Goal: Task Accomplishment & Management: Manage account settings

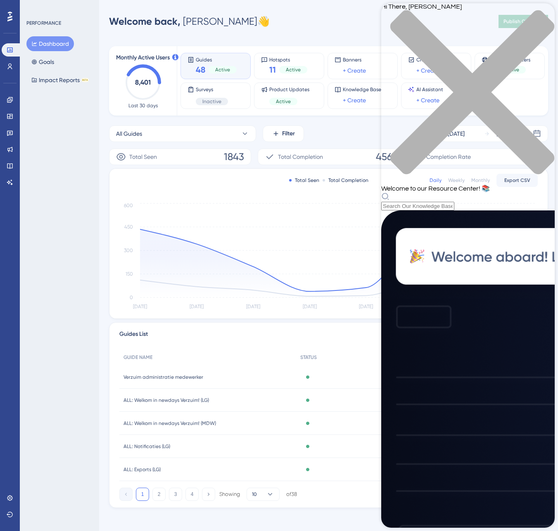
click at [357, 198] on div "Total Seen Total Completion Daily Weekly Monthly Export CSV [DATE] [DATE] Oct […" at bounding box center [328, 244] width 438 height 150
click at [542, 17] on icon "close resource center" at bounding box center [467, 96] width 173 height 173
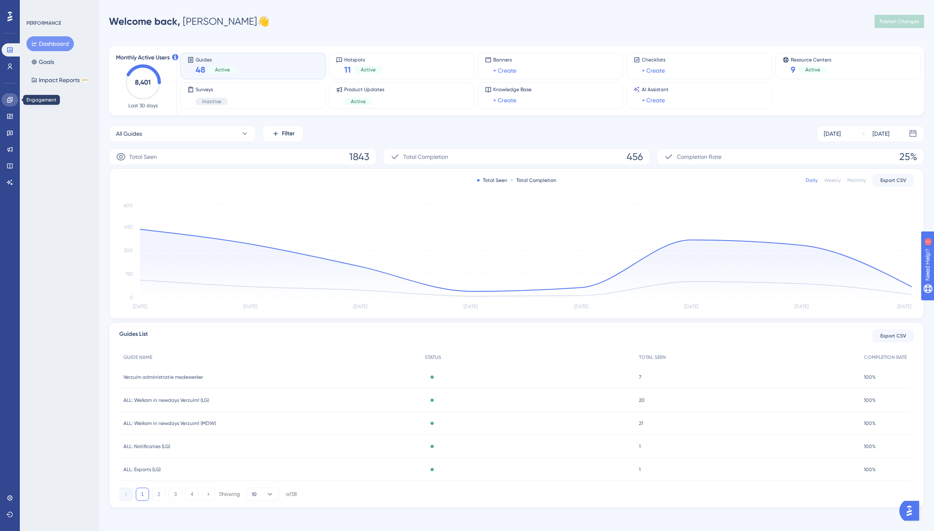
click at [4, 101] on link at bounding box center [10, 99] width 17 height 13
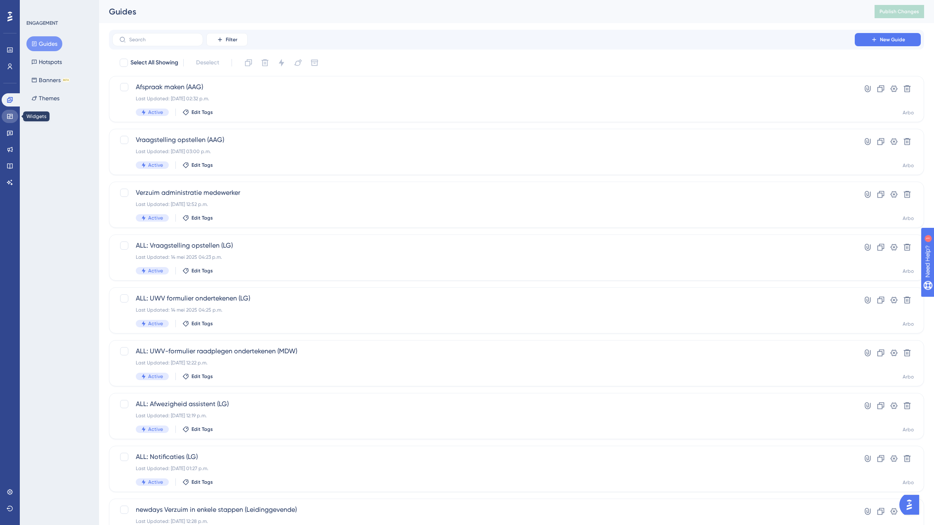
click at [6, 110] on link at bounding box center [10, 116] width 17 height 13
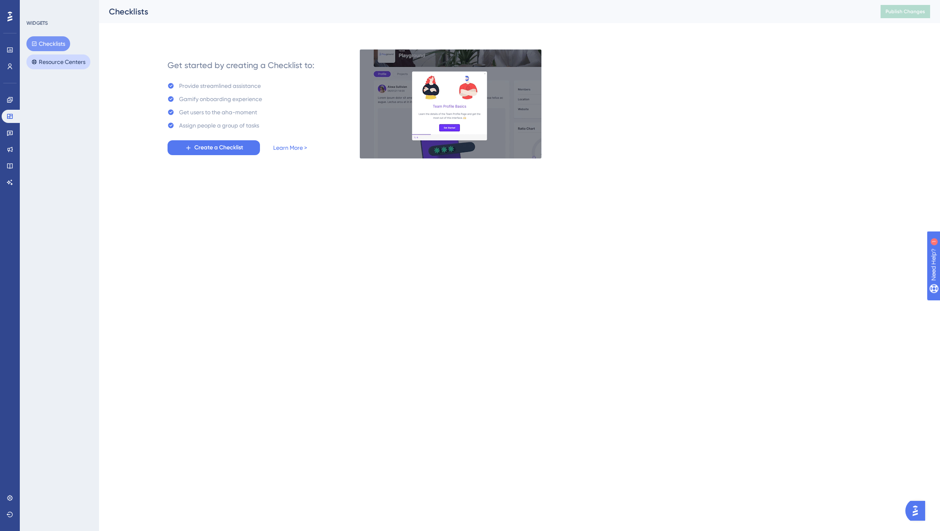
click at [49, 62] on button "Resource Centers" at bounding box center [58, 61] width 64 height 15
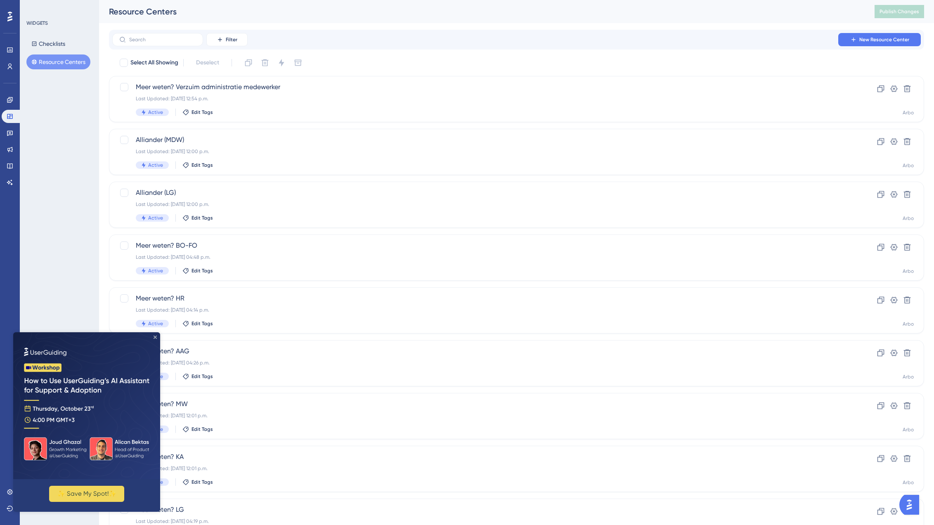
click at [155, 337] on icon "Close Preview" at bounding box center [155, 337] width 3 height 3
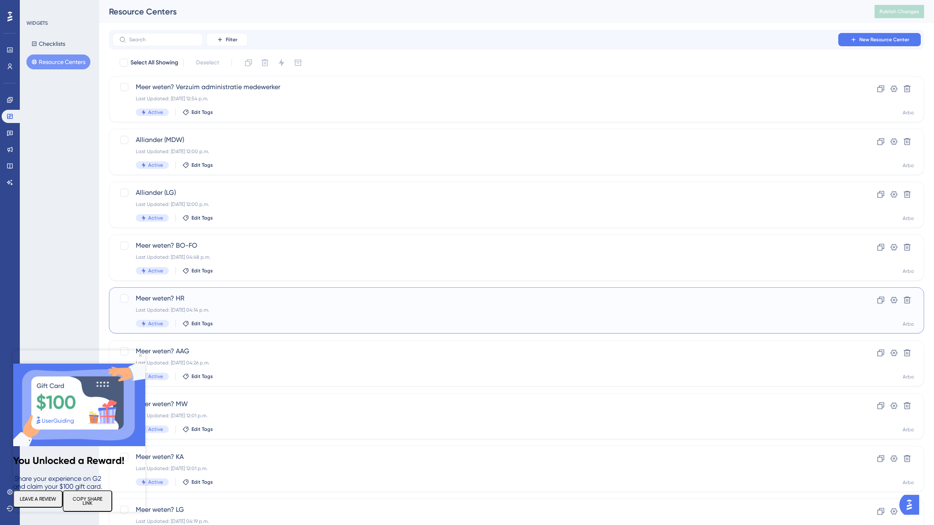
click at [200, 303] on div "Meer weten? HR Last Updated: [DATE] 04:14 p.m. Active Edit Tags" at bounding box center [484, 311] width 696 height 34
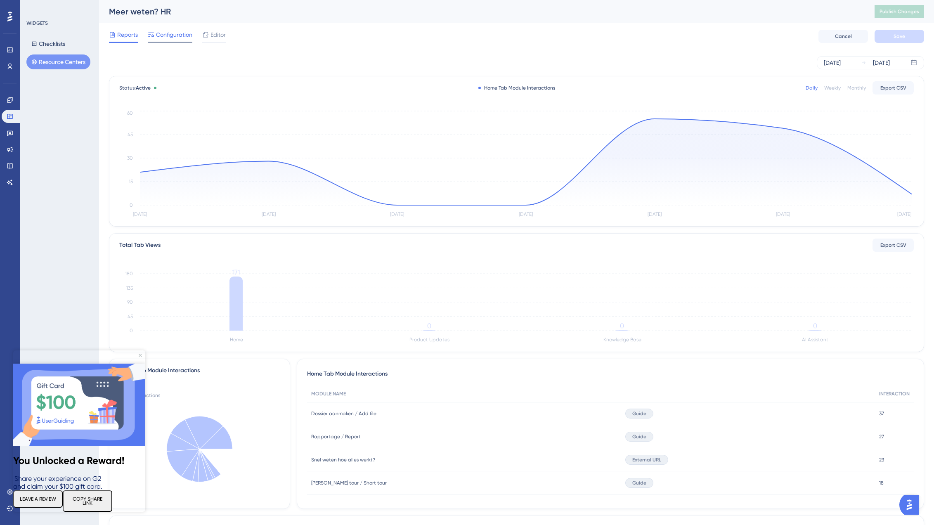
click at [174, 33] on span "Configuration" at bounding box center [174, 35] width 36 height 10
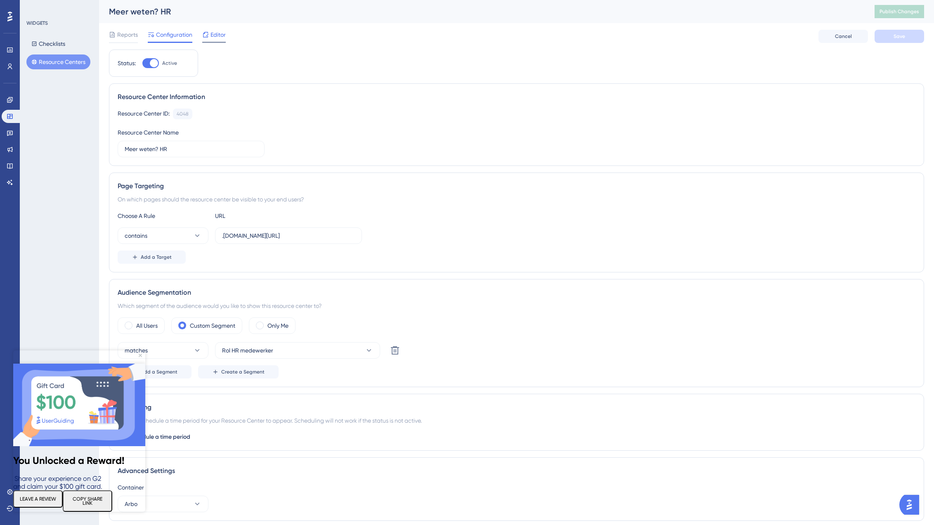
click at [222, 32] on span "Editor" at bounding box center [218, 35] width 15 height 10
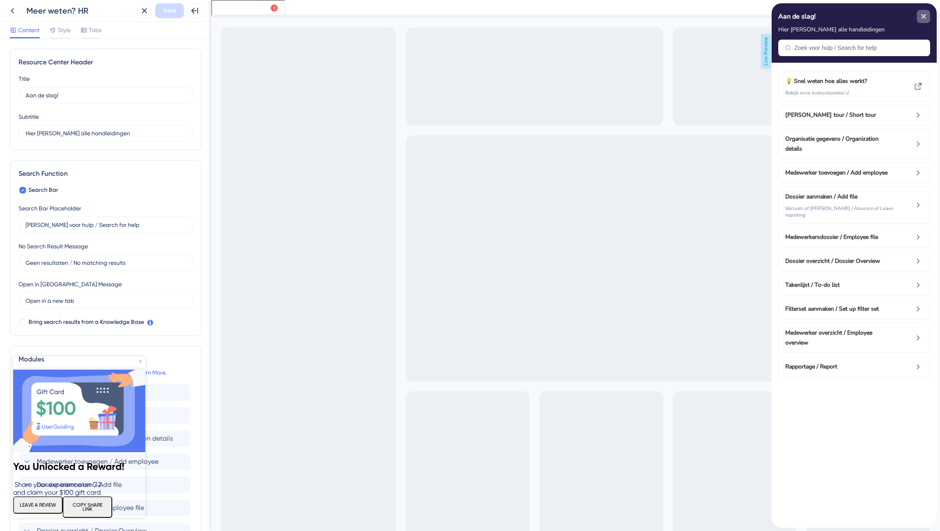
click at [564, 16] on icon "close resource center" at bounding box center [924, 16] width 5 height 5
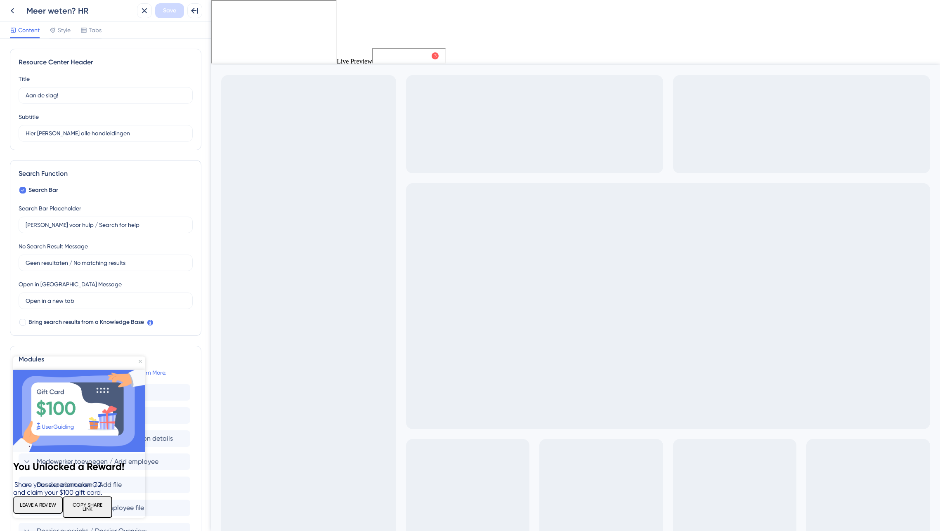
click at [427, 56] on span "Meer weten?" at bounding box center [409, 55] width 36 height 10
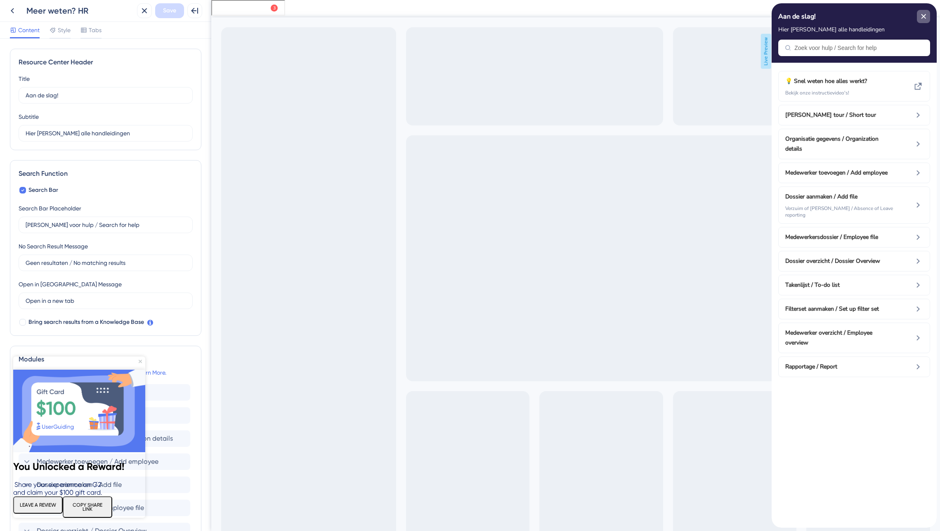
click at [564, 16] on div "close resource center" at bounding box center [923, 16] width 13 height 13
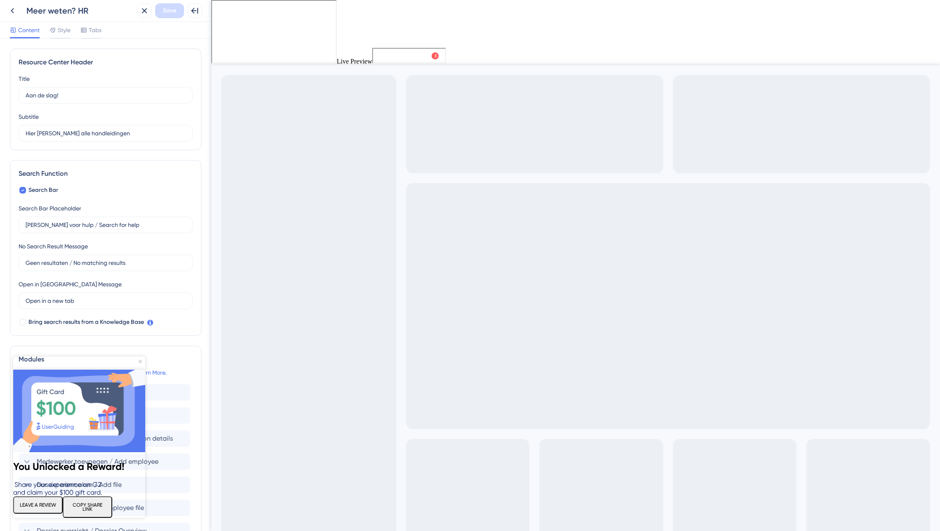
click at [434, 56] on div "3" at bounding box center [434, 55] width 2 height 7
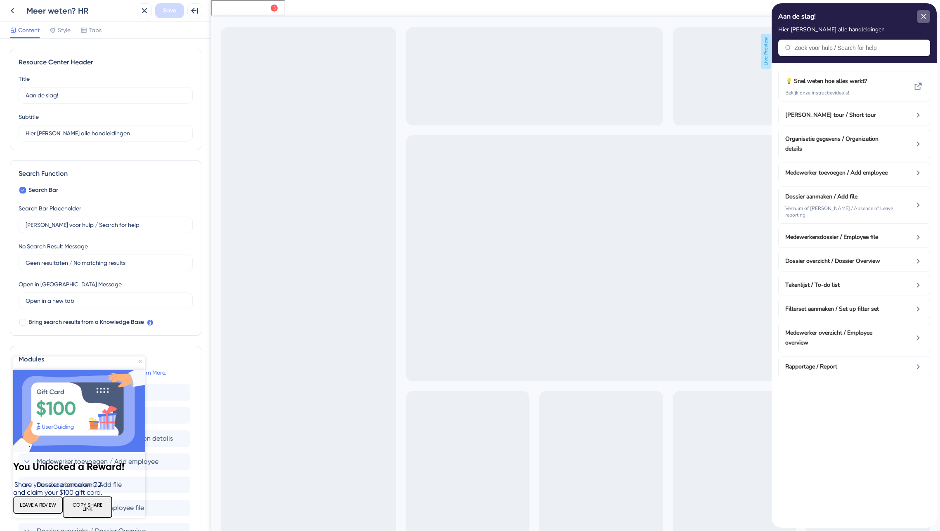
click at [564, 10] on div "close resource center" at bounding box center [923, 16] width 13 height 13
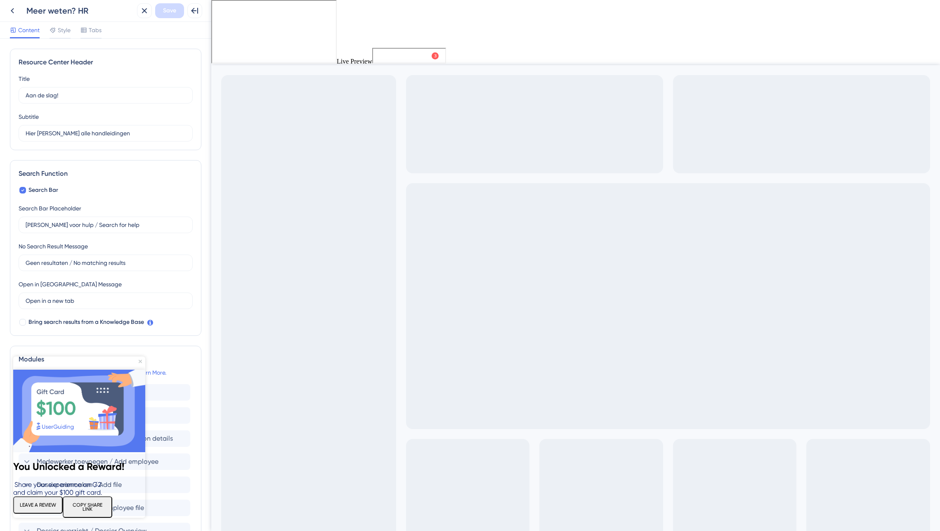
click at [138, 370] on img at bounding box center [79, 411] width 132 height 83
click at [142, 370] on div "You Unlocked a Reward! Share your experience on G2 and claim your $100 gift car…" at bounding box center [79, 444] width 132 height 148
click at [140, 362] on icon "Close Preview" at bounding box center [140, 361] width 3 height 3
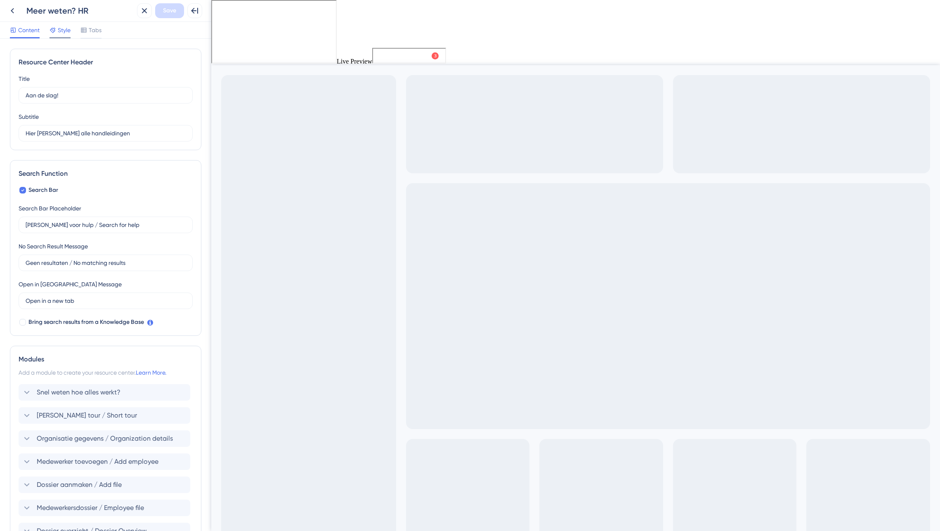
click at [60, 29] on span "Style" at bounding box center [64, 30] width 13 height 10
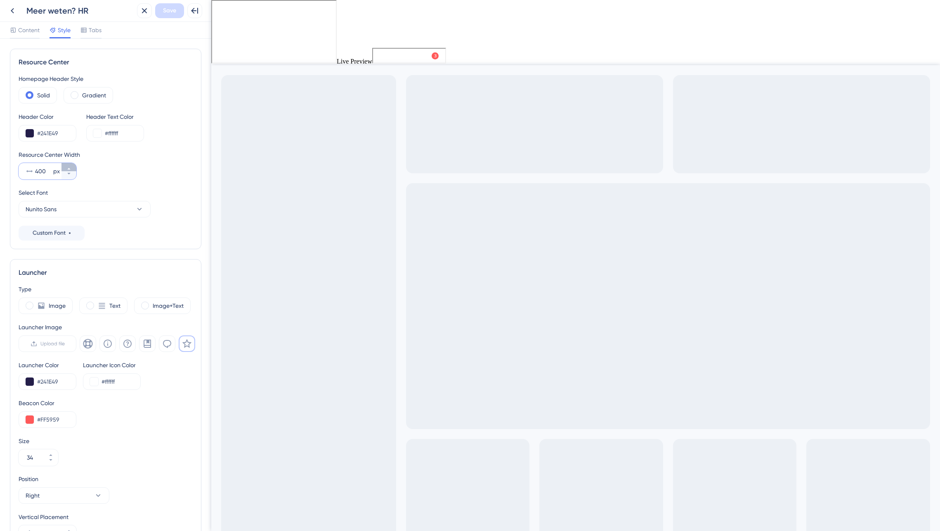
click at [71, 167] on button "400 px" at bounding box center [69, 167] width 15 height 8
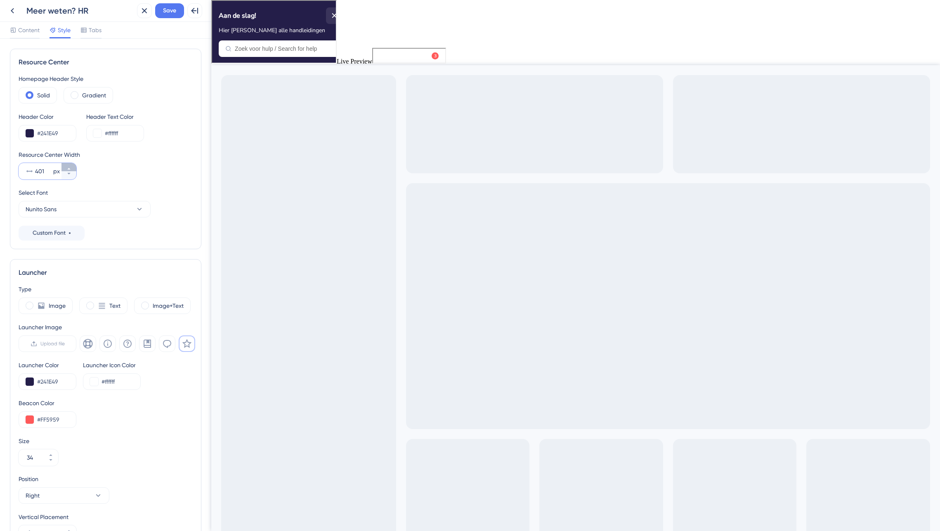
click at [71, 167] on button "401 px" at bounding box center [69, 167] width 15 height 8
click at [71, 167] on button "402 px" at bounding box center [69, 167] width 15 height 8
click at [71, 167] on button "403 px" at bounding box center [69, 167] width 15 height 8
click at [71, 167] on button "404 px" at bounding box center [69, 167] width 15 height 8
click at [71, 167] on button "405 px" at bounding box center [69, 167] width 15 height 8
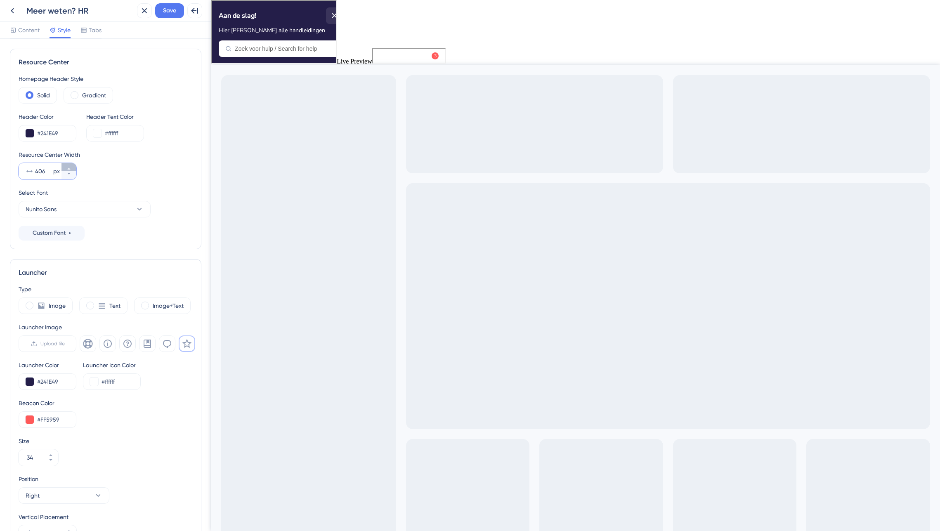
click at [71, 167] on button "406 px" at bounding box center [69, 167] width 15 height 8
click at [71, 167] on button "407 px" at bounding box center [69, 167] width 15 height 8
click at [71, 167] on button "408 px" at bounding box center [69, 167] width 15 height 8
click at [71, 167] on button "409 px" at bounding box center [69, 167] width 15 height 8
click at [71, 167] on button "410 px" at bounding box center [69, 167] width 15 height 8
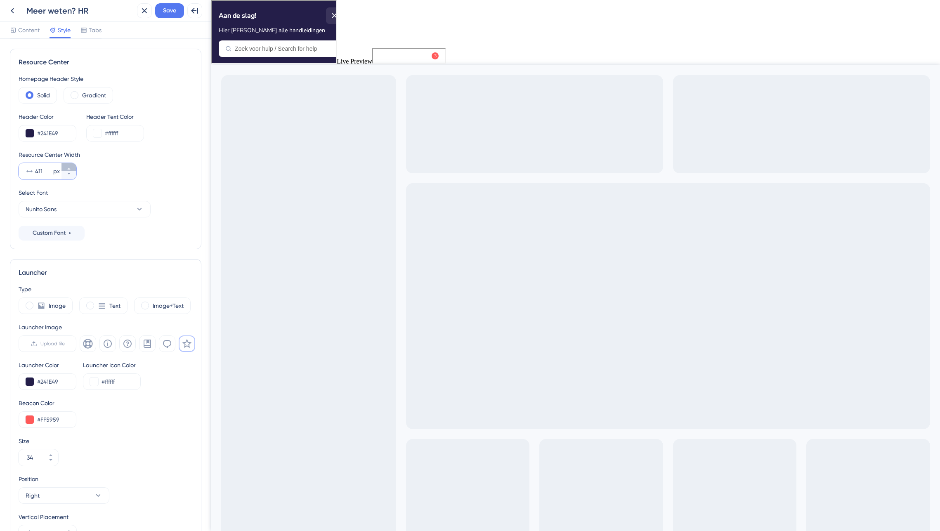
click at [71, 167] on button "411 px" at bounding box center [69, 167] width 15 height 8
type input "412"
click at [336, 12] on icon "close resource center" at bounding box center [333, 14] width 5 height 5
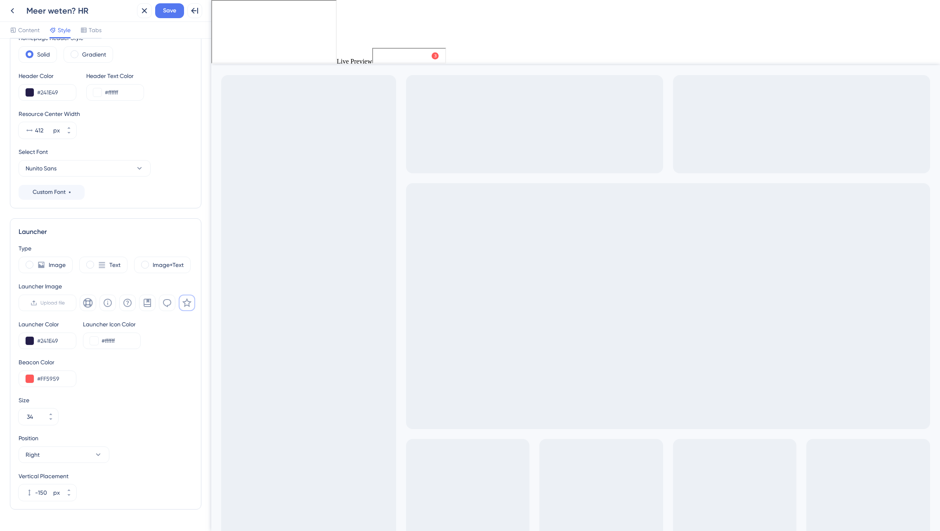
scroll to position [62, 0]
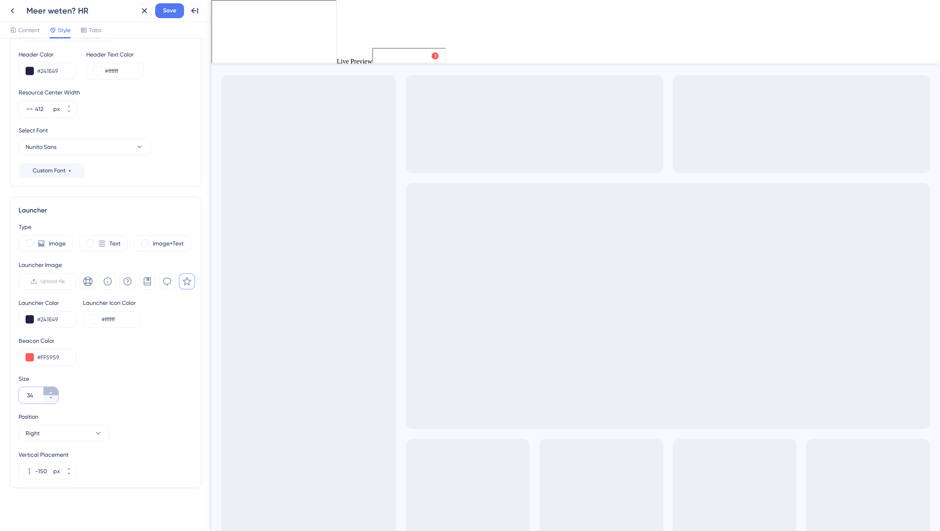
click at [50, 393] on icon at bounding box center [50, 393] width 5 height 5
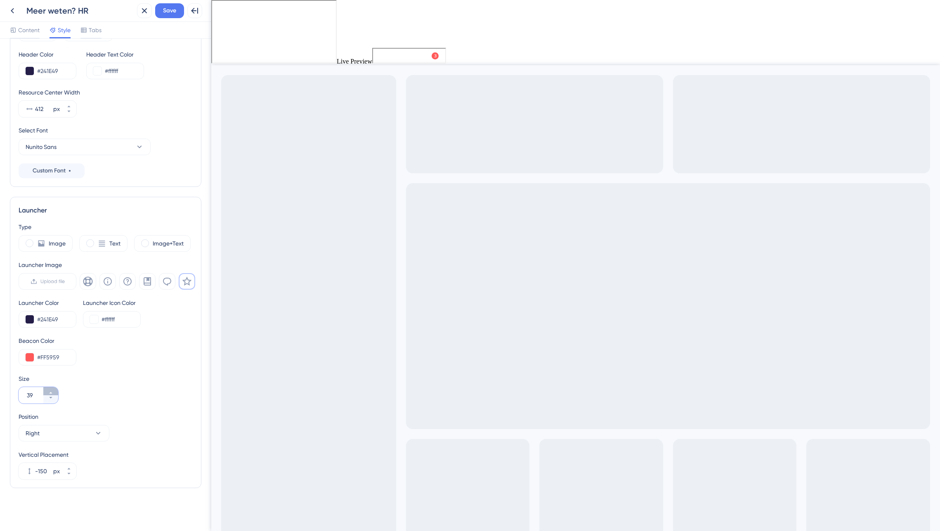
click at [50, 393] on icon at bounding box center [50, 393] width 5 height 5
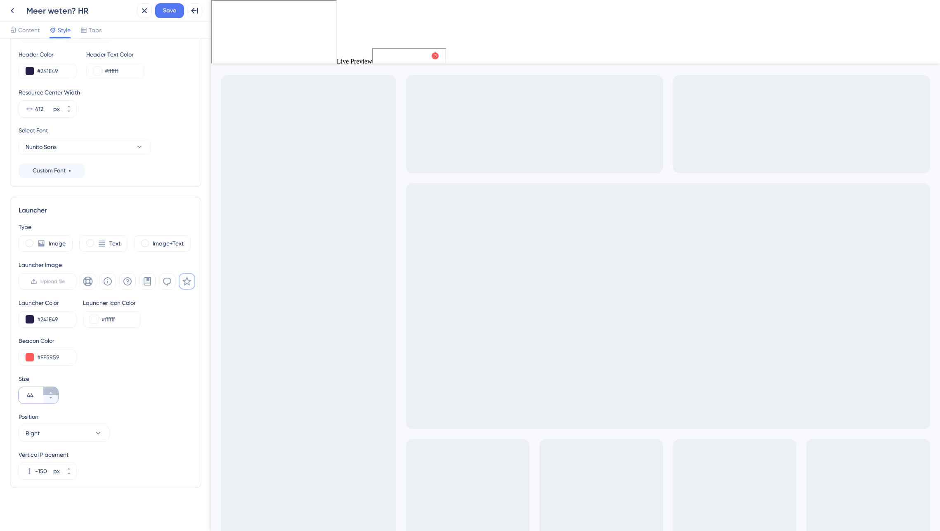
click at [50, 393] on icon at bounding box center [50, 393] width 5 height 5
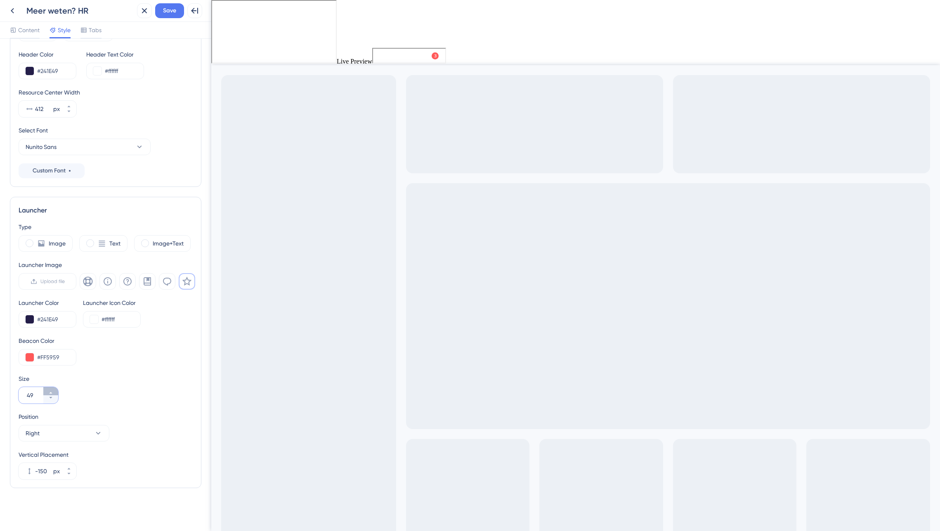
click at [50, 393] on icon at bounding box center [50, 393] width 5 height 5
click at [35, 396] on input "51" at bounding box center [34, 396] width 15 height 10
drag, startPoint x: 31, startPoint y: 394, endPoint x: 9, endPoint y: 393, distance: 22.3
click at [9, 393] on div "Resource Center Homepage Header Style Solid Gradient Header Color #241E49 Heade…" at bounding box center [105, 285] width 211 height 493
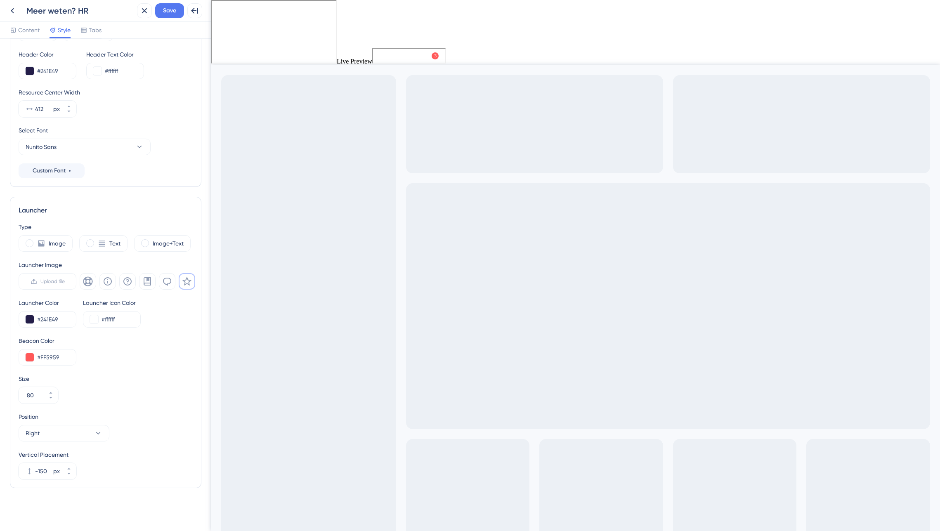
click at [107, 395] on div "Size 80" at bounding box center [106, 389] width 174 height 30
click at [50, 393] on icon at bounding box center [50, 393] width 5 height 5
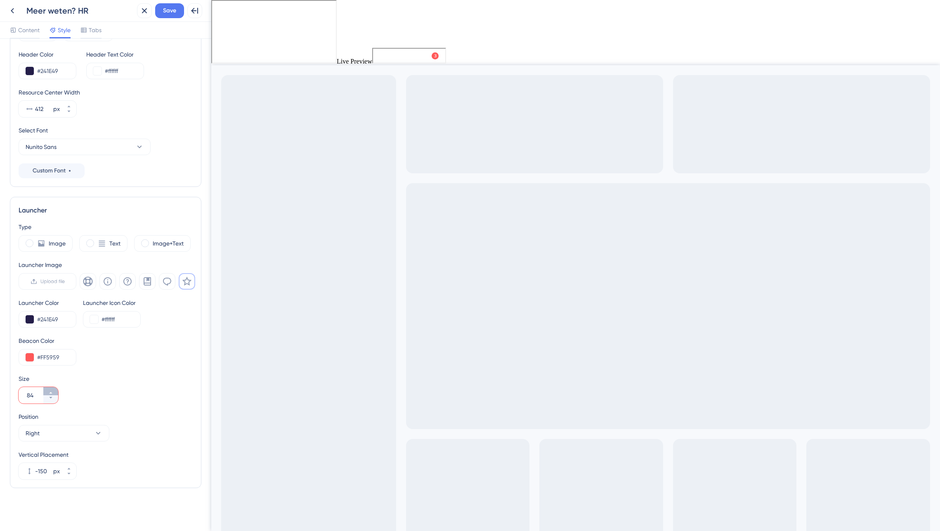
click at [50, 393] on icon at bounding box center [50, 393] width 5 height 5
click at [50, 392] on icon at bounding box center [50, 393] width 5 height 5
click at [49, 392] on icon at bounding box center [50, 393] width 5 height 5
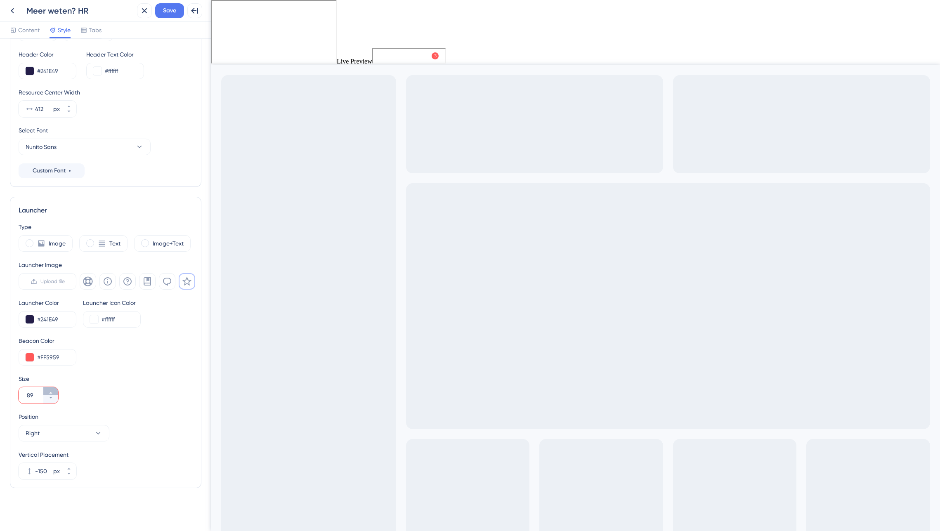
click at [49, 392] on icon at bounding box center [50, 393] width 5 height 5
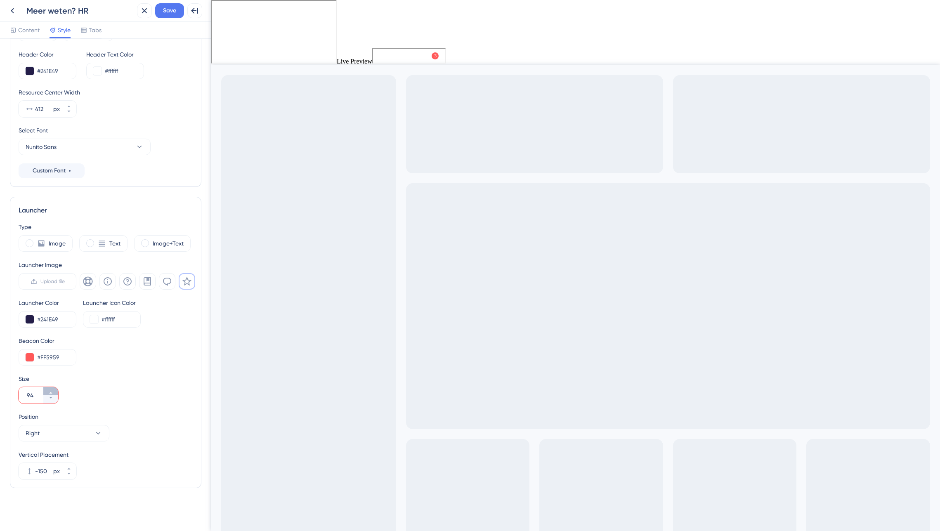
click at [49, 392] on icon at bounding box center [50, 393] width 5 height 5
click at [49, 393] on icon at bounding box center [50, 393] width 5 height 5
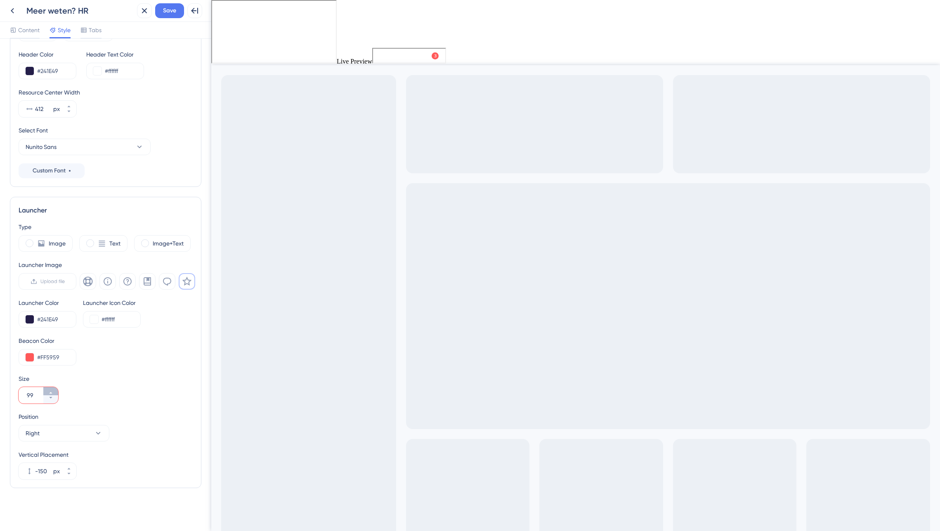
click at [49, 393] on icon at bounding box center [50, 393] width 5 height 5
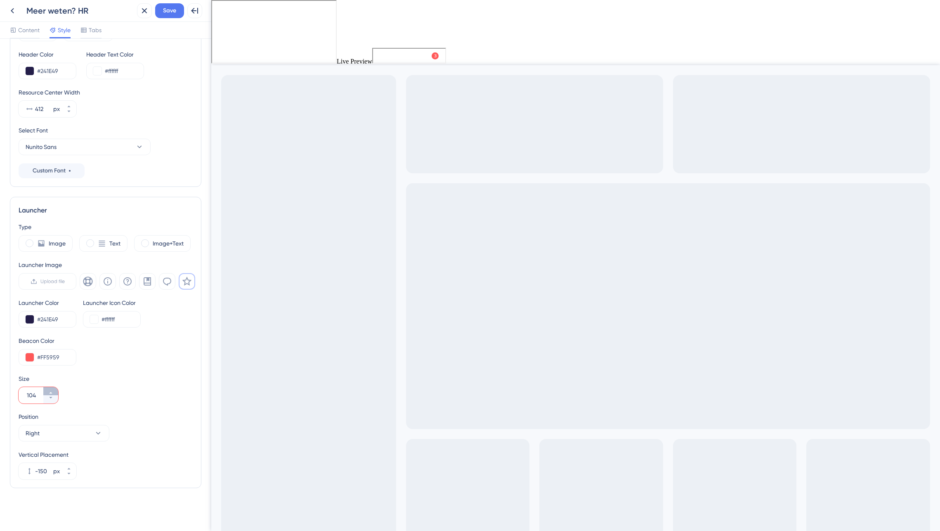
click at [49, 393] on icon at bounding box center [50, 393] width 5 height 5
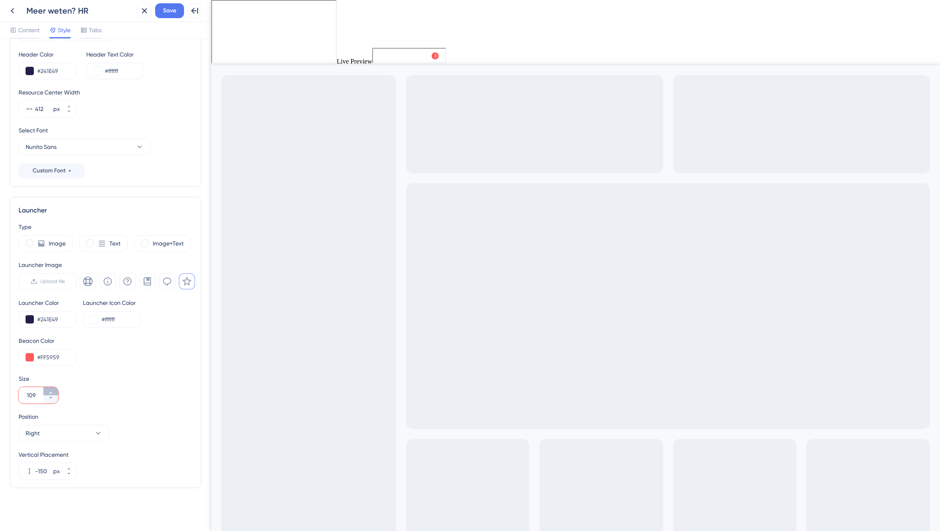
click at [49, 393] on icon at bounding box center [50, 393] width 5 height 5
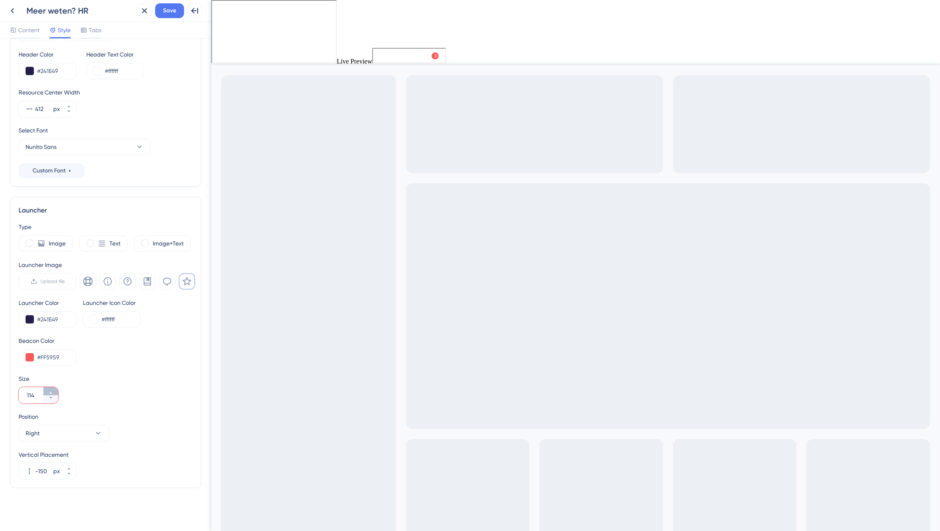
click at [49, 393] on icon at bounding box center [50, 393] width 5 height 5
click at [35, 395] on input "118" at bounding box center [34, 396] width 15 height 10
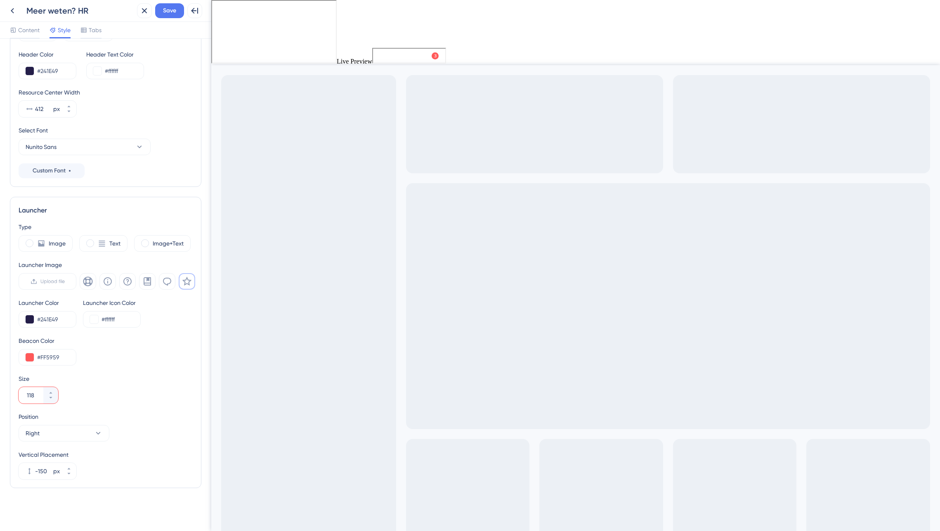
drag, startPoint x: 35, startPoint y: 394, endPoint x: 9, endPoint y: 393, distance: 26.0
click at [9, 393] on div "Resource Center Homepage Header Style Solid Gradient Header Color #241E49 Heade…" at bounding box center [105, 285] width 211 height 493
click at [136, 390] on div "Size 400" at bounding box center [106, 389] width 174 height 30
drag, startPoint x: 81, startPoint y: 395, endPoint x: 74, endPoint y: 403, distance: 10.8
click at [81, 395] on div "Size 400" at bounding box center [106, 389] width 174 height 30
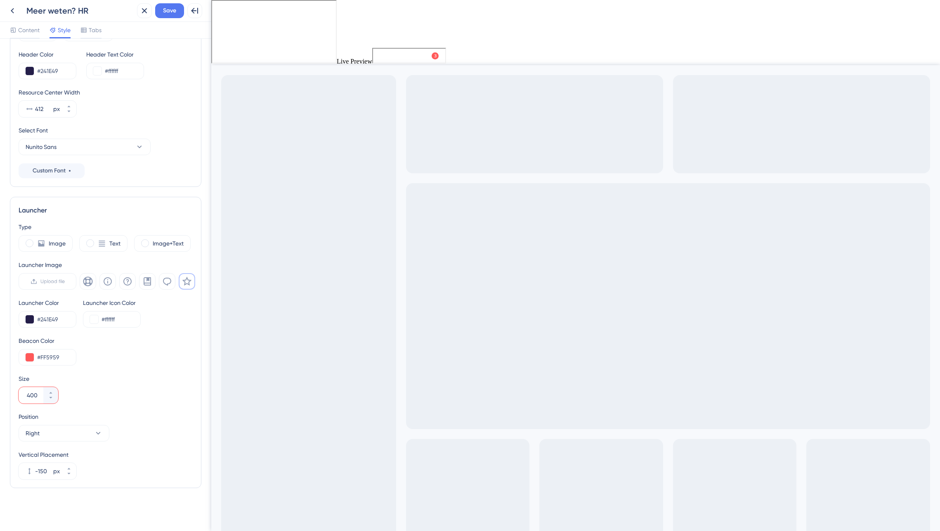
click at [36, 396] on input "400" at bounding box center [34, 396] width 15 height 10
drag, startPoint x: 89, startPoint y: 399, endPoint x: 92, endPoint y: 408, distance: 10.1
click at [89, 399] on div "Size 400" at bounding box center [106, 389] width 174 height 30
click at [92, 411] on div "Type Image Text Image+Text Launcher Image Upload file Launcher Color #241E49 La…" at bounding box center [106, 351] width 174 height 258
drag, startPoint x: 31, startPoint y: 396, endPoint x: 35, endPoint y: 397, distance: 4.3
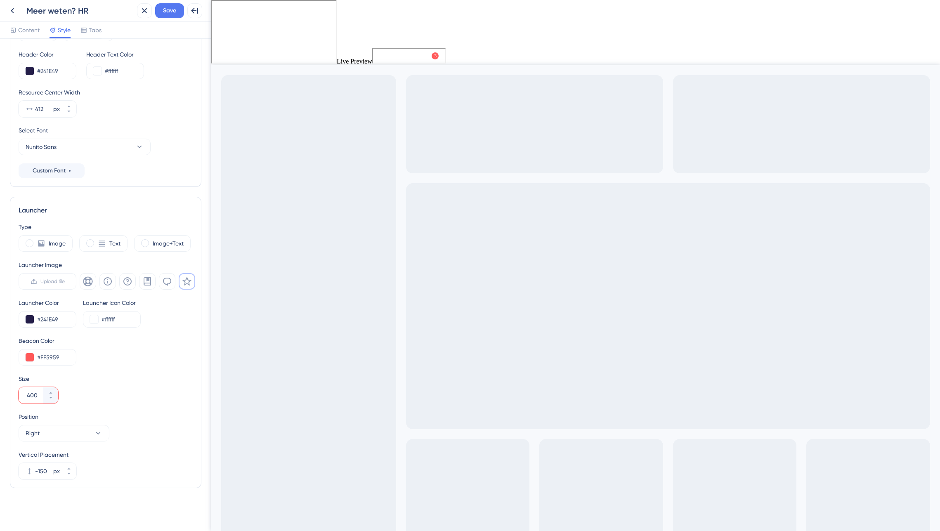
click at [31, 396] on input "400" at bounding box center [34, 396] width 15 height 10
click at [77, 399] on div "Size 200" at bounding box center [106, 389] width 174 height 30
click at [87, 408] on div "Type Image Text Image+Text Launcher Image Upload file Launcher Color #241E49 La…" at bounding box center [106, 351] width 174 height 258
click at [88, 408] on div "Type Image Text Image+Text Launcher Image Upload file Launcher Color #241E49 La…" at bounding box center [106, 351] width 174 height 258
click at [92, 398] on div "Size 200" at bounding box center [106, 389] width 174 height 30
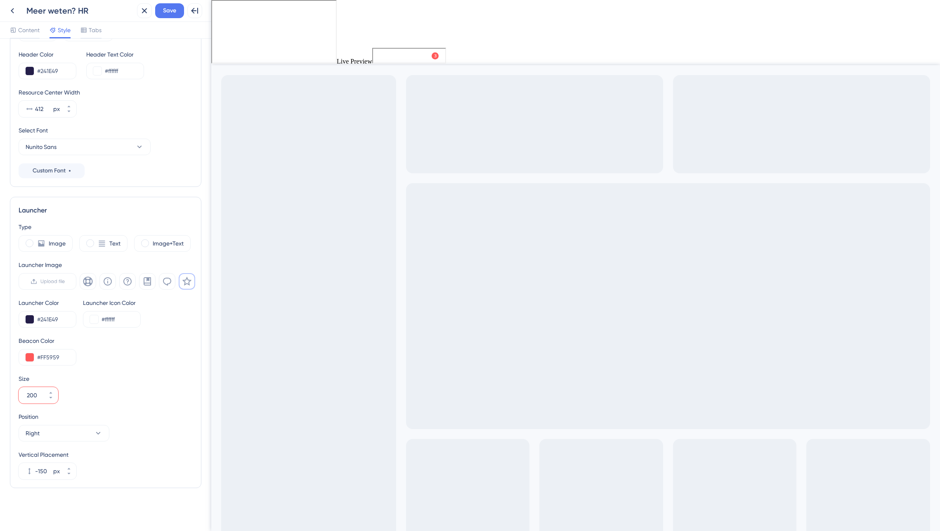
click at [92, 397] on div "Size 200" at bounding box center [106, 389] width 174 height 30
click at [92, 402] on div "Size 200" at bounding box center [106, 389] width 174 height 30
click at [93, 436] on button "Right" at bounding box center [64, 433] width 91 height 17
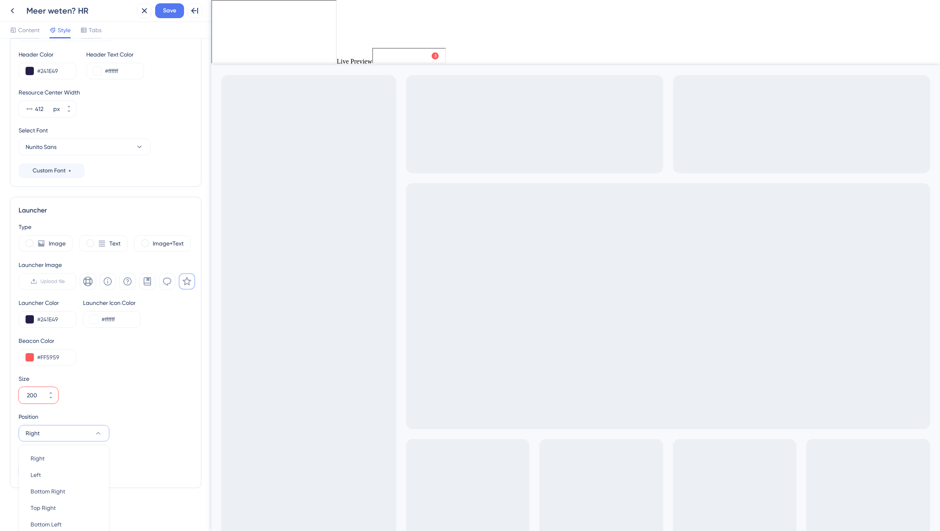
scroll to position [86, 0]
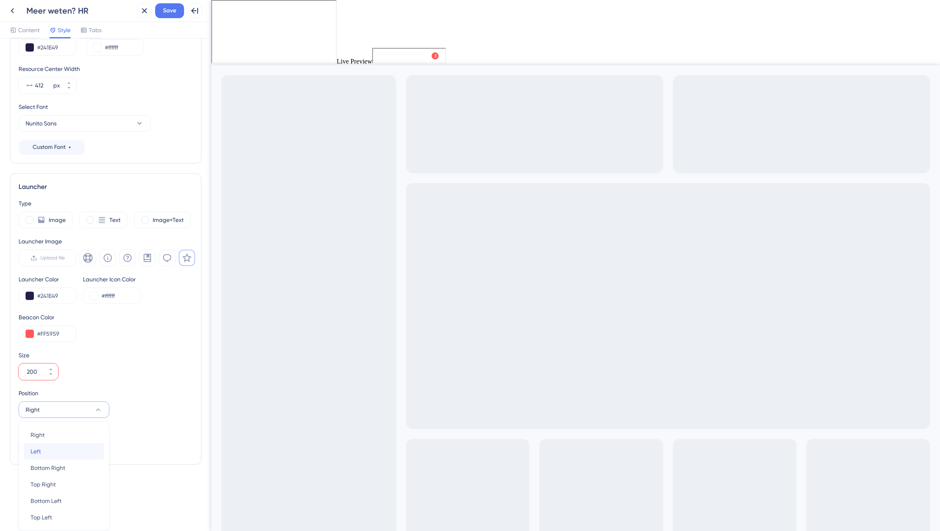
click at [71, 447] on div "Left Left" at bounding box center [64, 451] width 67 height 17
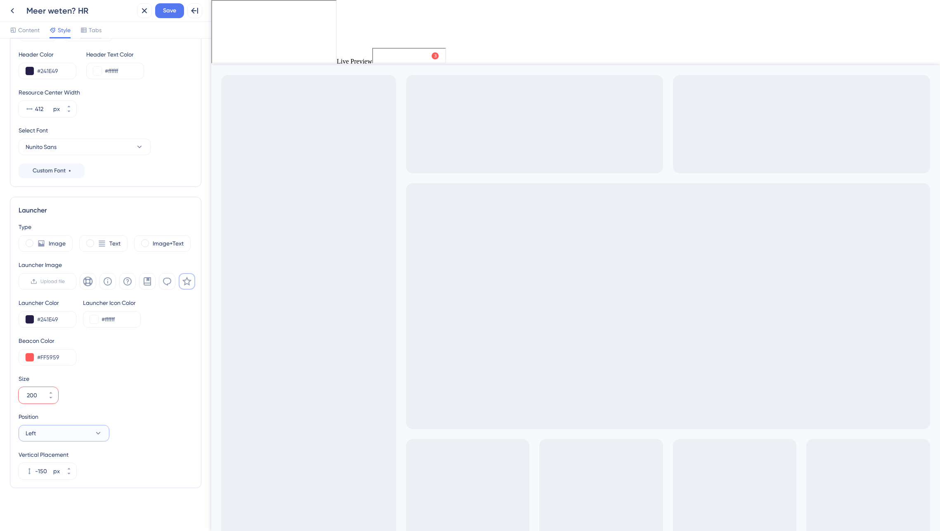
click at [100, 434] on icon at bounding box center [98, 433] width 8 height 8
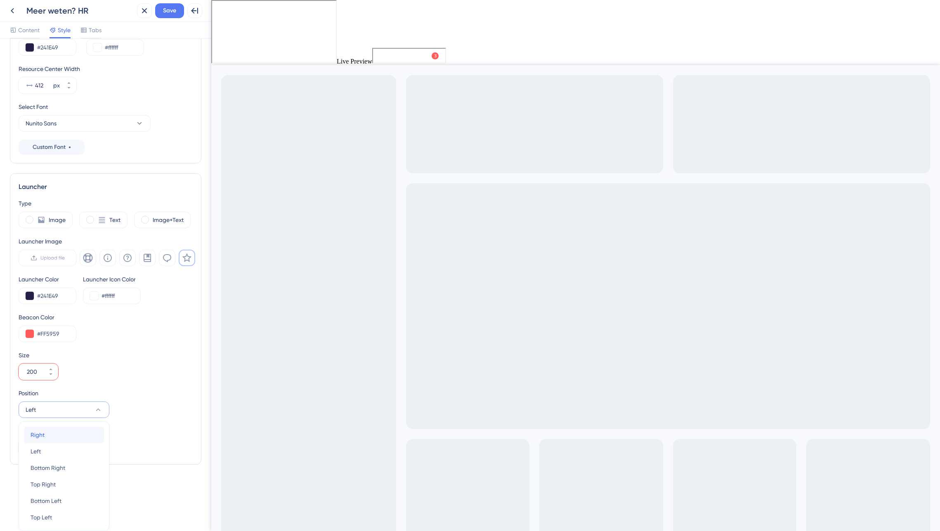
click at [76, 438] on div "Right Right" at bounding box center [64, 435] width 67 height 17
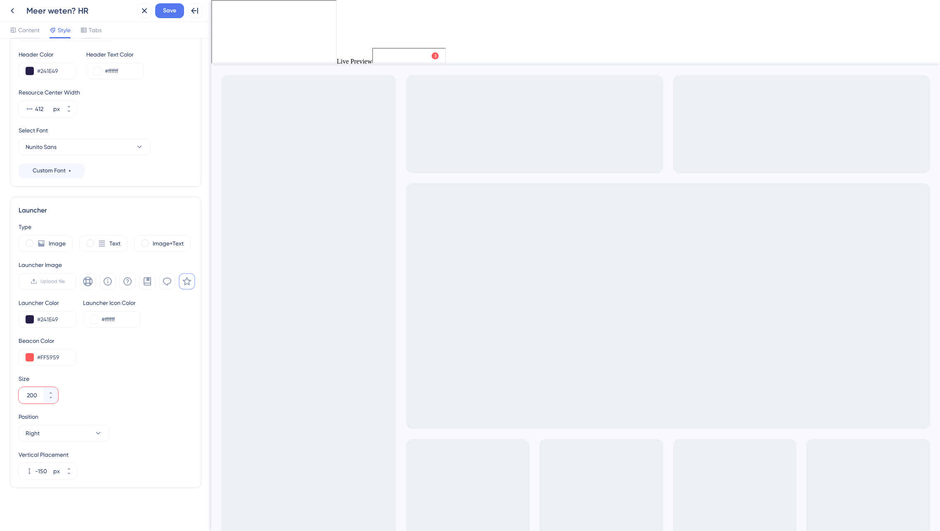
click at [39, 391] on input "200" at bounding box center [34, 396] width 15 height 10
drag, startPoint x: 38, startPoint y: 396, endPoint x: 11, endPoint y: 393, distance: 27.3
click at [12, 393] on div "Launcher Type Image Text Image+Text Launcher Image Upload file Launcher Color #…" at bounding box center [106, 342] width 192 height 291
type input "70"
drag, startPoint x: 104, startPoint y: 375, endPoint x: 107, endPoint y: 402, distance: 27.4
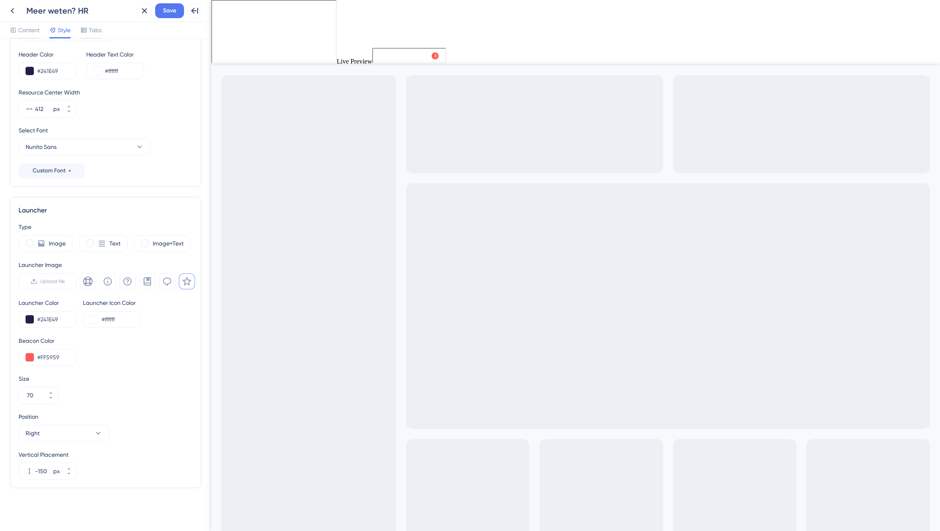
click at [104, 375] on div "Size" at bounding box center [106, 379] width 174 height 10
click at [128, 443] on div "Position Right Vertical Placement -150 px" at bounding box center [106, 446] width 174 height 68
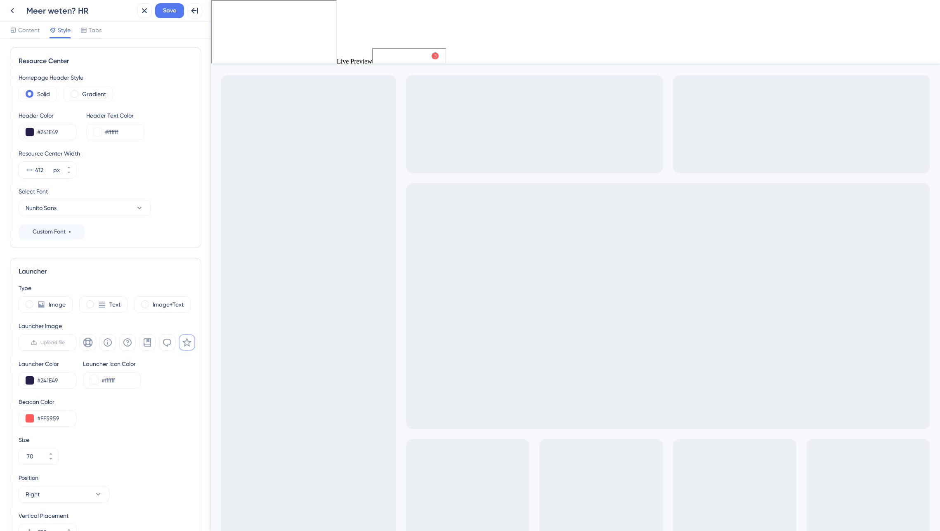
scroll to position [0, 0]
click at [28, 28] on span "Content" at bounding box center [28, 30] width 21 height 10
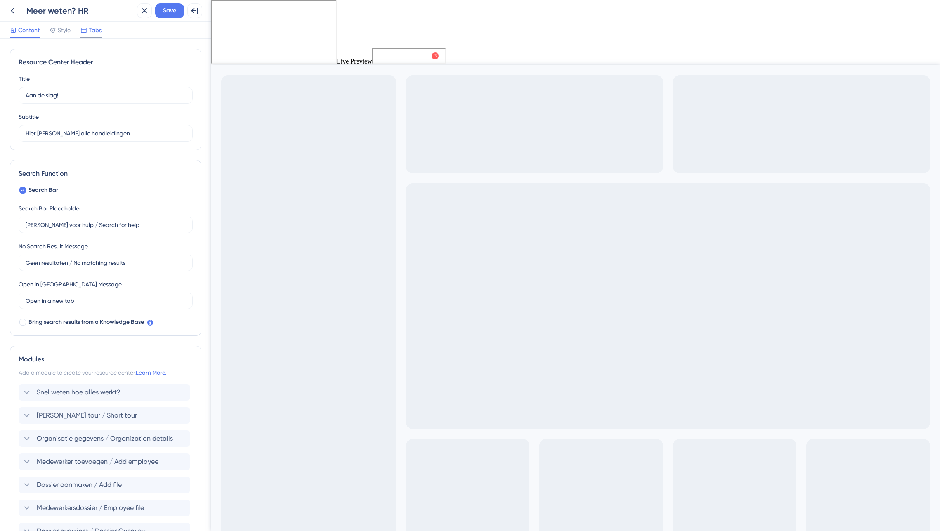
click at [95, 30] on span "Tabs" at bounding box center [95, 30] width 13 height 10
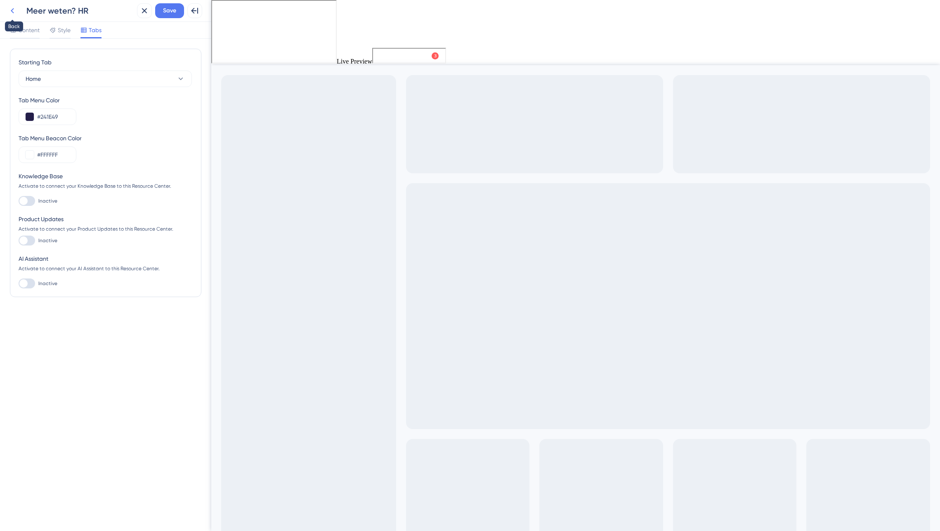
click at [14, 11] on icon at bounding box center [12, 11] width 10 height 10
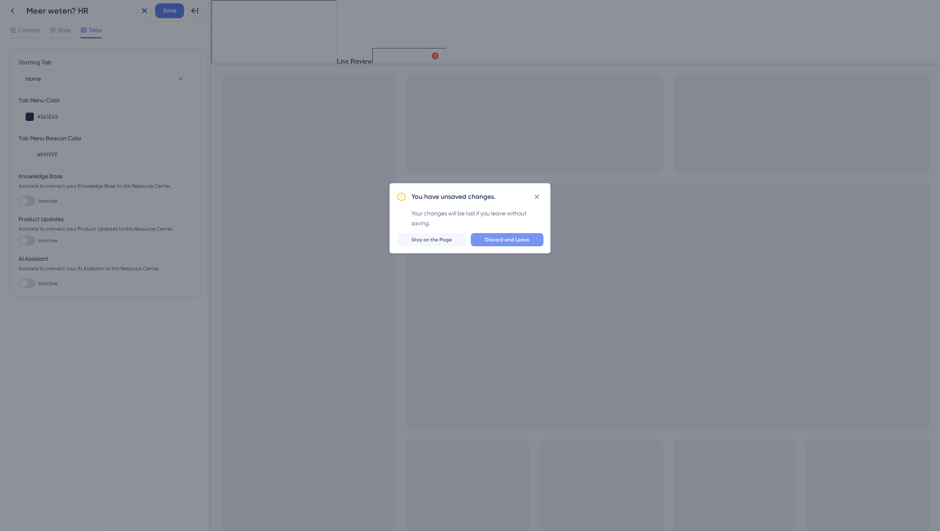
click at [512, 241] on span "Discard and Leave" at bounding box center [507, 240] width 45 height 7
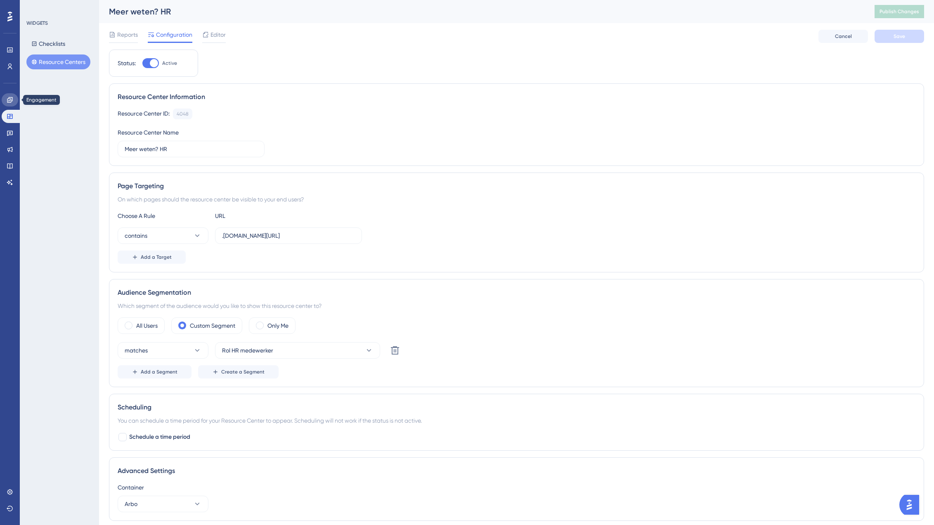
click at [7, 97] on icon at bounding box center [10, 100] width 7 height 7
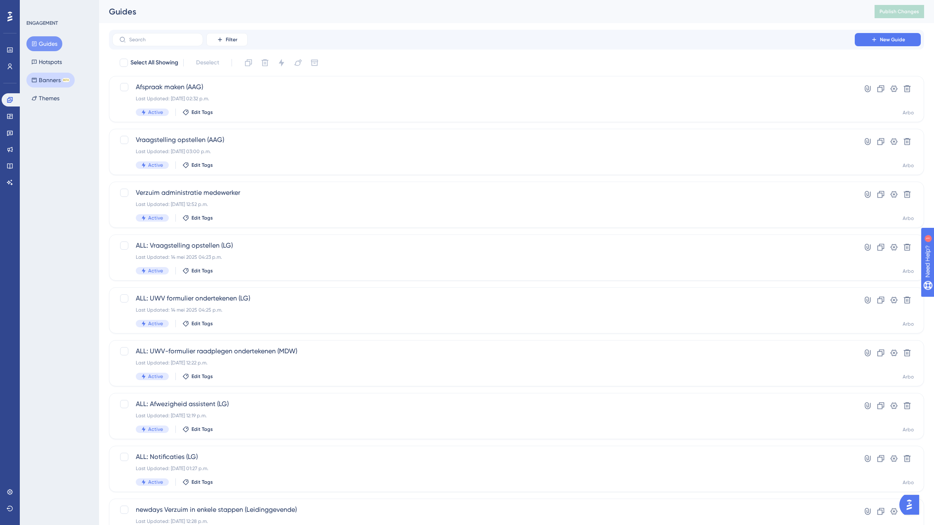
click at [45, 78] on button "Banners BETA" at bounding box center [50, 80] width 48 height 15
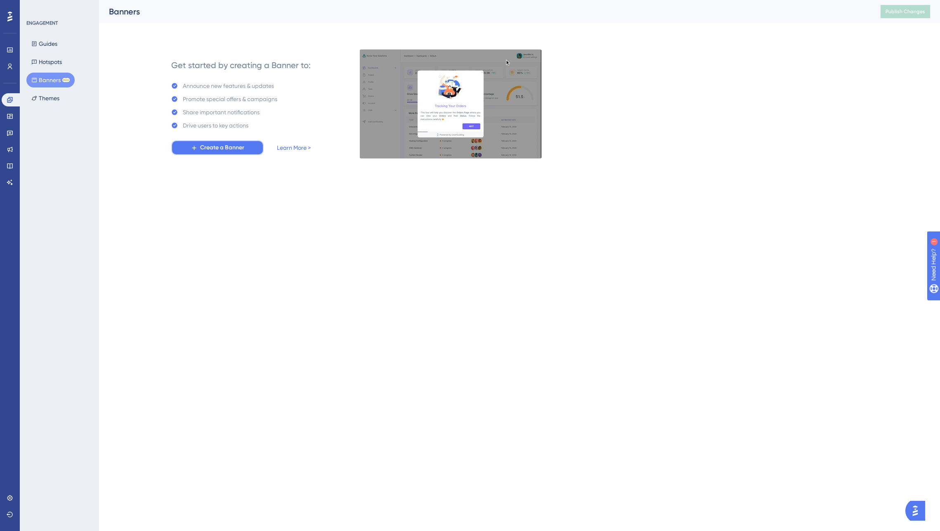
click at [243, 152] on span "Create a Banner" at bounding box center [222, 148] width 44 height 10
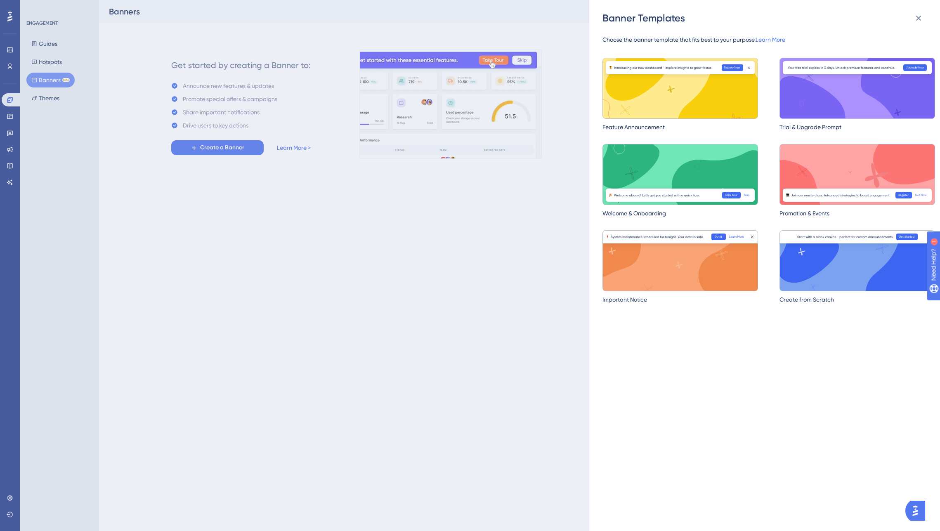
click at [139, 235] on div "Banner Templates Choose the banner template that fits best to your purpose. Lea…" at bounding box center [470, 265] width 940 height 531
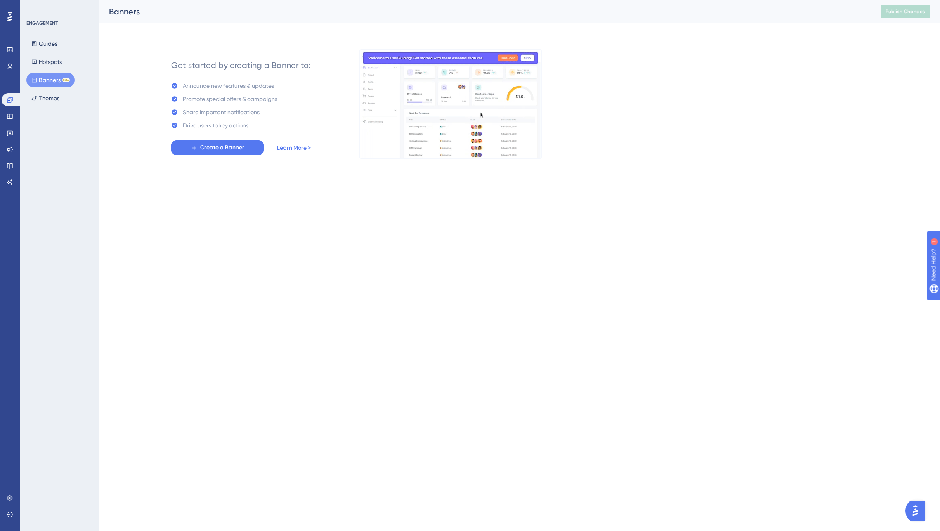
click at [406, 99] on img at bounding box center [451, 104] width 182 height 110
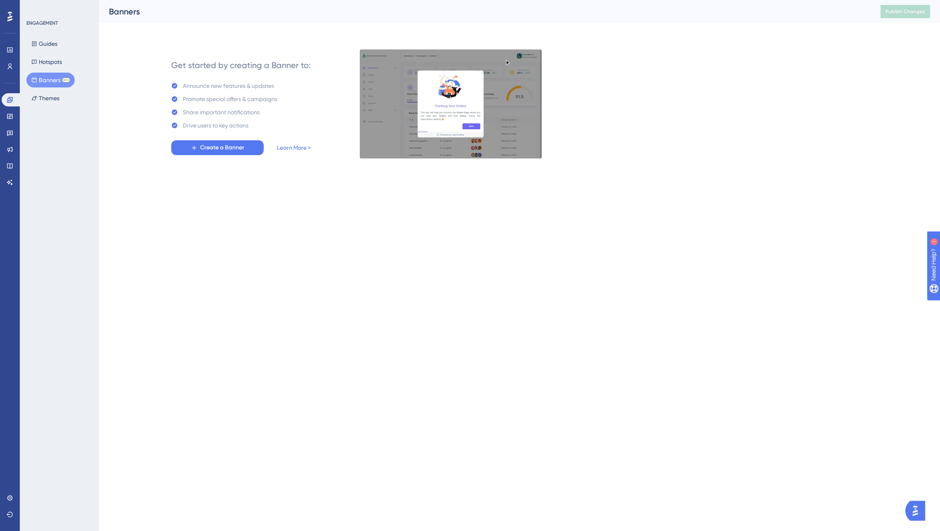
click at [419, 84] on img at bounding box center [451, 104] width 182 height 110
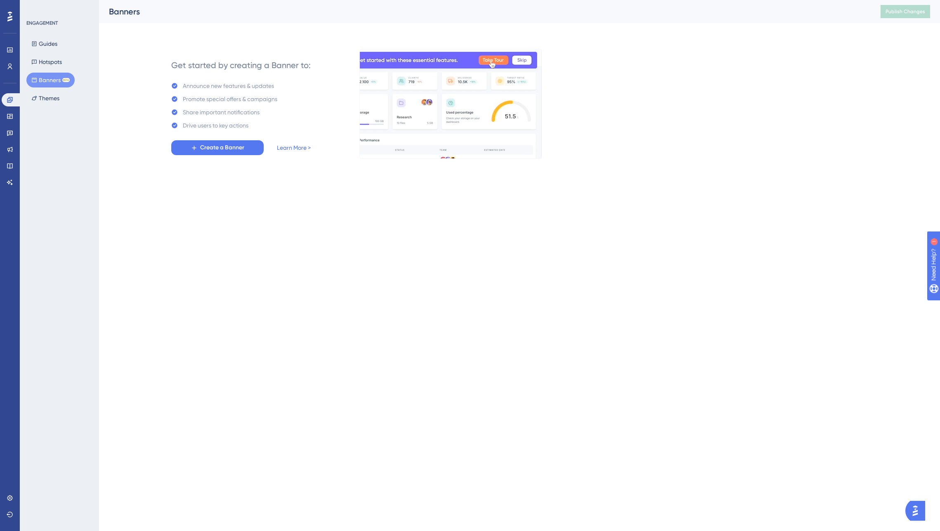
click at [458, 56] on img at bounding box center [451, 104] width 182 height 110
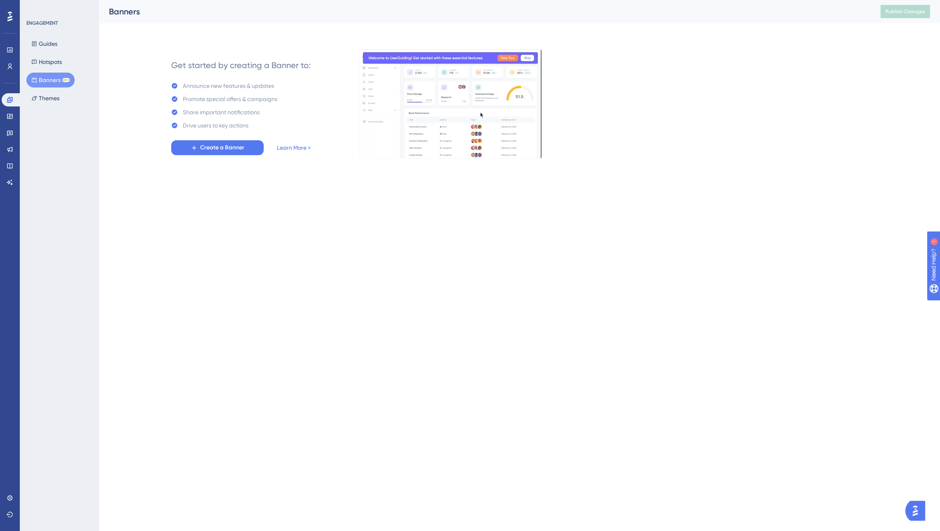
click at [374, 185] on html "Performance Users Engagement Widgets Feedback Product Updates Knowledge Base AI…" at bounding box center [470, 92] width 940 height 185
click at [8, 116] on icon at bounding box center [10, 116] width 7 height 7
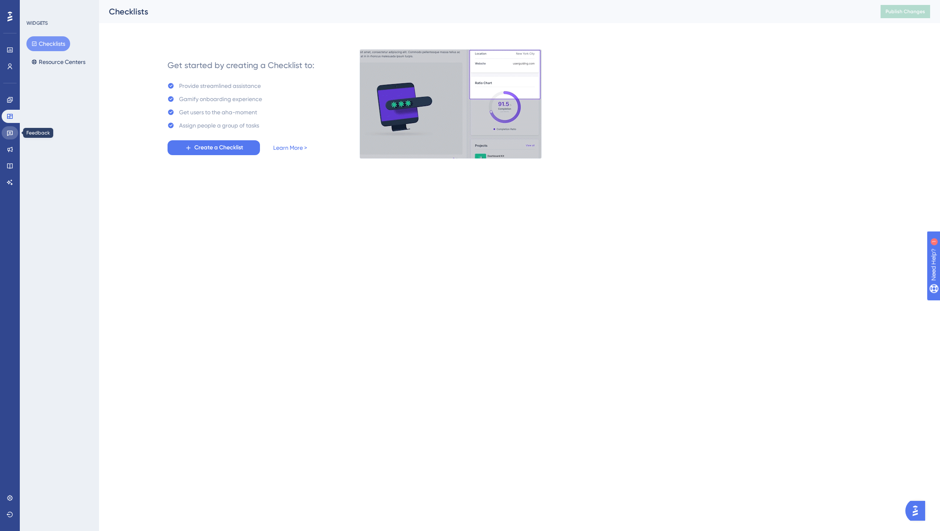
drag, startPoint x: 11, startPoint y: 130, endPoint x: 11, endPoint y: 120, distance: 9.5
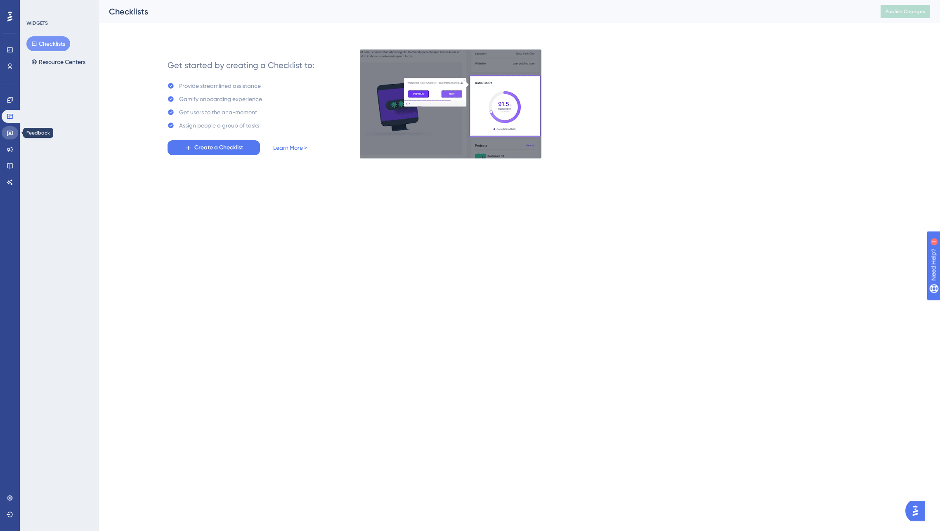
click at [10, 130] on icon at bounding box center [10, 133] width 7 height 7
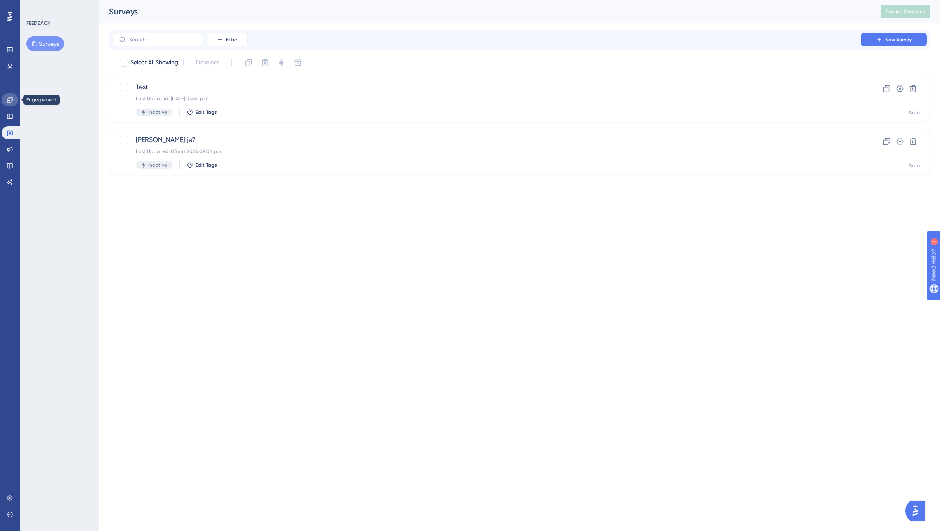
click at [8, 102] on icon at bounding box center [9, 99] width 5 height 5
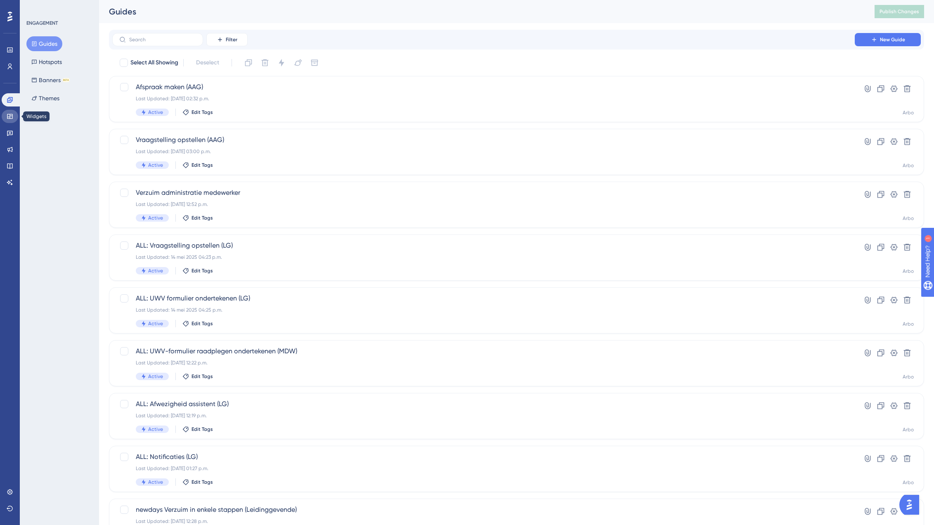
click at [9, 114] on icon at bounding box center [10, 116] width 7 height 7
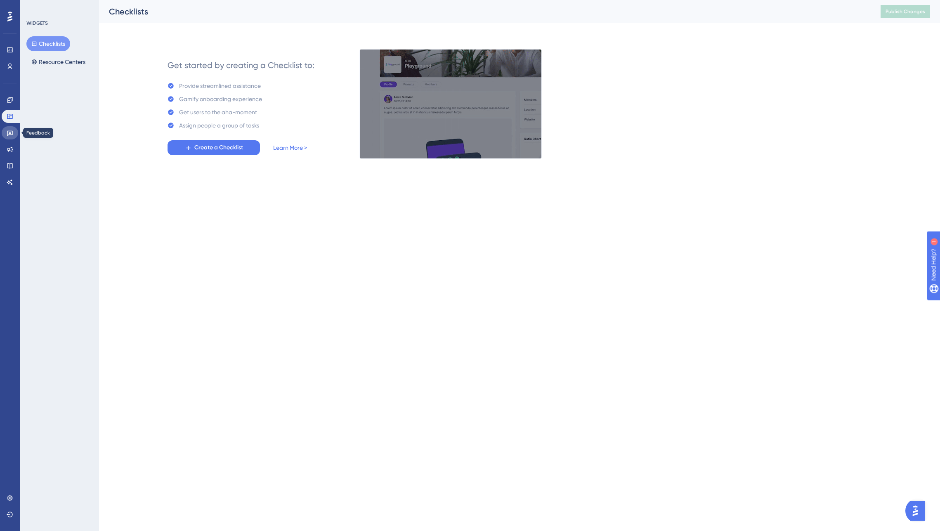
click at [11, 132] on icon at bounding box center [10, 133] width 7 height 7
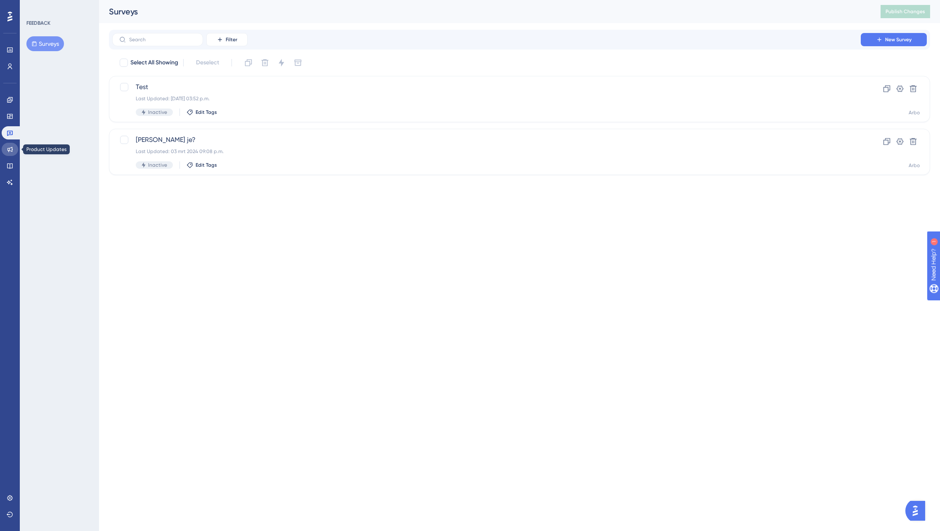
click at [13, 148] on link at bounding box center [10, 149] width 17 height 13
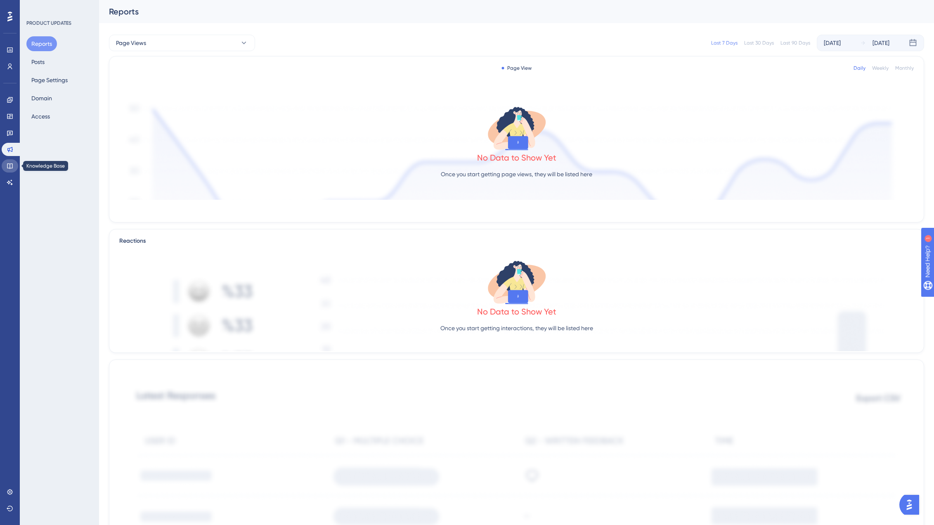
click at [16, 166] on link at bounding box center [10, 165] width 17 height 13
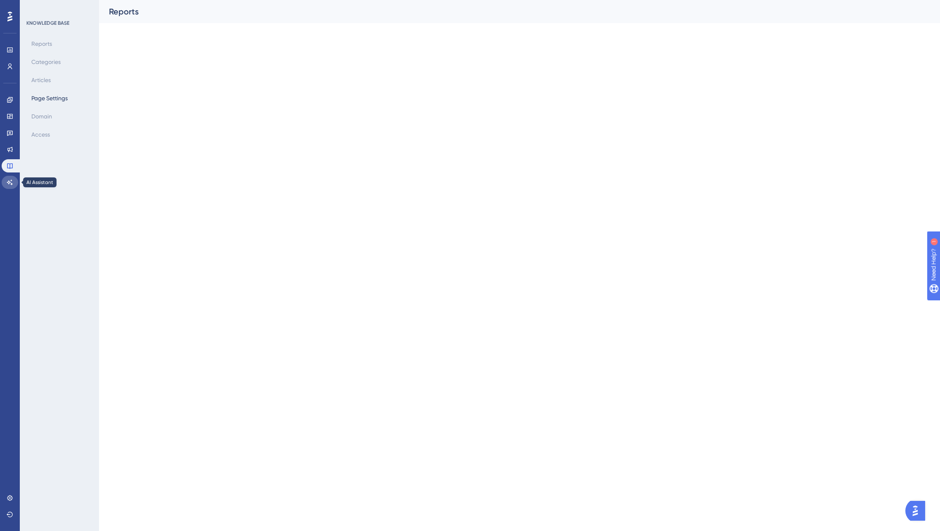
click at [13, 176] on link at bounding box center [10, 182] width 17 height 13
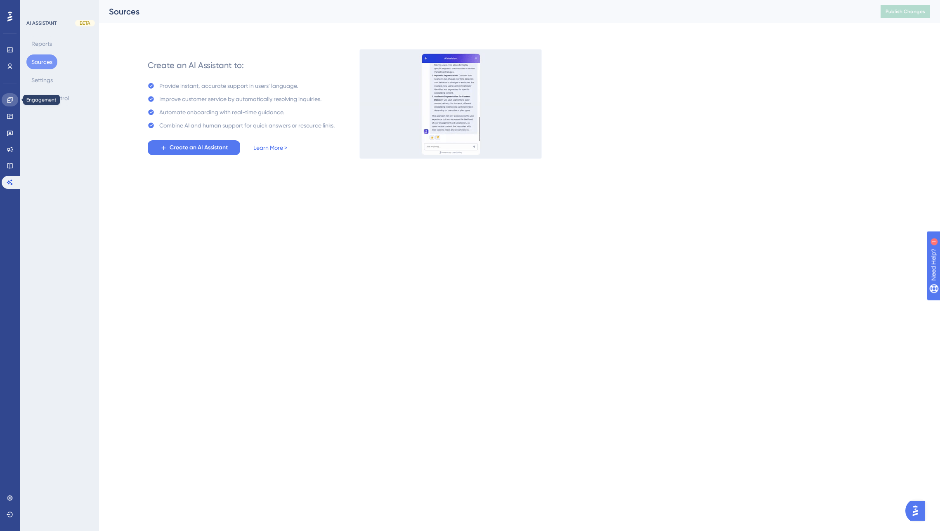
click at [10, 95] on link at bounding box center [10, 99] width 17 height 13
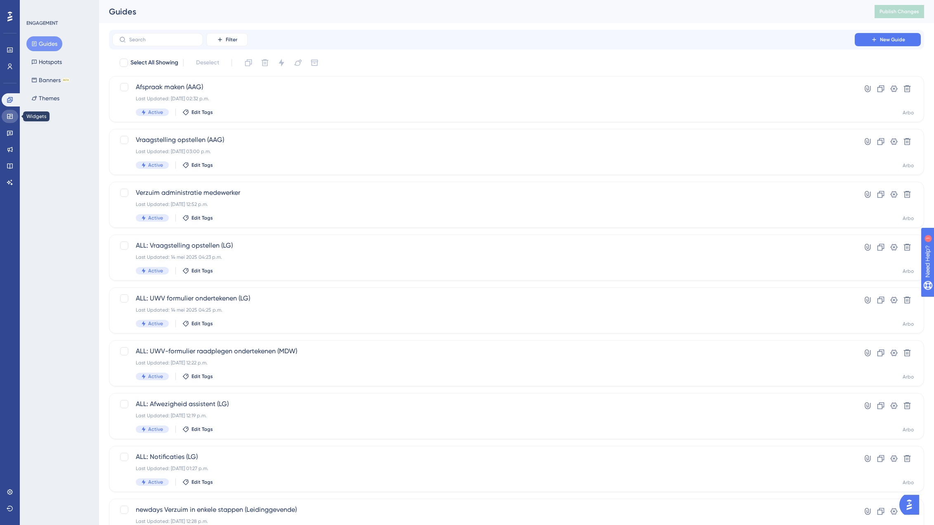
click at [11, 114] on icon at bounding box center [10, 116] width 7 height 7
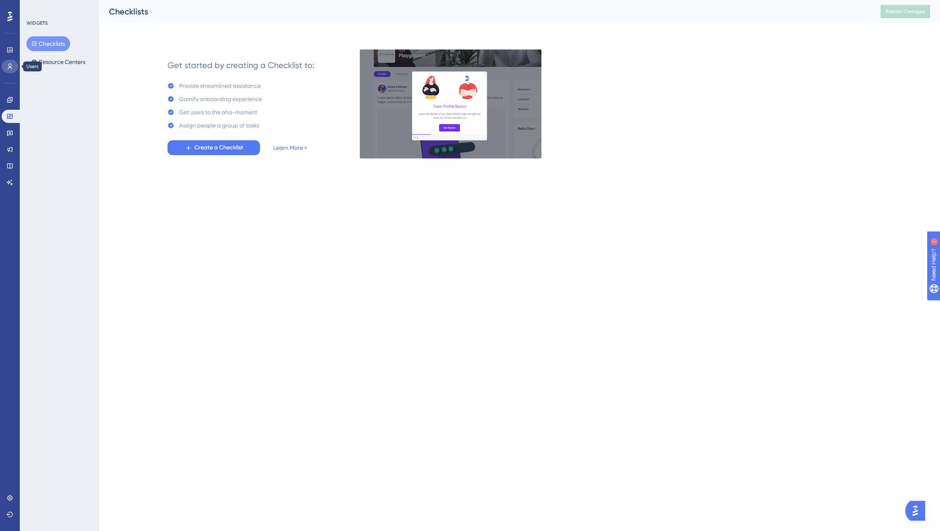
click at [7, 68] on icon at bounding box center [10, 66] width 7 height 7
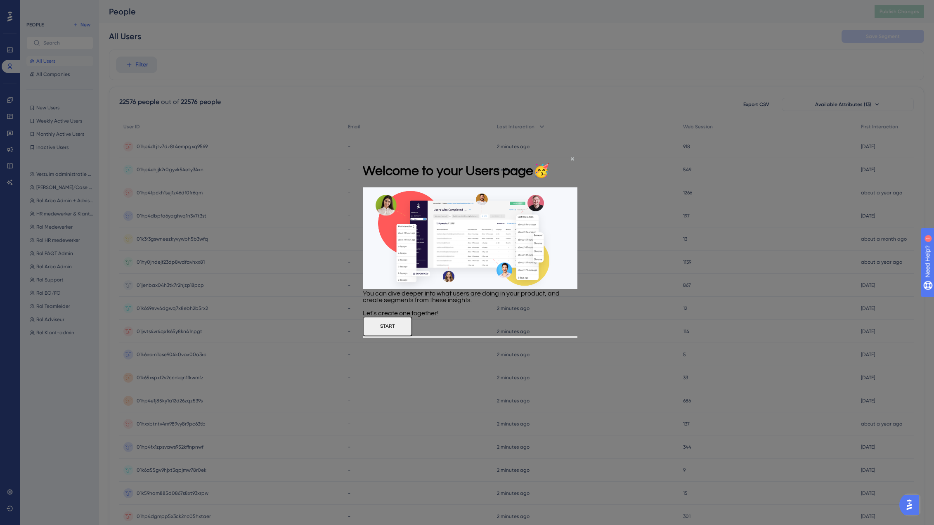
click at [550, 157] on div "Welcome to your Users page 🥳" at bounding box center [456, 170] width 187 height 33
click at [564, 157] on icon "Close Preview" at bounding box center [572, 158] width 3 height 3
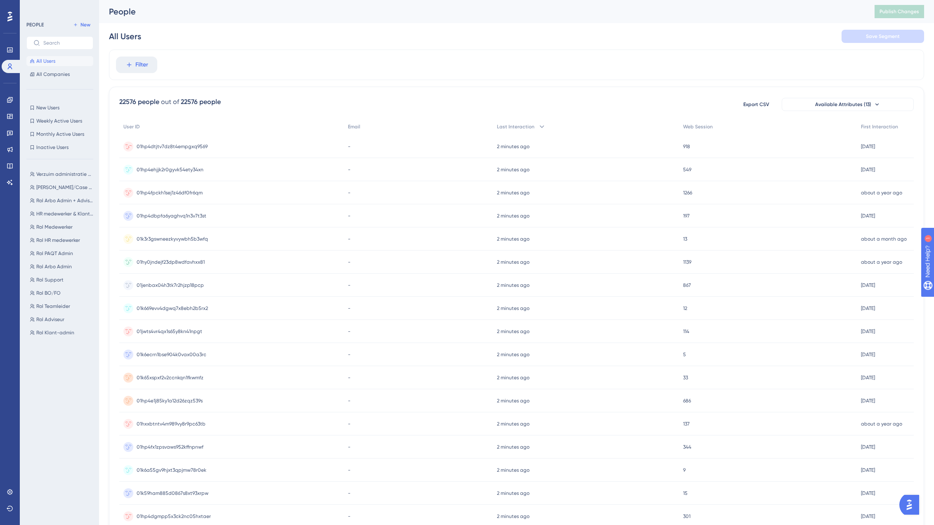
click at [164, 141] on div "01hp4dtjtv7dz8t4empgxq9569 01hp4dtjtv7dz8t4empgxq9569" at bounding box center [172, 146] width 71 height 23
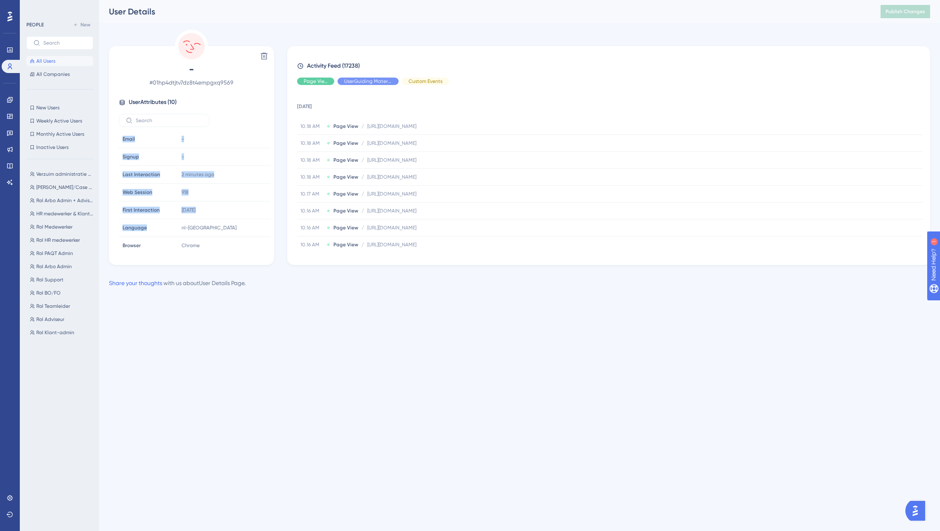
drag, startPoint x: 154, startPoint y: 227, endPoint x: 112, endPoint y: 227, distance: 42.1
click at [112, 227] on div "- # 01hp4dtjtv7dz8t4empgxq9569 User Attributes ( 10 ) Email Email - Signup Sign…" at bounding box center [191, 157] width 159 height 189
click at [157, 228] on div "Language Language" at bounding box center [147, 228] width 56 height 17
drag, startPoint x: 208, startPoint y: 223, endPoint x: 178, endPoint y: 230, distance: 30.9
click at [161, 230] on tr "Language Language nl-[GEOGRAPHIC_DATA]" at bounding box center [195, 228] width 152 height 18
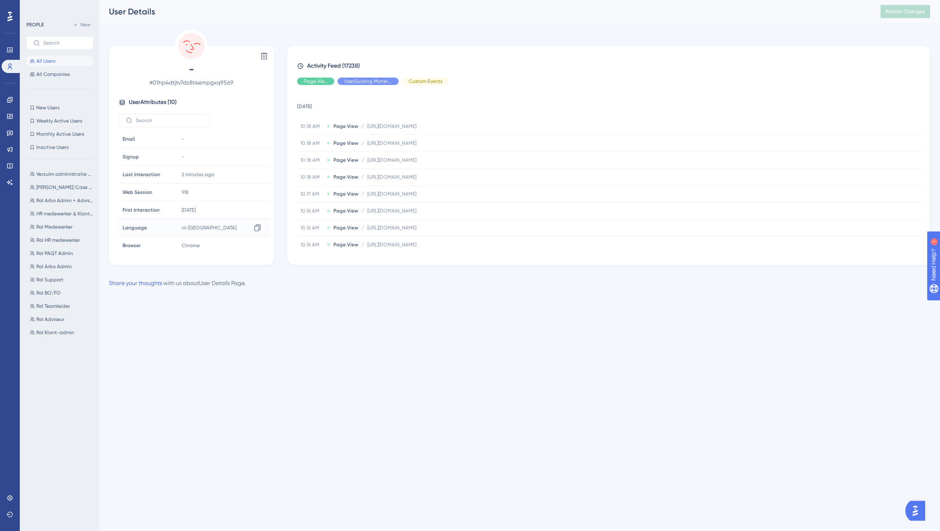
click at [206, 229] on div "nl-NL Copy nl-[GEOGRAPHIC_DATA]" at bounding box center [222, 228] width 89 height 17
drag, startPoint x: 118, startPoint y: 225, endPoint x: 122, endPoint y: 229, distance: 5.0
click at [122, 229] on tr "Language Language nl-[GEOGRAPHIC_DATA]" at bounding box center [195, 228] width 152 height 18
click at [255, 315] on html "Performance Users Engagement Widgets Feedback Product Updates Knowledge Base AI…" at bounding box center [470, 157] width 940 height 315
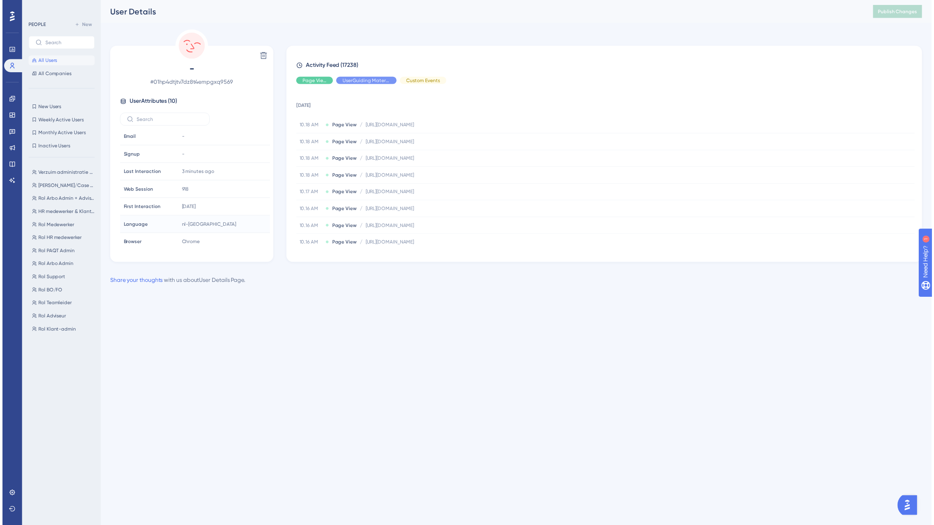
scroll to position [2, 0]
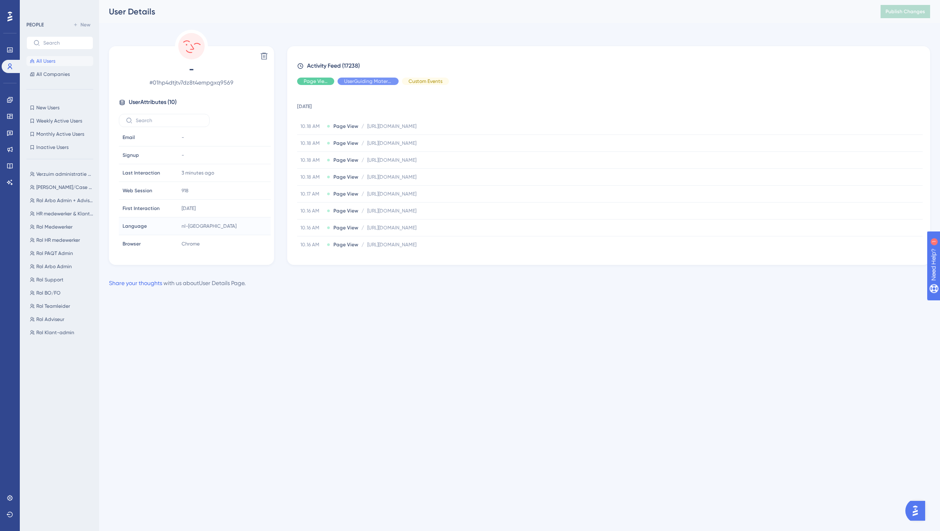
click at [130, 226] on span "Language" at bounding box center [135, 226] width 24 height 7
drag, startPoint x: 156, startPoint y: 223, endPoint x: 120, endPoint y: 227, distance: 36.3
click at [120, 227] on tr "Language Language nl-[GEOGRAPHIC_DATA]" at bounding box center [195, 227] width 152 height 18
click at [90, 98] on div "PEOPLE New All Users All Companies New Users New Users Weekly Active Users Week…" at bounding box center [59, 268] width 67 height 497
click at [55, 175] on span "Verzuim administratie medewerker" at bounding box center [65, 174] width 59 height 7
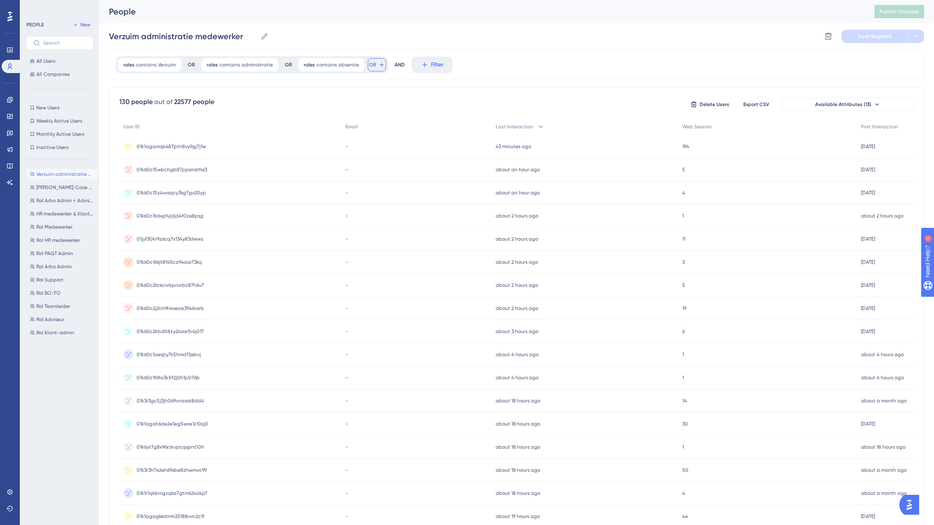
click at [380, 64] on icon at bounding box center [382, 65] width 4 height 4
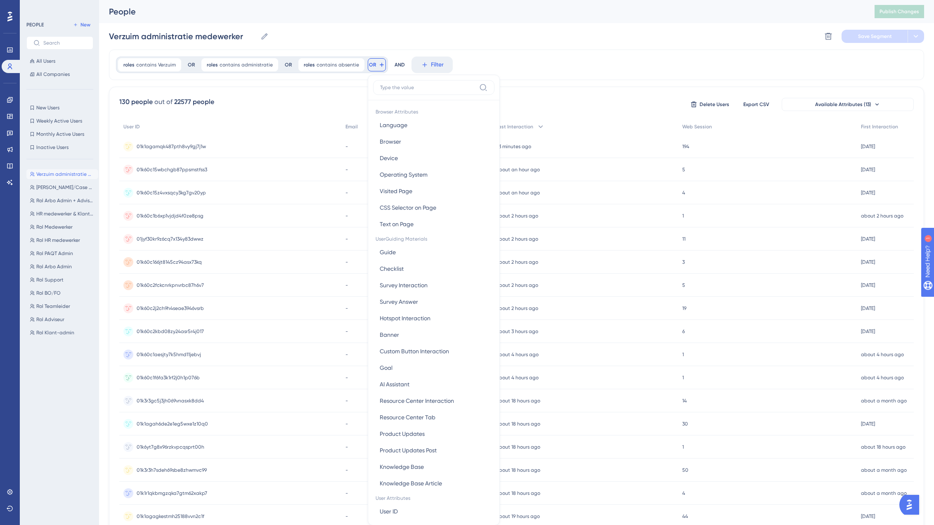
scroll to position [38, 0]
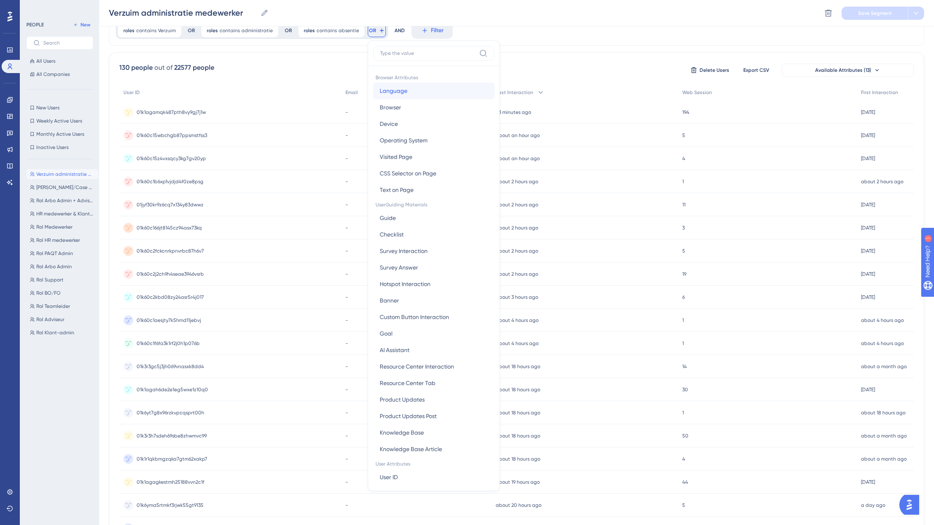
click at [391, 92] on span "Language" at bounding box center [394, 91] width 28 height 10
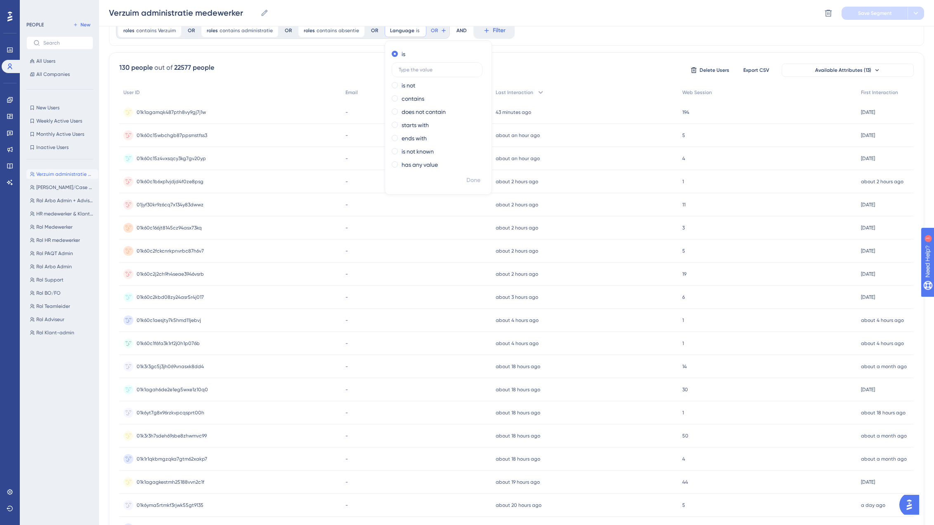
click at [564, 26] on div "Verzuim administratie medewerker Verzuim administratie medewerker Delete Segmen…" at bounding box center [516, 13] width 835 height 26
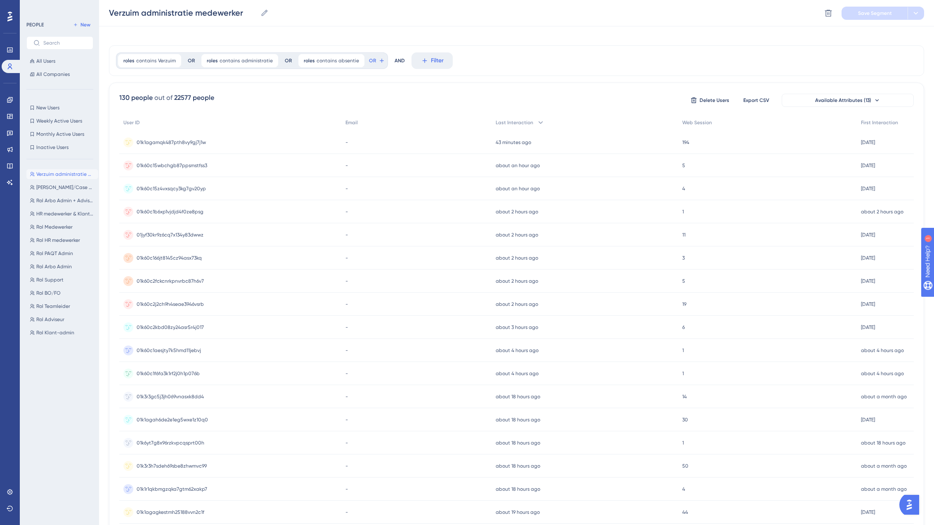
scroll to position [0, 0]
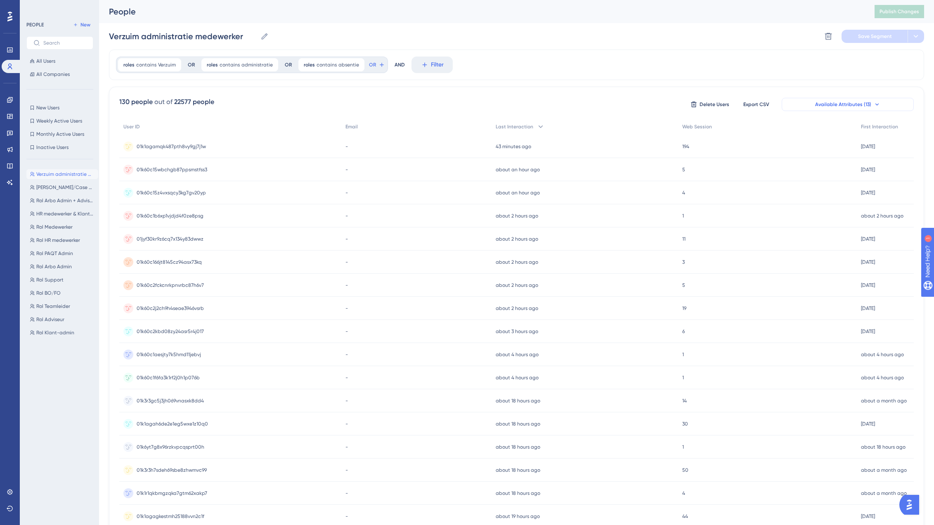
click at [564, 104] on span "Available Attributes (13)" at bounding box center [843, 104] width 56 height 7
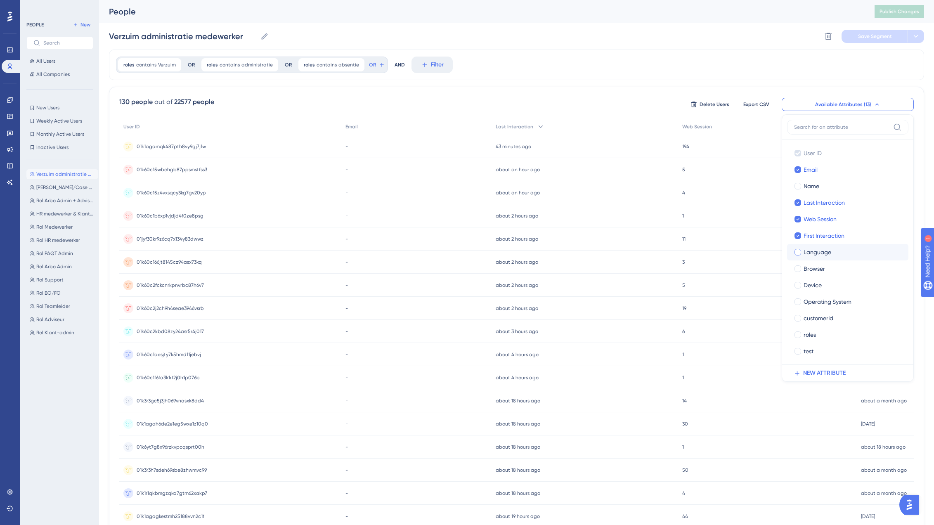
click at [564, 253] on div at bounding box center [798, 252] width 7 height 7
checkbox input "true"
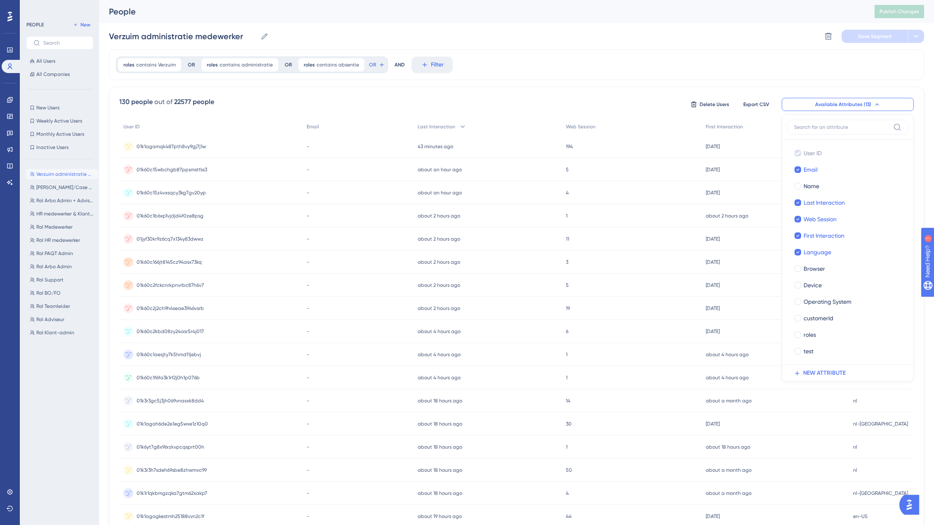
click at [564, 62] on div "roles contains [PERSON_NAME] Remove OR roles contains administratie administrat…" at bounding box center [516, 65] width 815 height 31
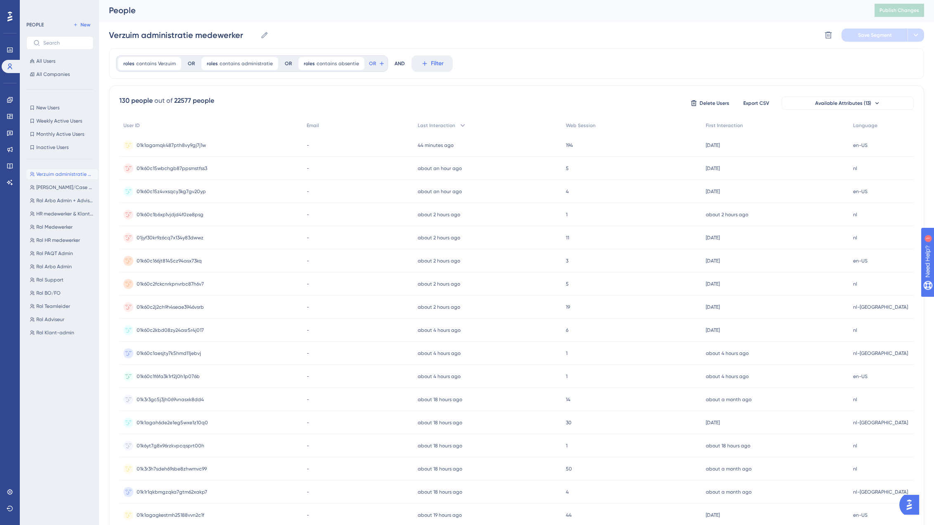
scroll to position [2, 0]
click at [379, 62] on icon at bounding box center [382, 63] width 7 height 7
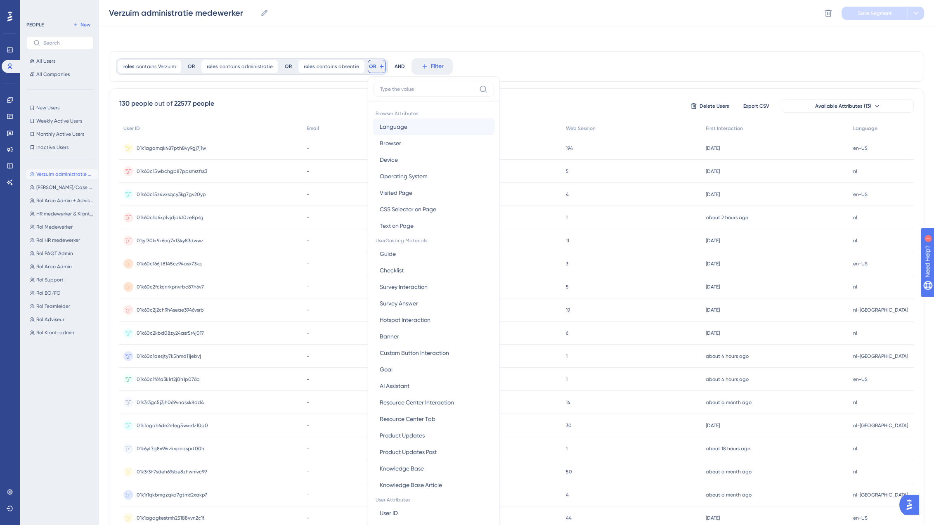
scroll to position [38, 0]
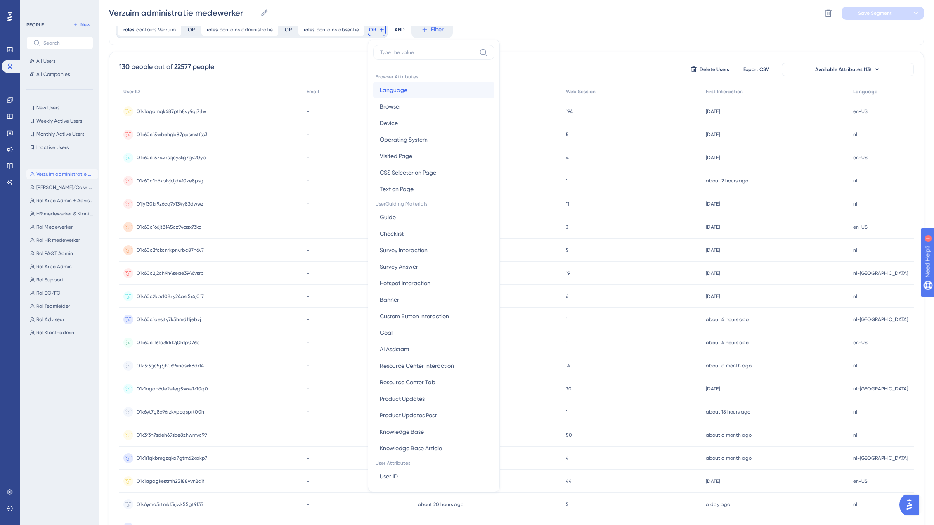
click at [392, 90] on span "Language" at bounding box center [394, 90] width 28 height 10
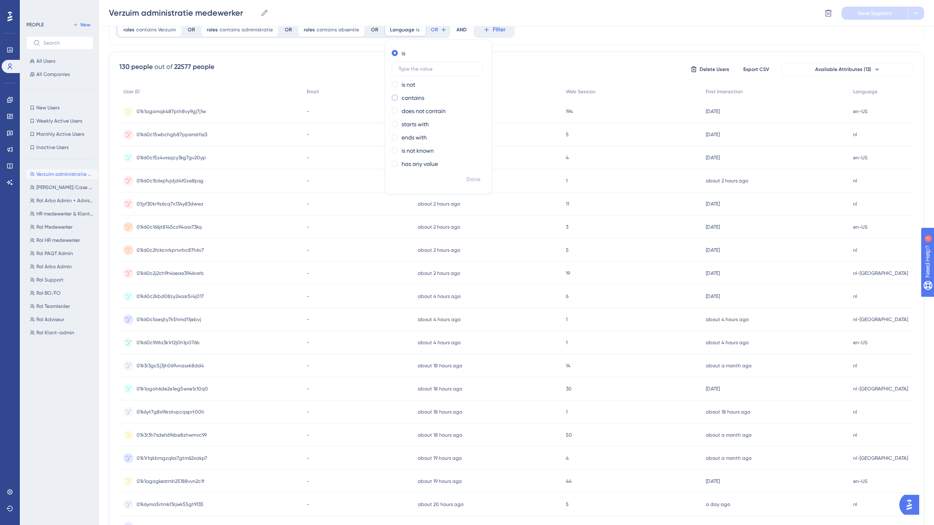
drag, startPoint x: 413, startPoint y: 161, endPoint x: 398, endPoint y: 94, distance: 68.9
click at [398, 94] on div "is is not contains does not contain starts with ends with is not known has any …" at bounding box center [438, 110] width 107 height 126
click at [392, 97] on div "contains" at bounding box center [437, 98] width 90 height 10
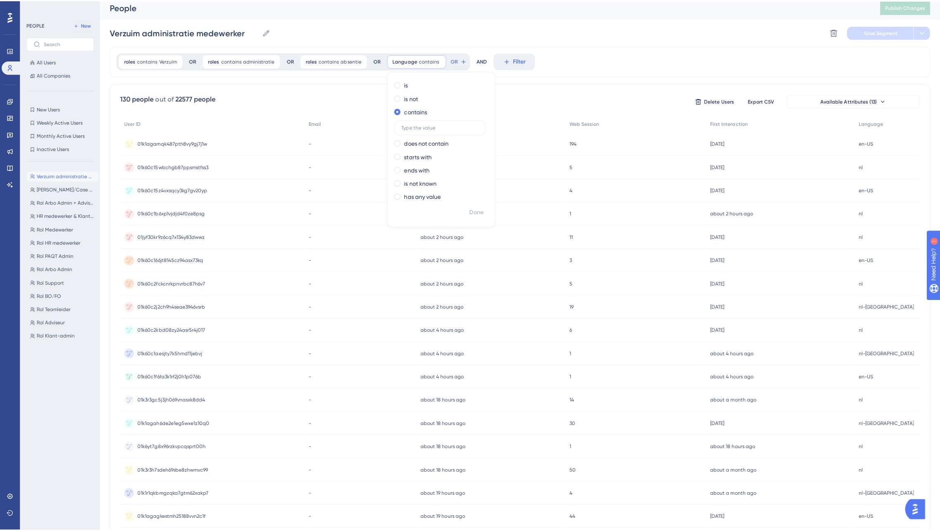
scroll to position [0, 0]
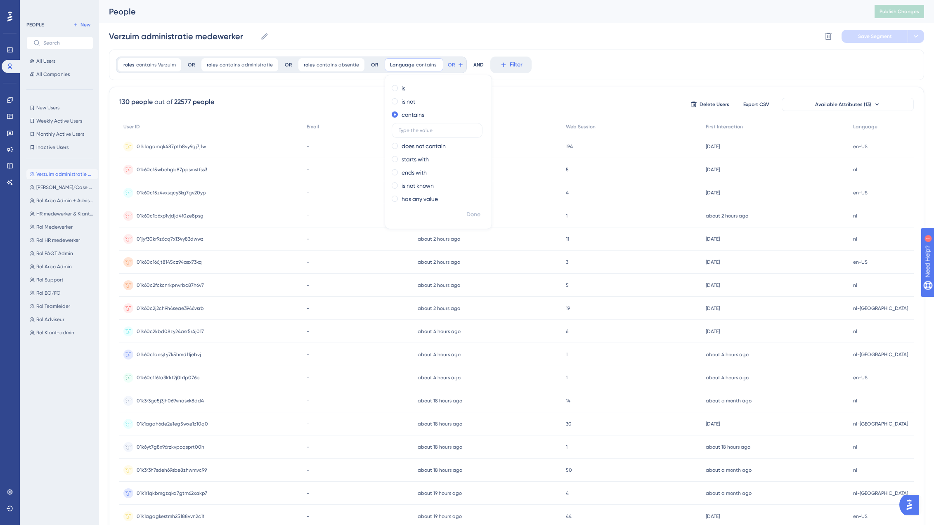
click at [371, 65] on div "OR" at bounding box center [374, 65] width 7 height 7
click at [11, 103] on link at bounding box center [10, 99] width 17 height 13
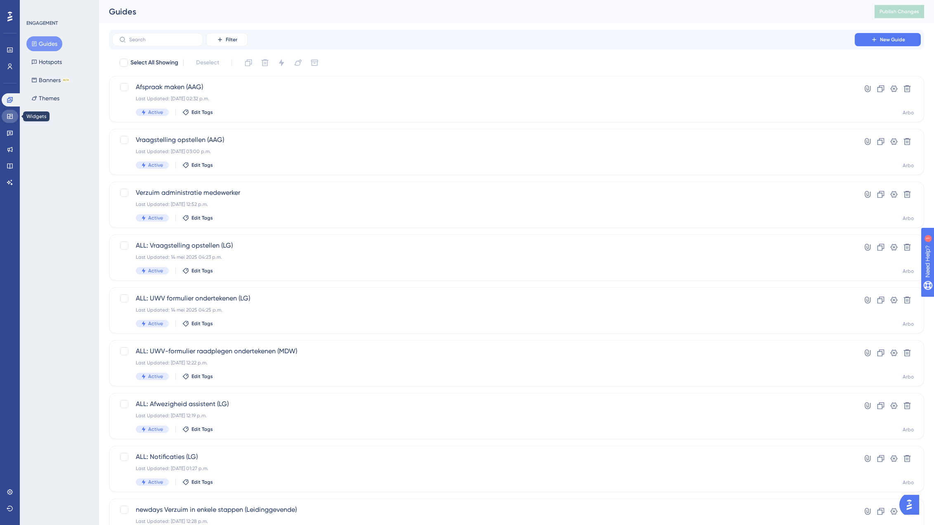
click at [6, 116] on link at bounding box center [10, 116] width 17 height 13
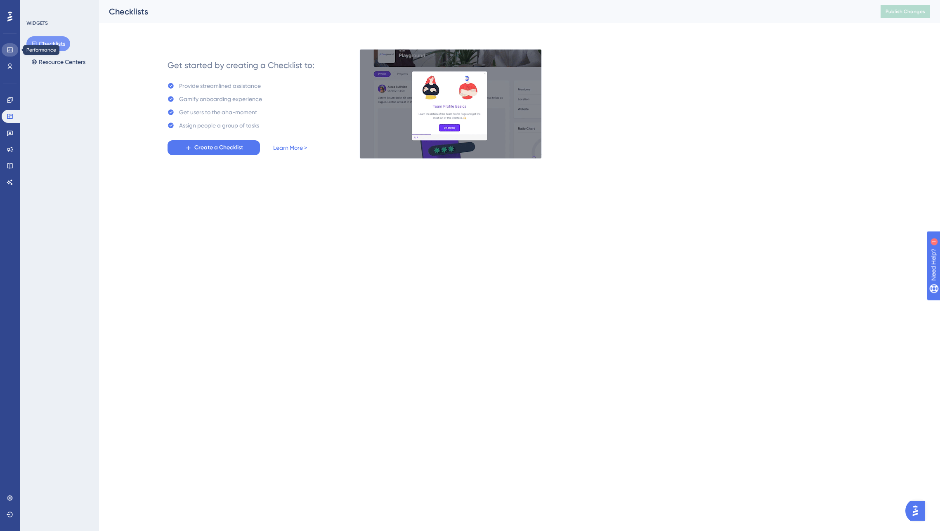
click at [14, 51] on link at bounding box center [10, 49] width 17 height 13
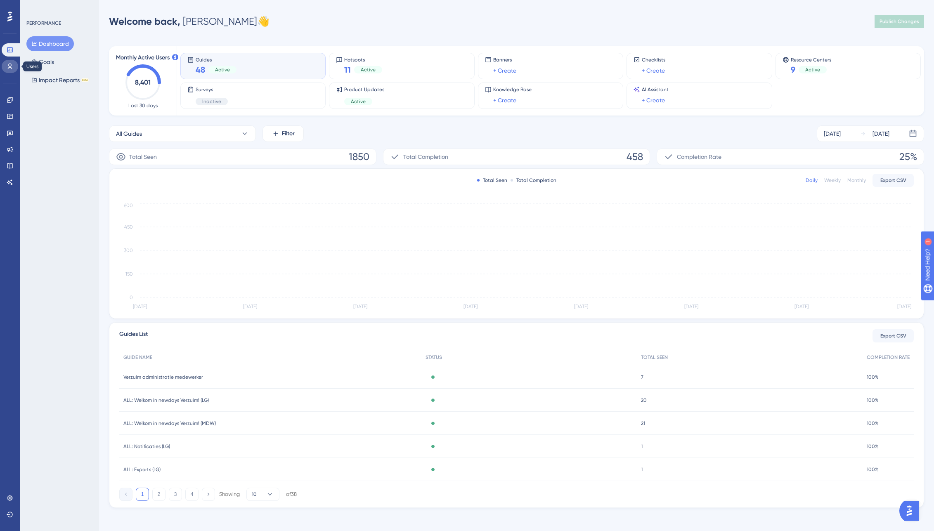
click at [12, 68] on icon at bounding box center [10, 66] width 7 height 7
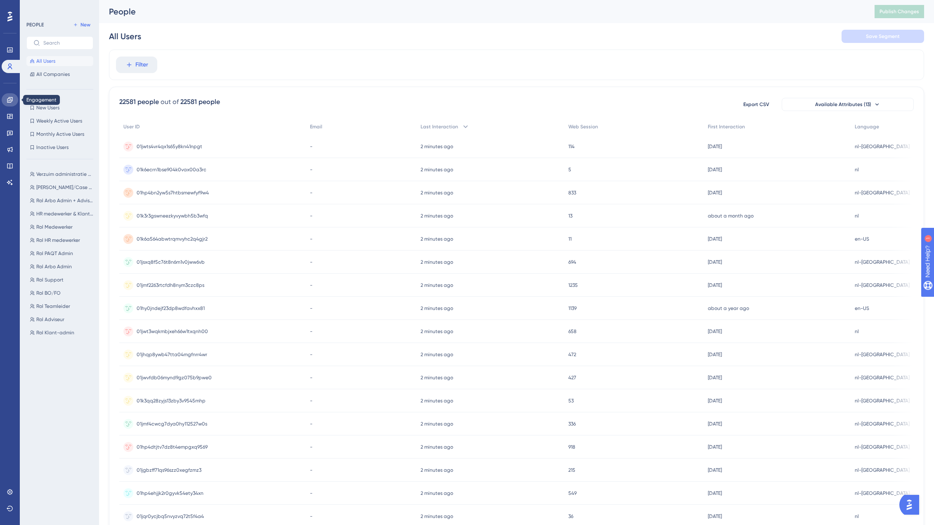
click at [7, 104] on link at bounding box center [10, 99] width 17 height 13
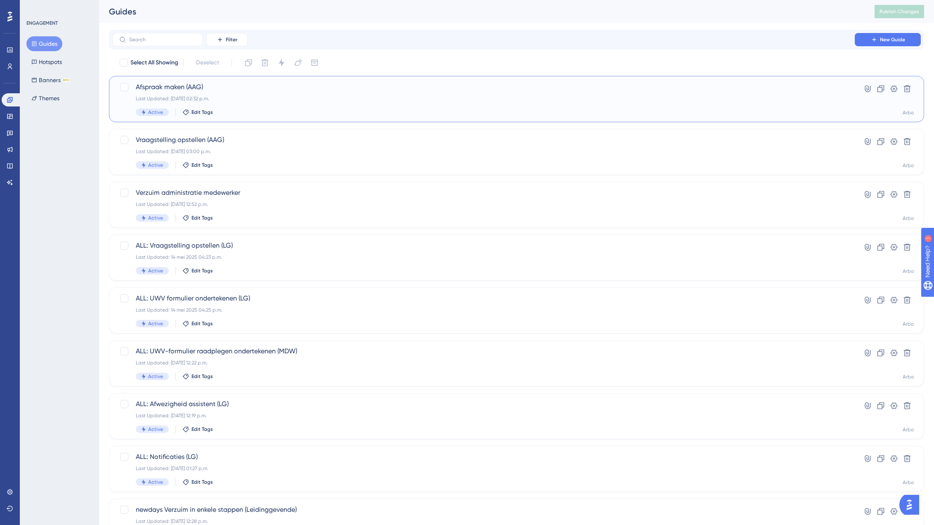
click at [251, 92] on span "Afspraak maken (AAG)" at bounding box center [484, 87] width 696 height 10
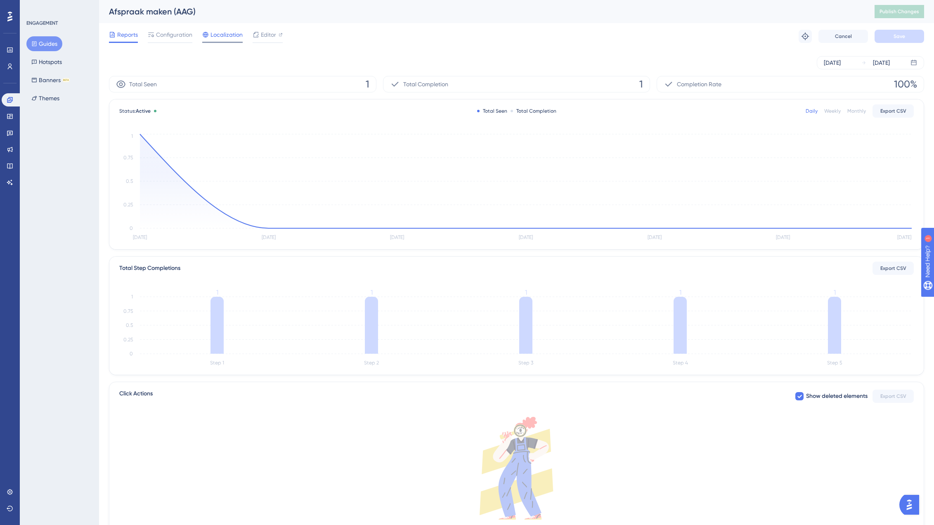
click at [221, 33] on span "Localization" at bounding box center [227, 35] width 32 height 10
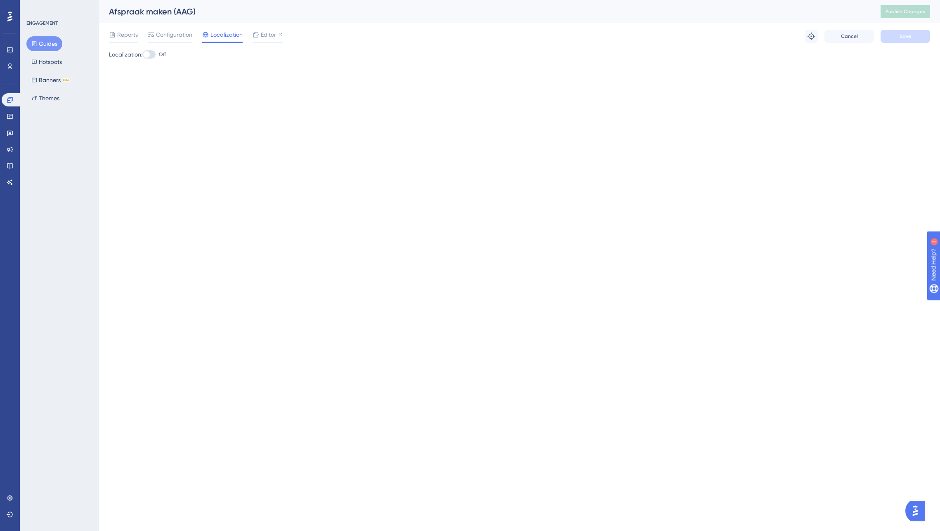
click at [153, 55] on div at bounding box center [148, 54] width 13 height 8
click at [142, 55] on input "Off" at bounding box center [142, 54] width 0 height 0
checkbox input "true"
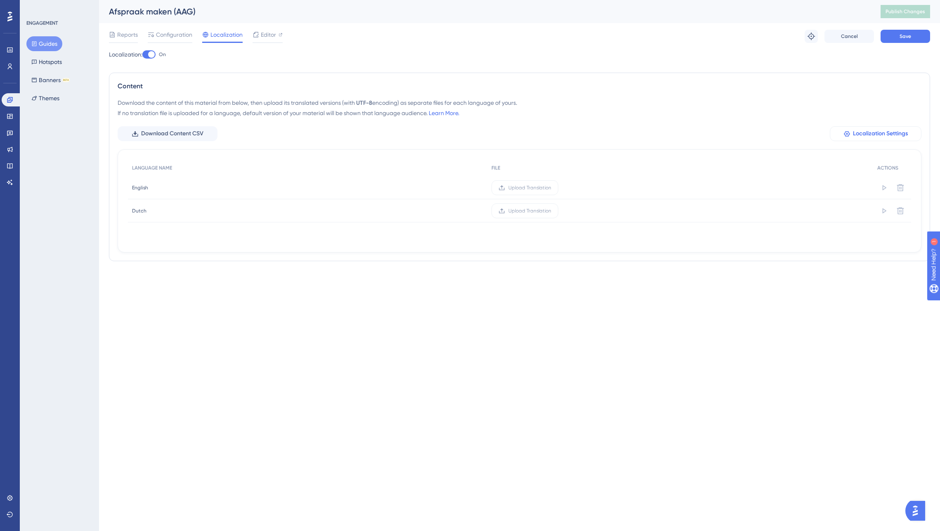
click at [564, 135] on span "Localization Settings" at bounding box center [880, 134] width 55 height 10
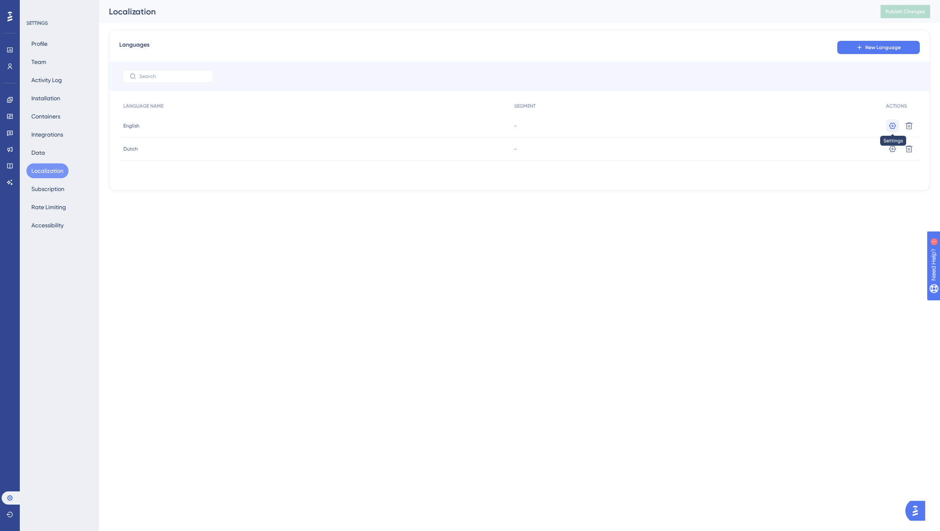
click at [564, 126] on icon at bounding box center [893, 126] width 8 height 8
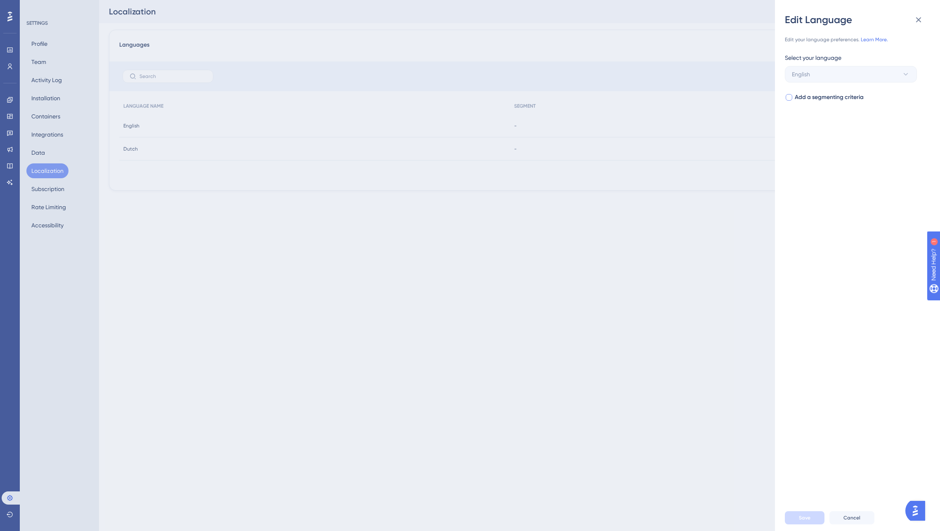
click at [564, 99] on div at bounding box center [789, 97] width 7 height 7
click at [564, 128] on span "Select your segment" at bounding box center [819, 131] width 54 height 10
click at [564, 97] on icon at bounding box center [789, 98] width 3 height 2
click at [564, 97] on label "Add a segmenting criteria" at bounding box center [824, 97] width 79 height 10
checkbox input "true"
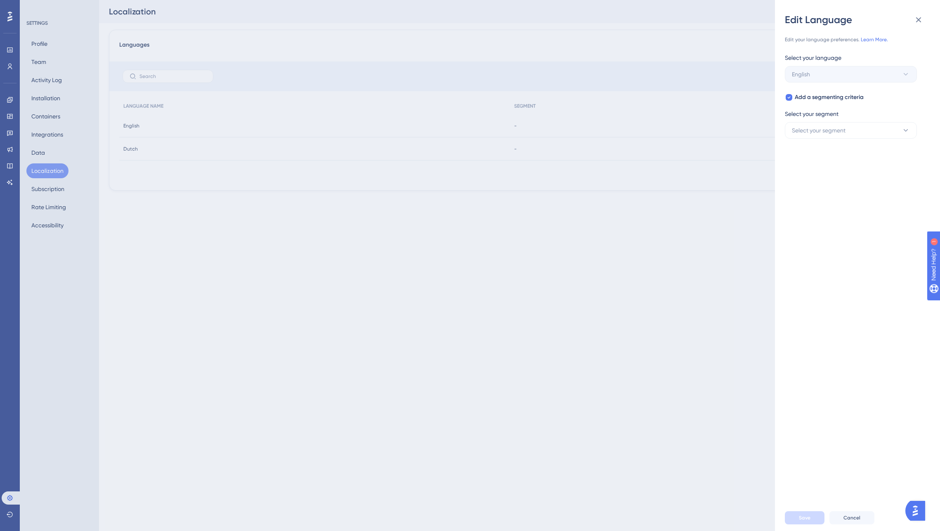
click at [551, 108] on div "Edit Language Edit your language preferences. Learn More. Select your language …" at bounding box center [470, 265] width 940 height 531
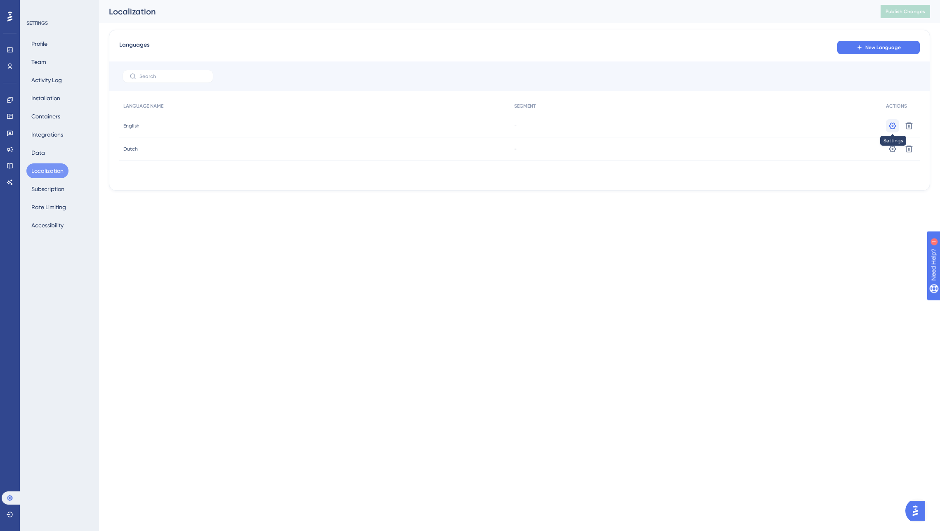
click at [564, 126] on icon at bounding box center [893, 126] width 8 height 8
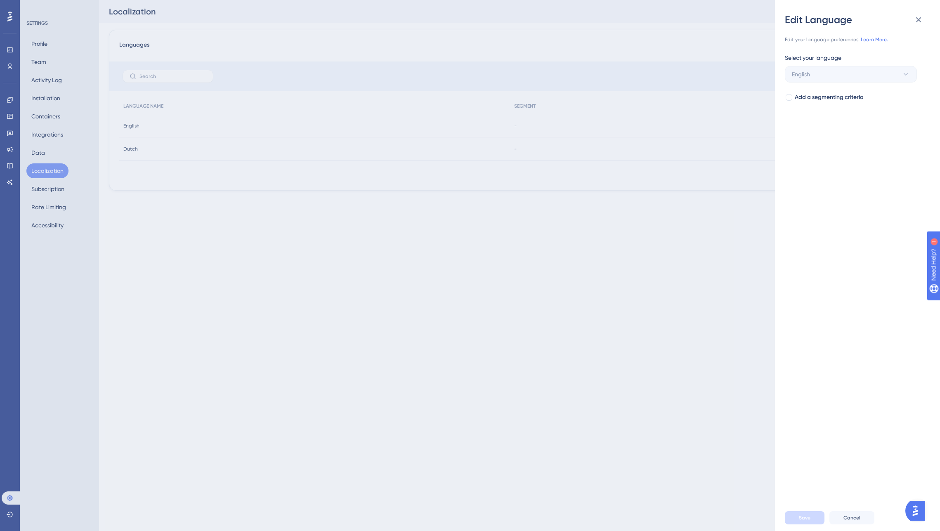
click at [384, 223] on div "Edit Language Edit your language preferences. Learn More. Select your language …" at bounding box center [470, 265] width 940 height 531
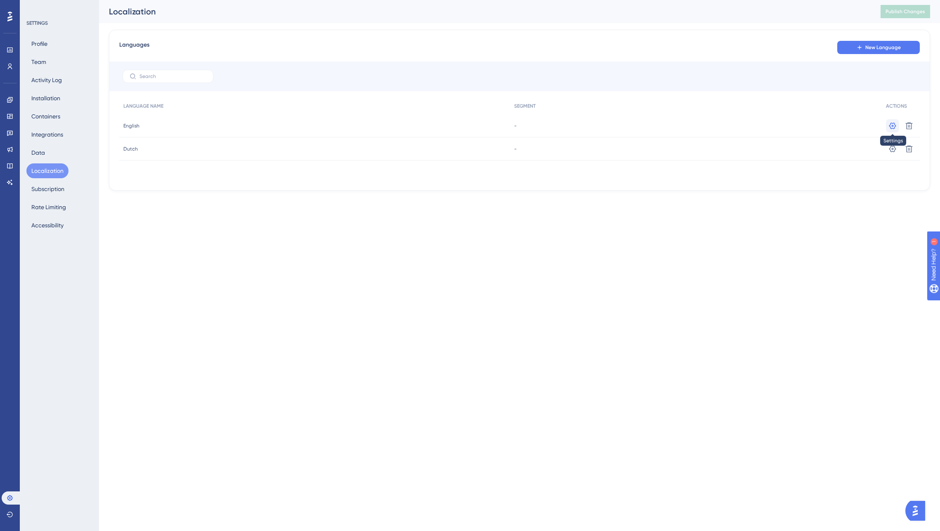
click at [564, 128] on icon at bounding box center [893, 126] width 8 height 8
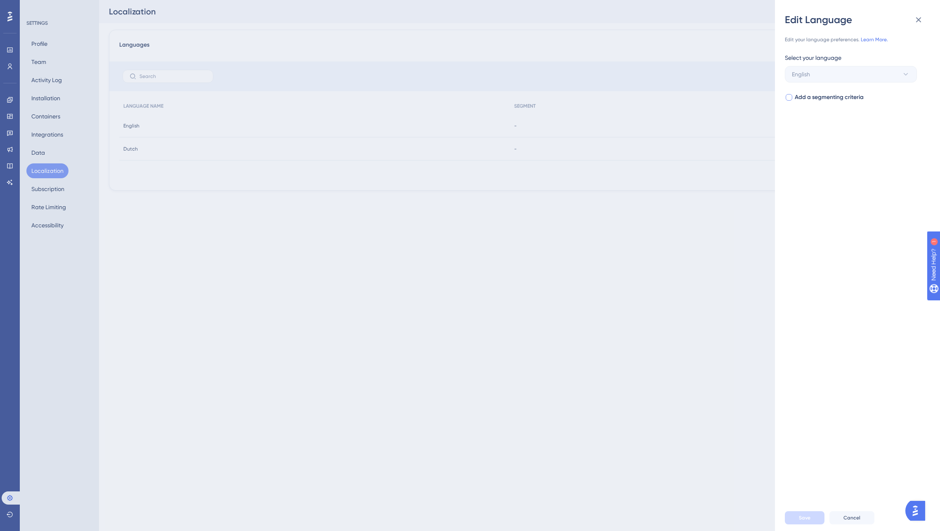
click at [564, 97] on div at bounding box center [789, 97] width 7 height 7
click at [564, 128] on span "Select your segment" at bounding box center [819, 131] width 54 height 10
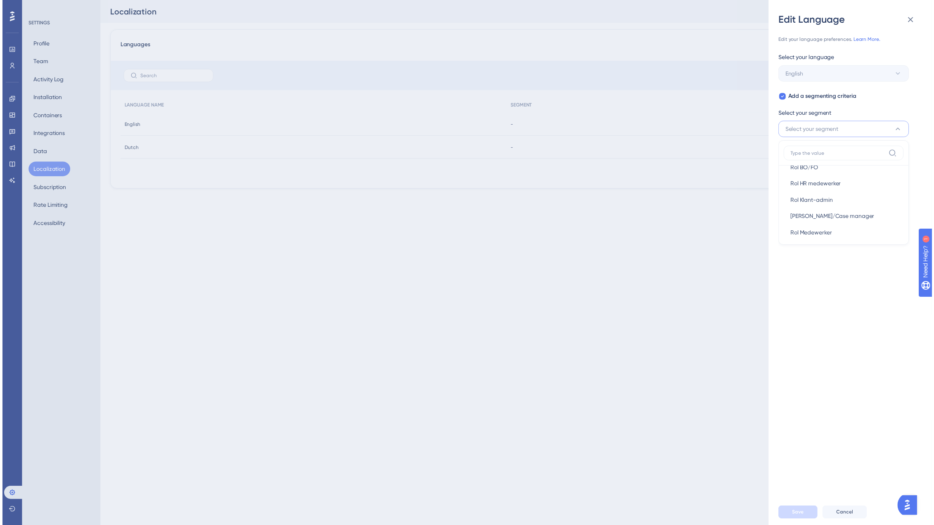
scroll to position [150, 0]
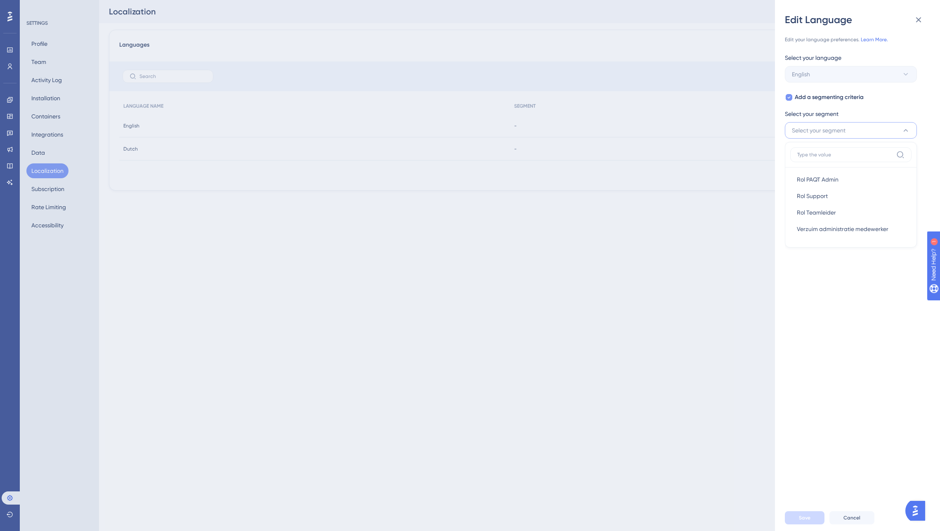
click at [564, 99] on icon at bounding box center [789, 97] width 3 height 7
checkbox input "false"
click at [564, 138] on div "Edit your language preferences. Learn More. Select your language English Add a …" at bounding box center [861, 265] width 152 height 479
click at [564, 21] on icon at bounding box center [919, 19] width 5 height 5
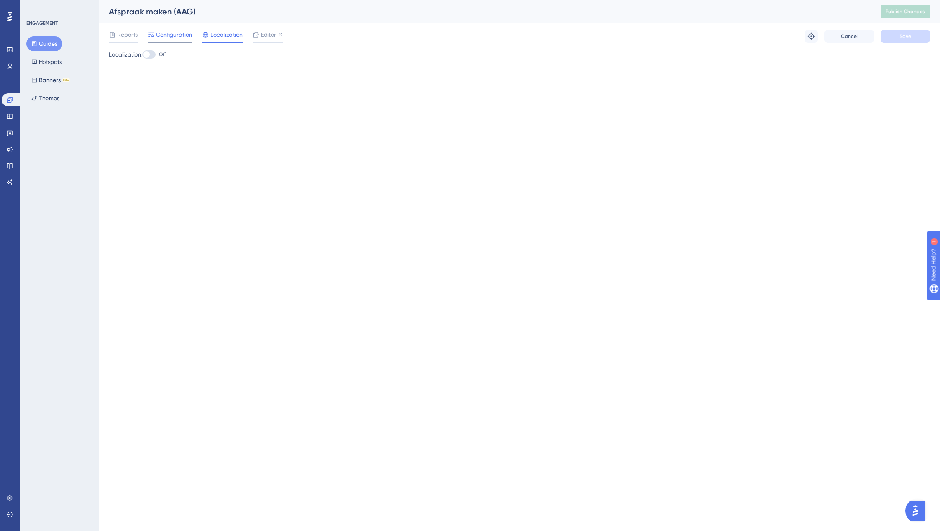
click at [161, 33] on span "Configuration" at bounding box center [174, 35] width 36 height 10
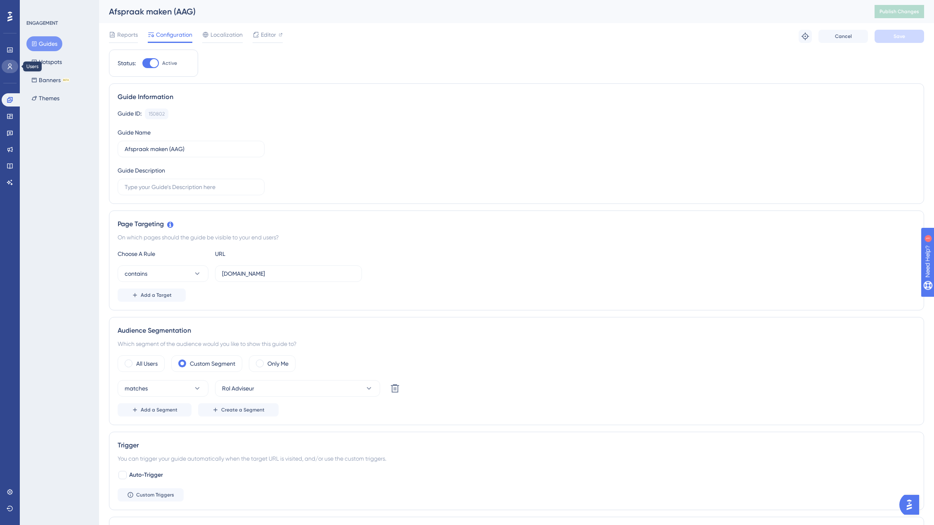
click at [9, 65] on icon at bounding box center [10, 66] width 7 height 7
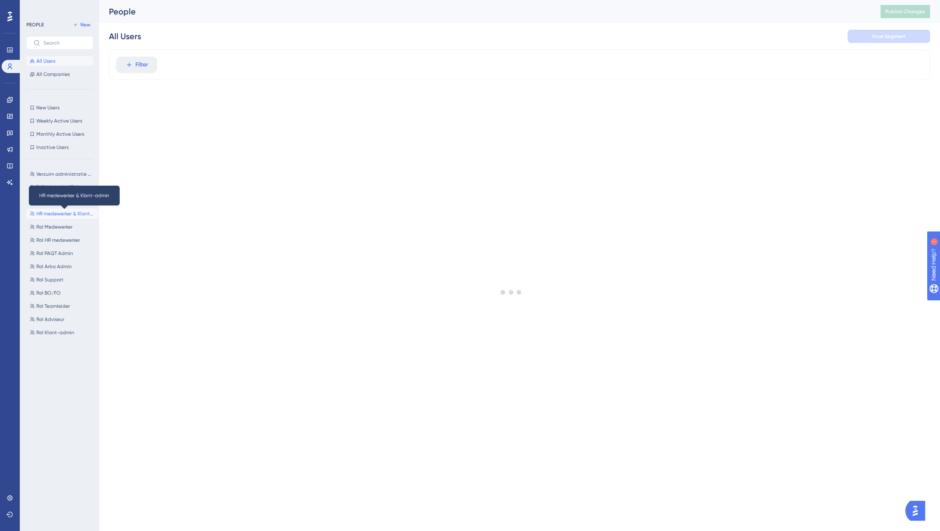
click at [49, 211] on span "HR medewerker & Klant-admin" at bounding box center [65, 214] width 59 height 7
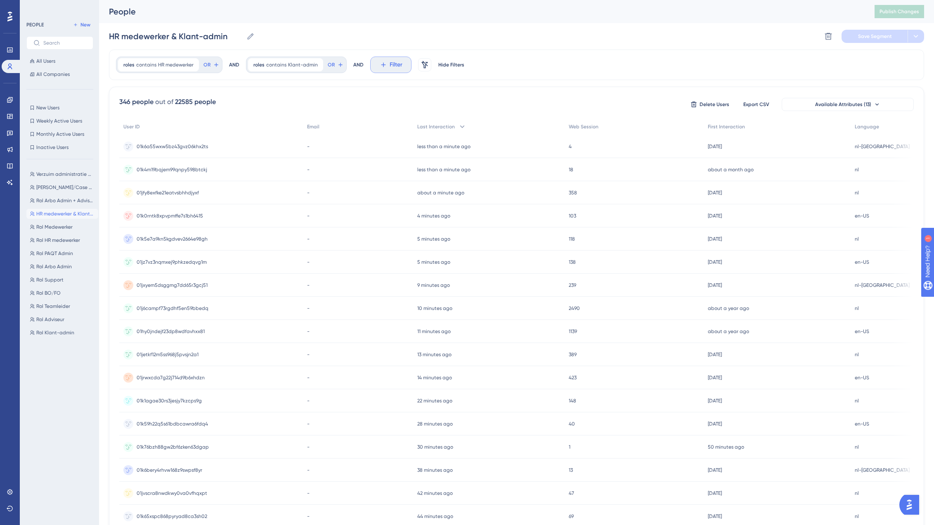
click at [384, 66] on button "Filter" at bounding box center [390, 65] width 41 height 17
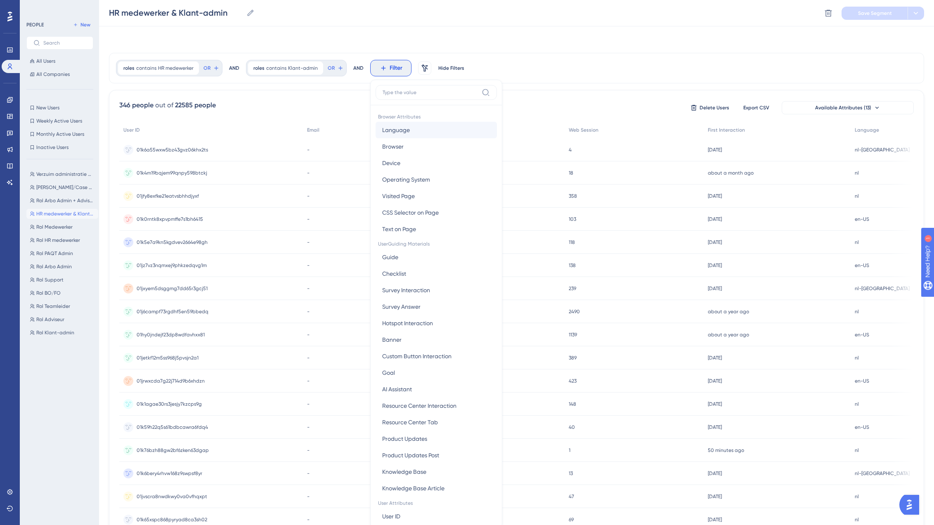
scroll to position [38, 0]
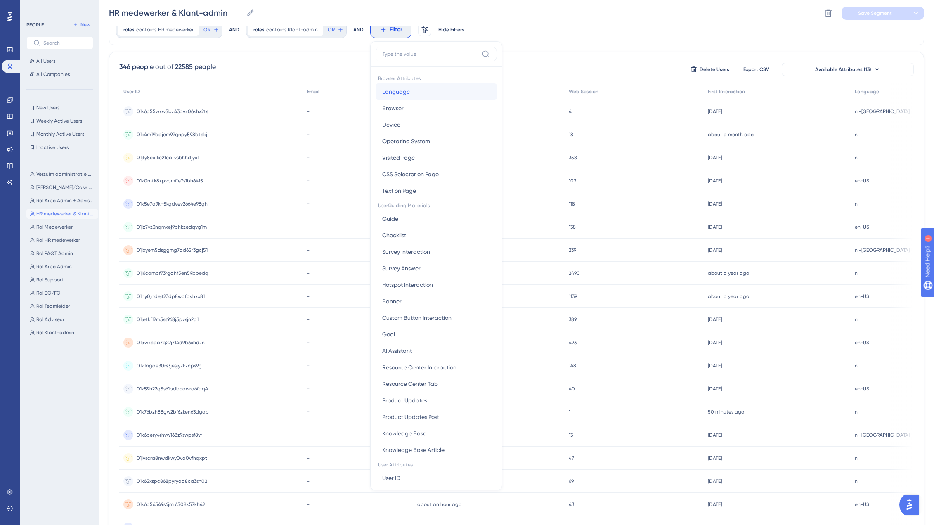
click at [398, 89] on span "Language" at bounding box center [396, 92] width 28 height 10
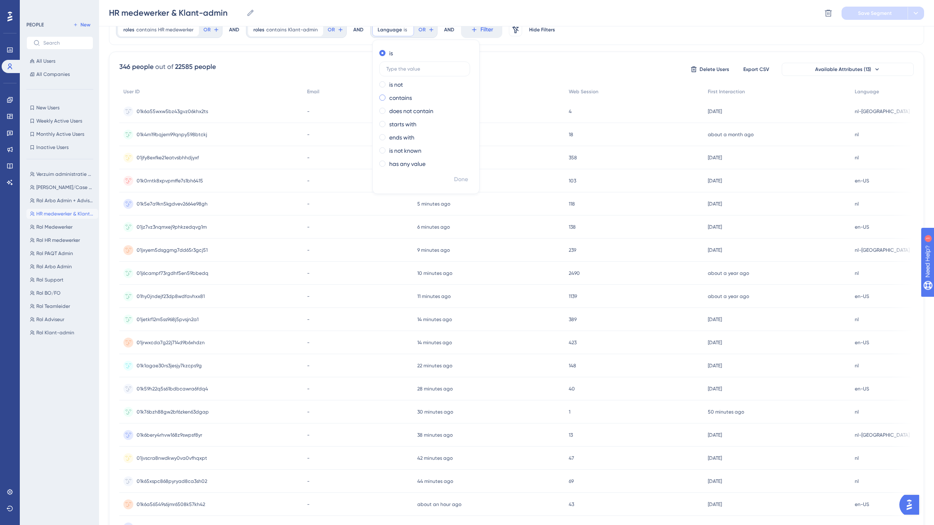
click at [389, 97] on label "contains" at bounding box center [400, 98] width 23 height 10
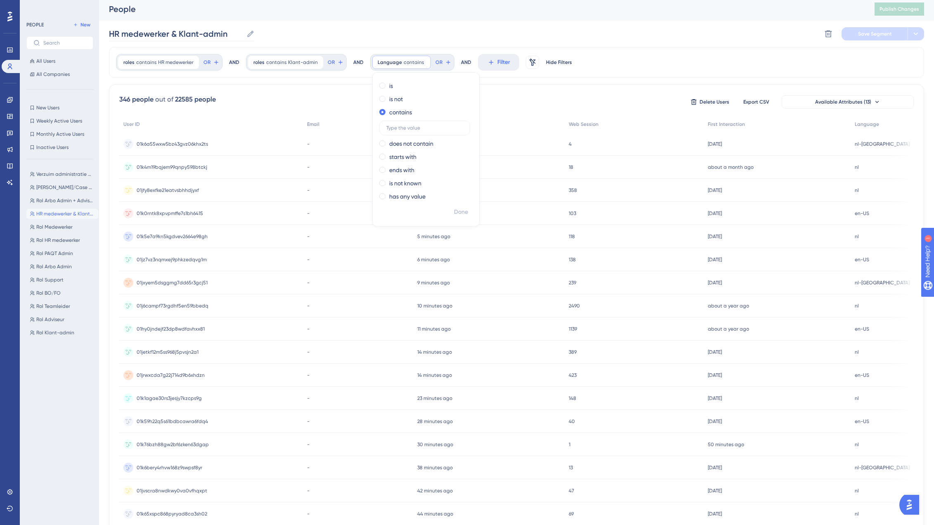
scroll to position [0, 0]
click at [109, 36] on input "HR medewerker & Klant-admin" at bounding box center [176, 37] width 134 height 12
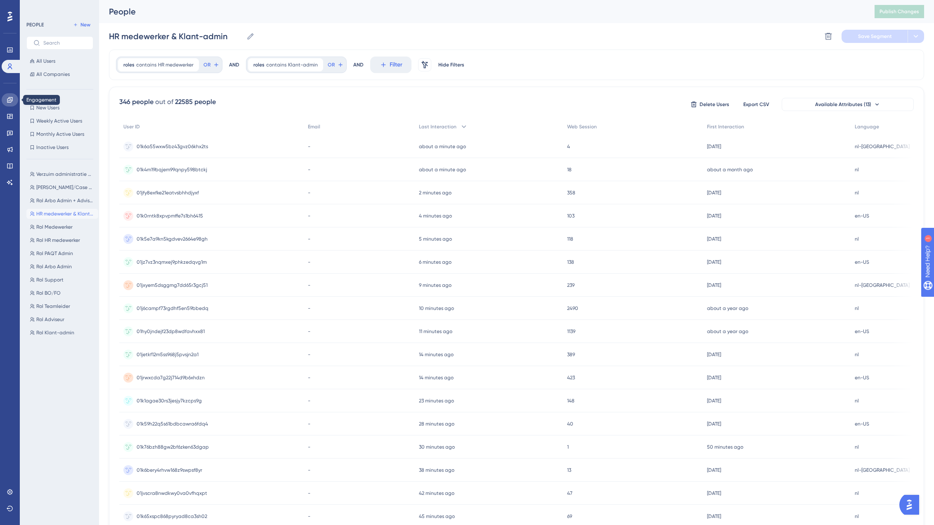
click at [10, 101] on icon at bounding box center [10, 100] width 7 height 7
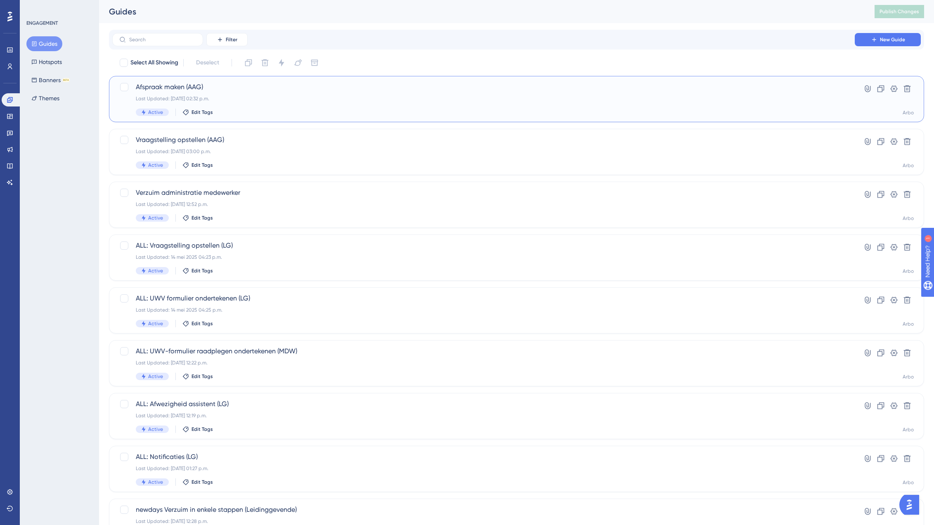
click at [172, 88] on span "Afspraak maken (AAG)" at bounding box center [484, 87] width 696 height 10
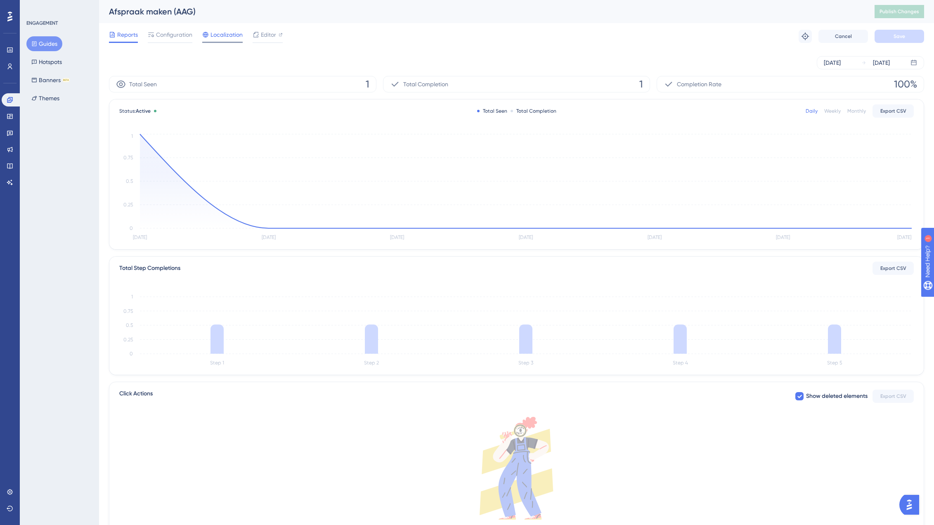
click at [228, 40] on div "Localization" at bounding box center [222, 36] width 40 height 13
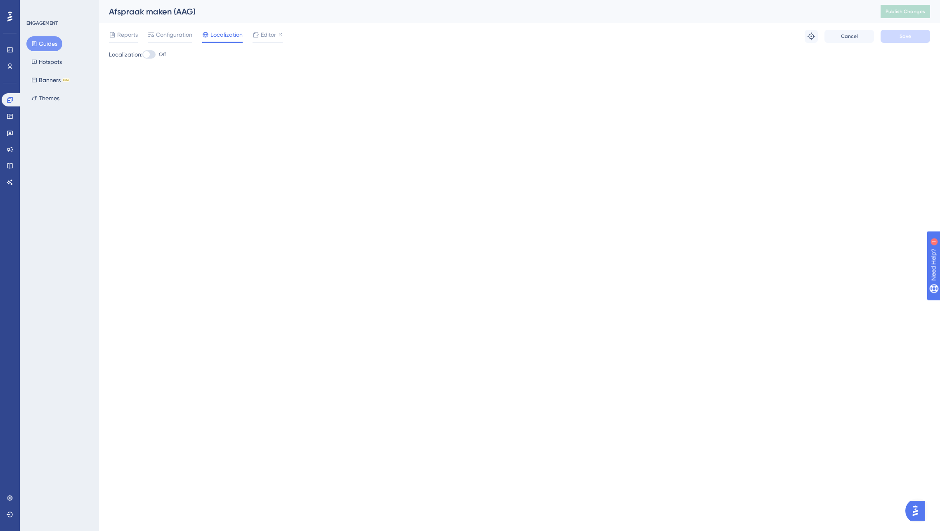
click at [150, 55] on div at bounding box center [146, 54] width 7 height 7
click at [142, 55] on input "Off" at bounding box center [142, 54] width 0 height 0
checkbox input "true"
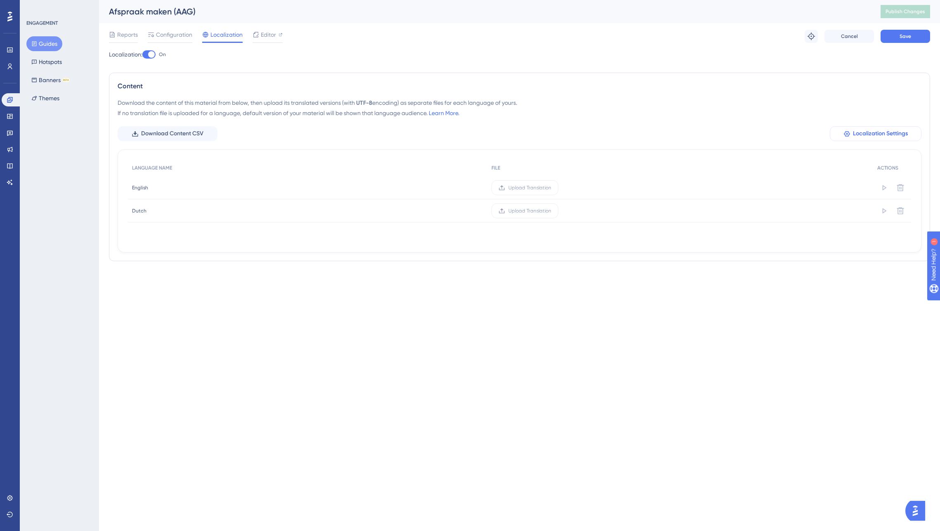
click at [564, 136] on span "Localization Settings" at bounding box center [880, 134] width 55 height 10
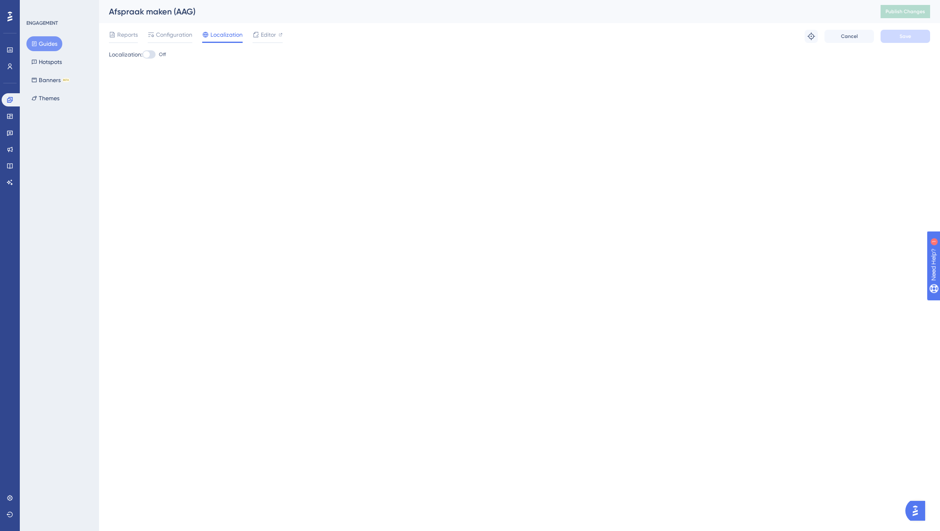
click at [150, 55] on div at bounding box center [146, 54] width 7 height 7
click at [142, 55] on input "Off" at bounding box center [142, 54] width 0 height 0
checkbox input "true"
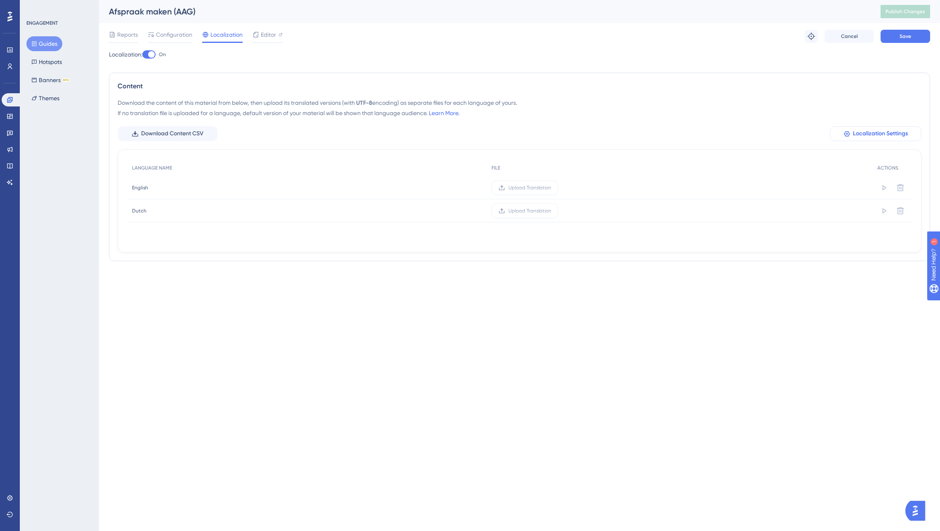
click at [564, 136] on span "Localization Settings" at bounding box center [880, 134] width 55 height 10
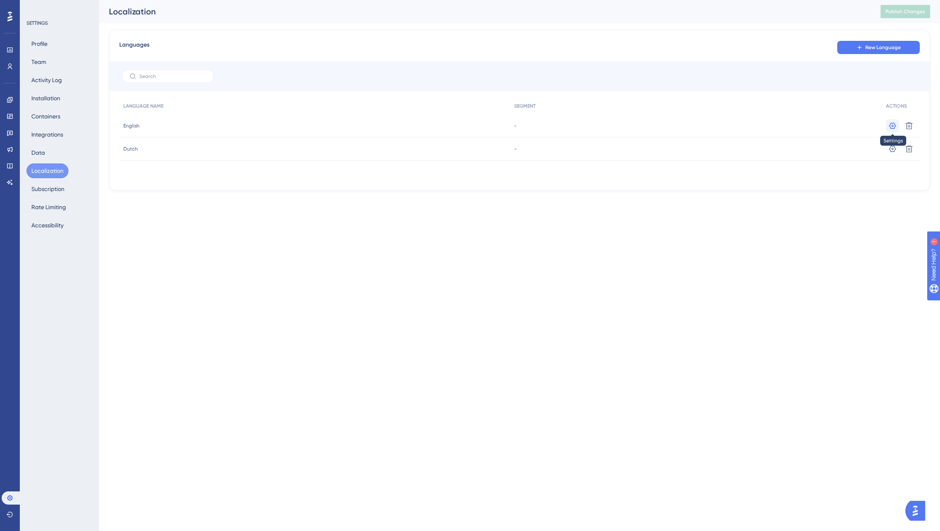
click at [564, 126] on icon at bounding box center [893, 126] width 8 height 8
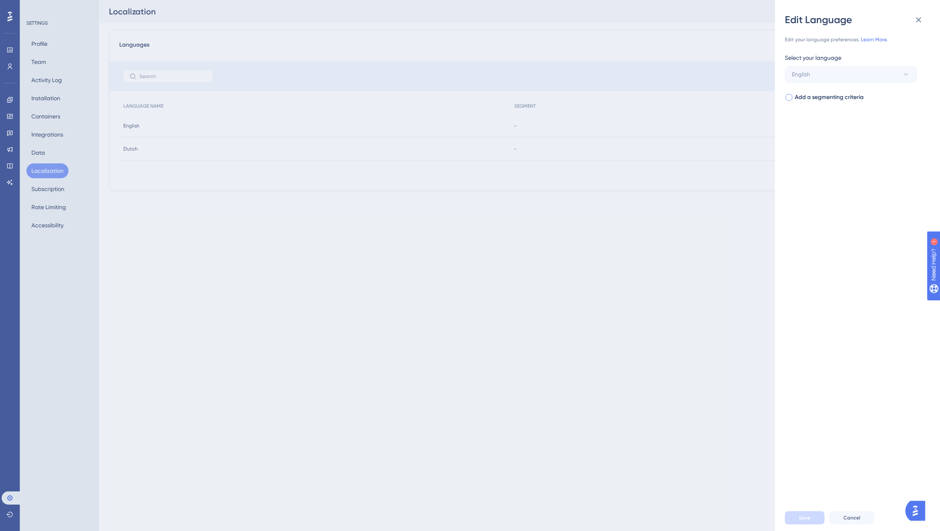
click at [564, 97] on div at bounding box center [789, 97] width 8 height 8
checkbox input "true"
click at [564, 131] on span "Select your segment" at bounding box center [819, 131] width 54 height 10
click at [564, 275] on div "Edit Language Edit your language preferences. Learn More. Select your language …" at bounding box center [470, 265] width 940 height 531
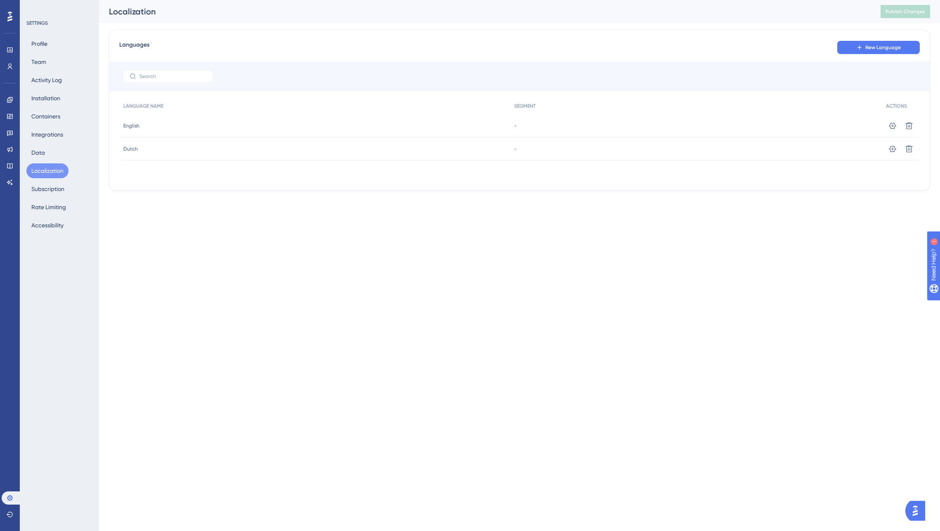
click at [346, 149] on div "Dutch Dutch" at bounding box center [314, 148] width 391 height 23
click at [564, 146] on icon at bounding box center [893, 148] width 7 height 7
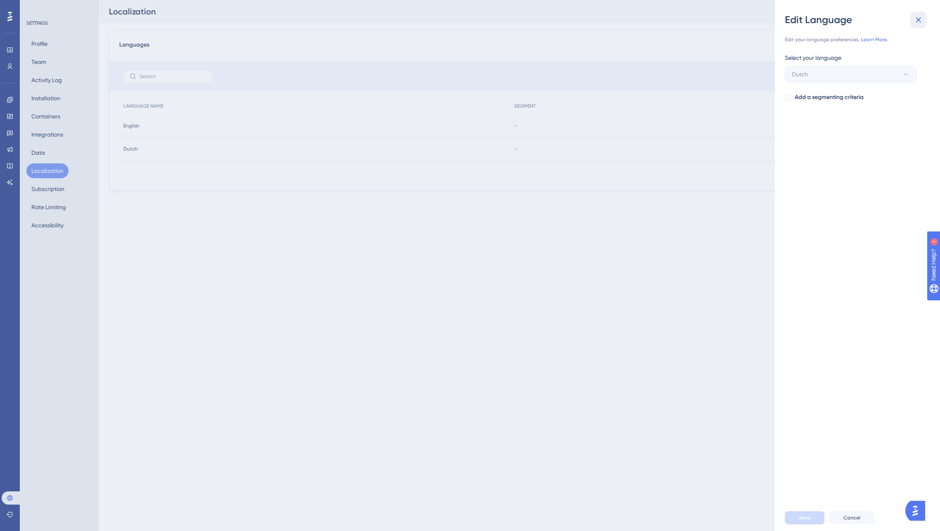
click at [564, 18] on icon at bounding box center [919, 19] width 5 height 5
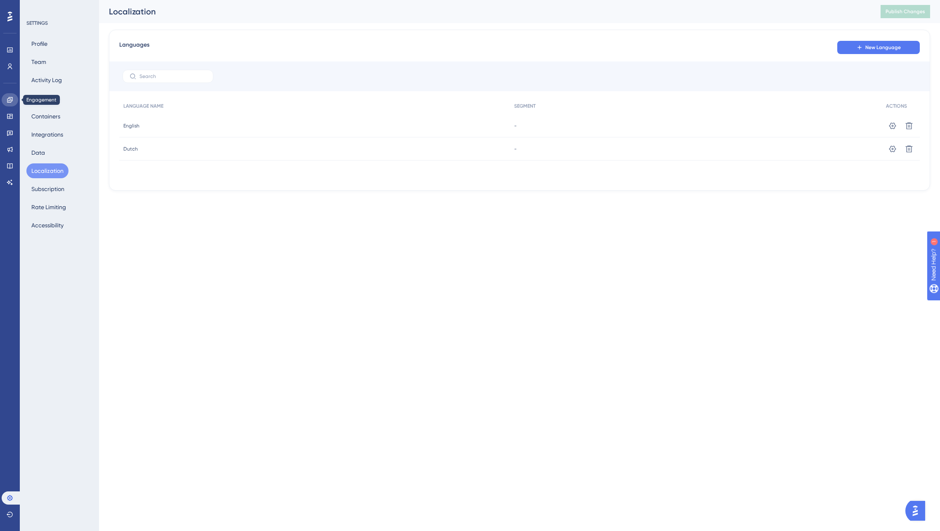
click at [9, 99] on icon at bounding box center [10, 100] width 7 height 7
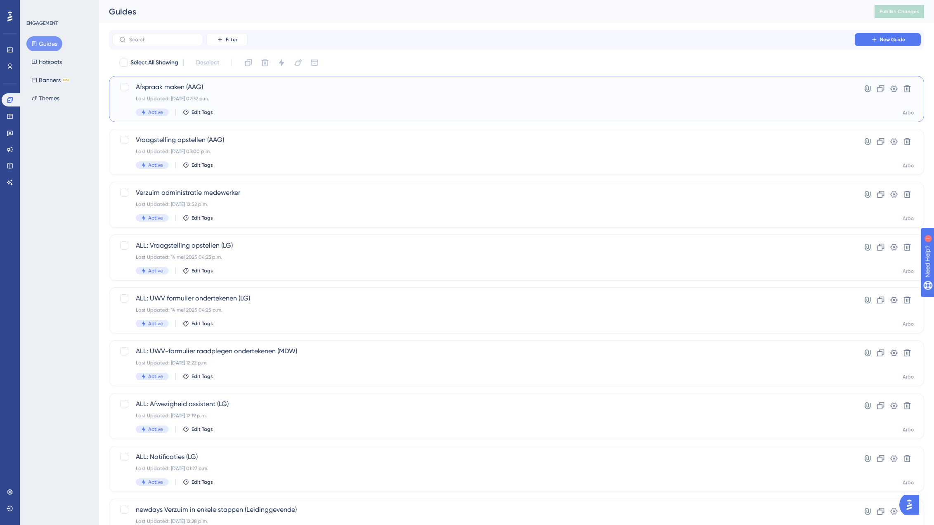
click at [272, 94] on div "Afspraak maken (AAG) Last Updated: [DATE] 02:32 p.m. Active Edit Tags" at bounding box center [484, 99] width 696 height 34
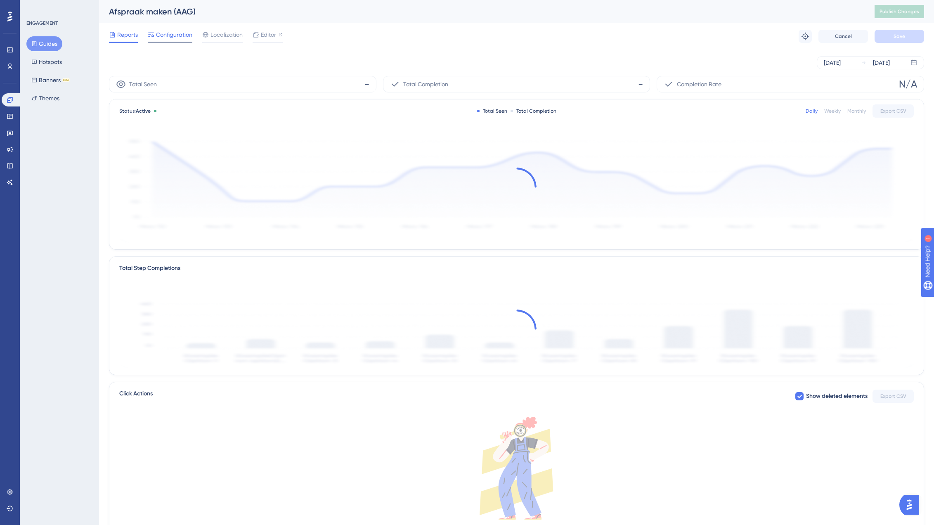
click at [171, 33] on span "Configuration" at bounding box center [174, 35] width 36 height 10
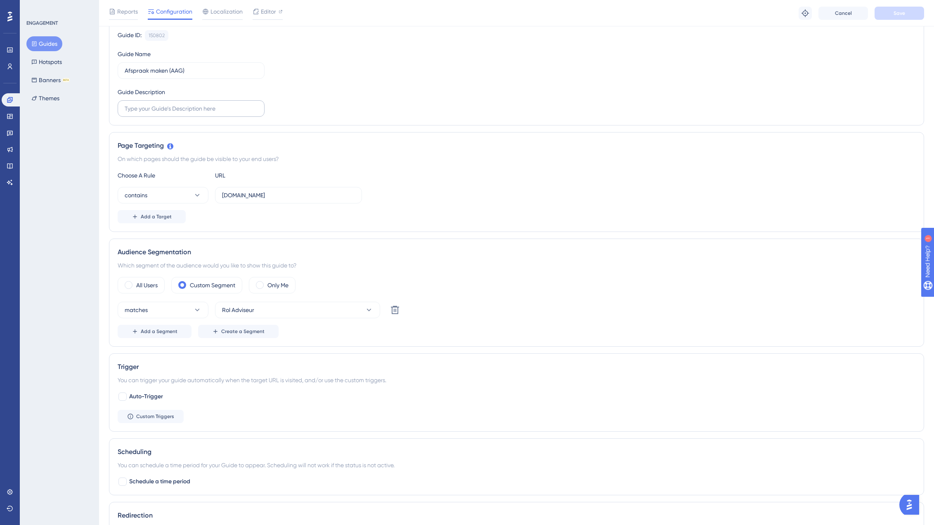
scroll to position [111, 0]
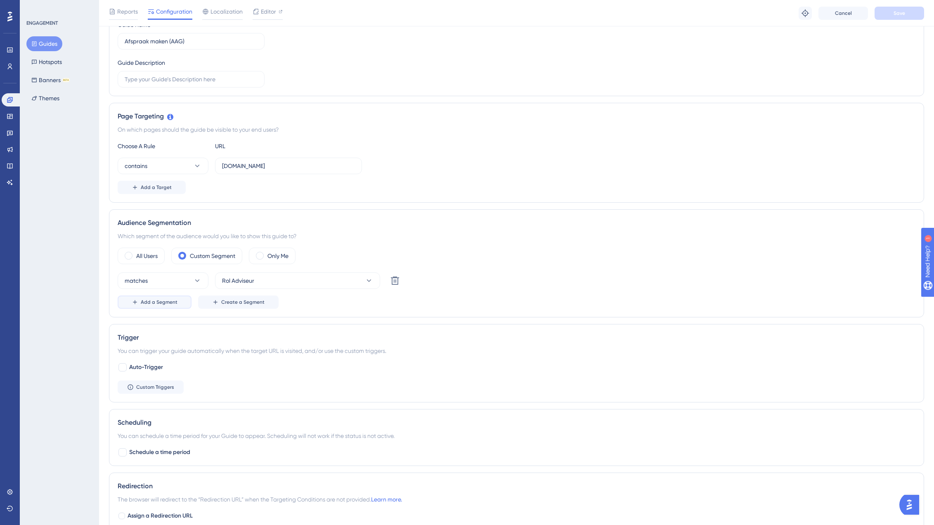
click at [156, 302] on span "Add a Segment" at bounding box center [159, 302] width 37 height 7
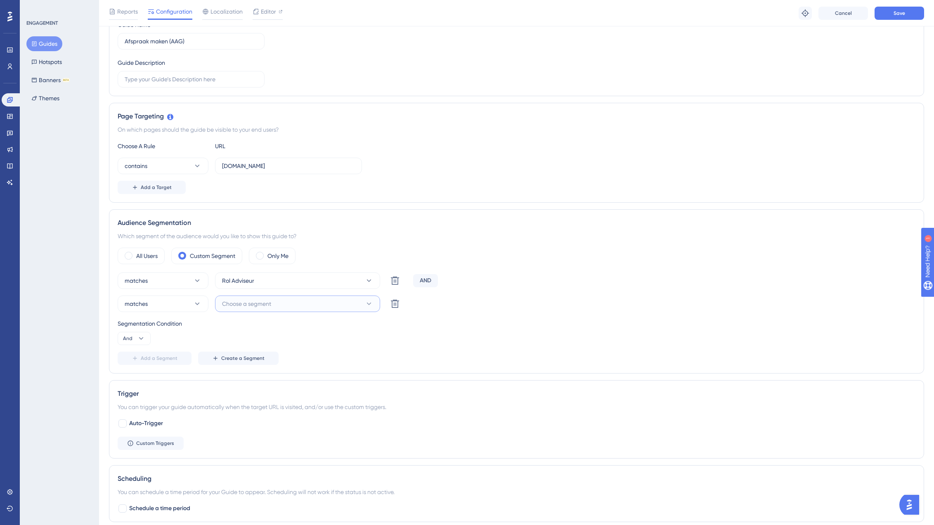
click at [262, 303] on span "Choose a segment" at bounding box center [246, 304] width 49 height 10
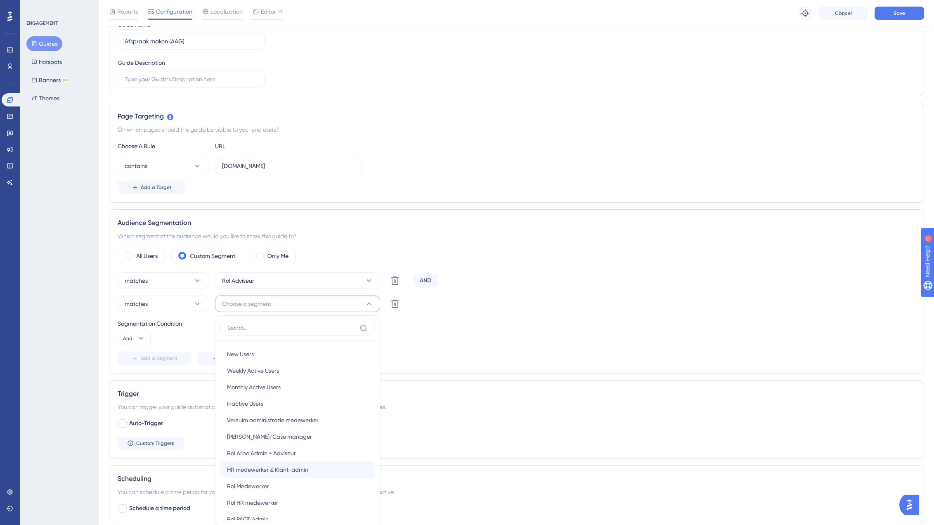
scroll to position [268, 0]
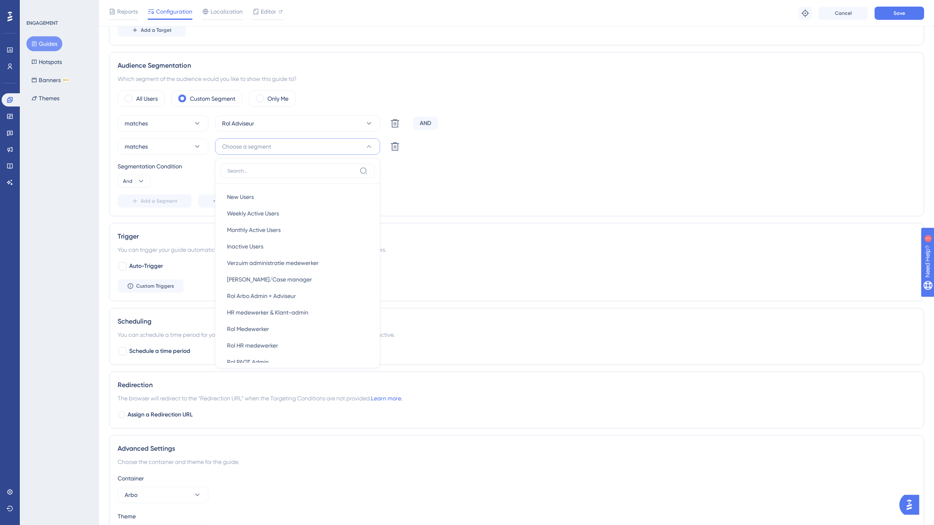
click at [528, 173] on div "Segmentation Condition And" at bounding box center [517, 174] width 798 height 26
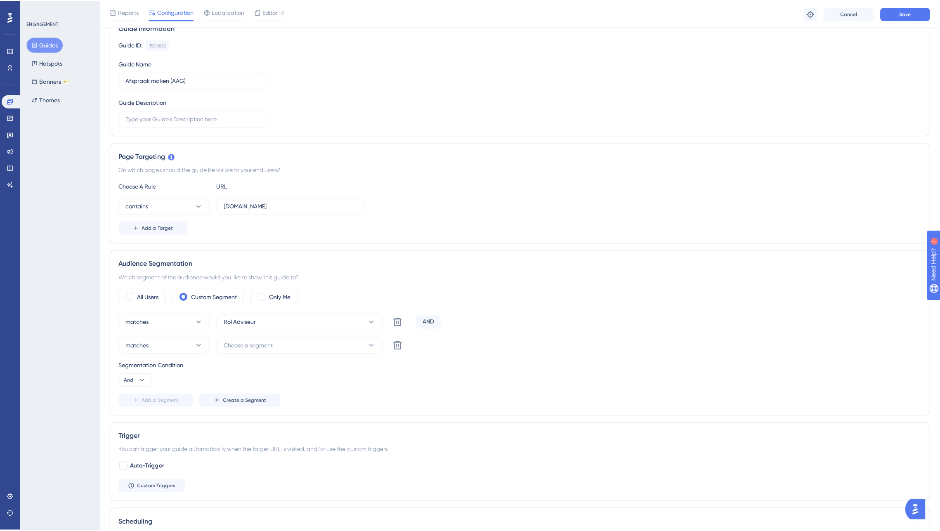
scroll to position [0, 0]
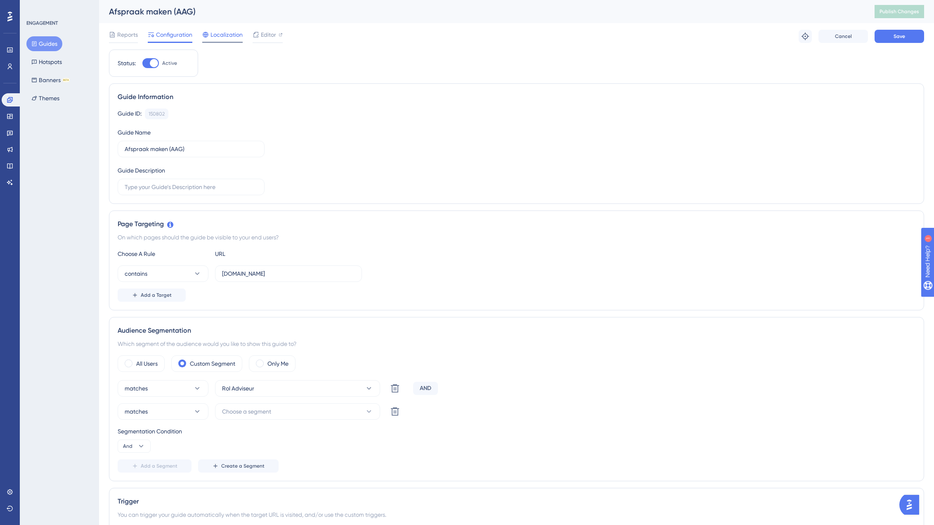
click at [224, 34] on span "Localization" at bounding box center [227, 35] width 32 height 10
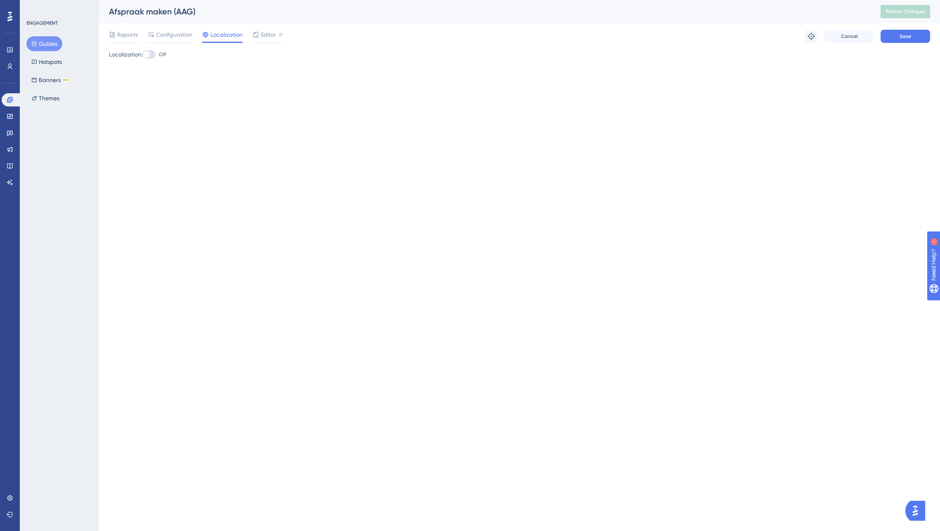
click at [149, 54] on div at bounding box center [146, 54] width 7 height 7
click at [142, 54] on input "Off" at bounding box center [142, 54] width 0 height 0
checkbox input "true"
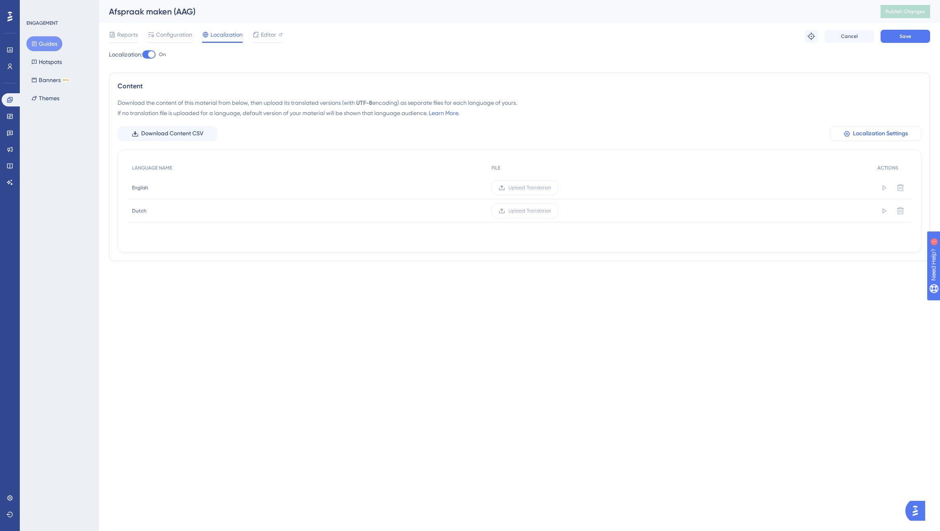
click at [564, 133] on span "Localization Settings" at bounding box center [880, 134] width 55 height 10
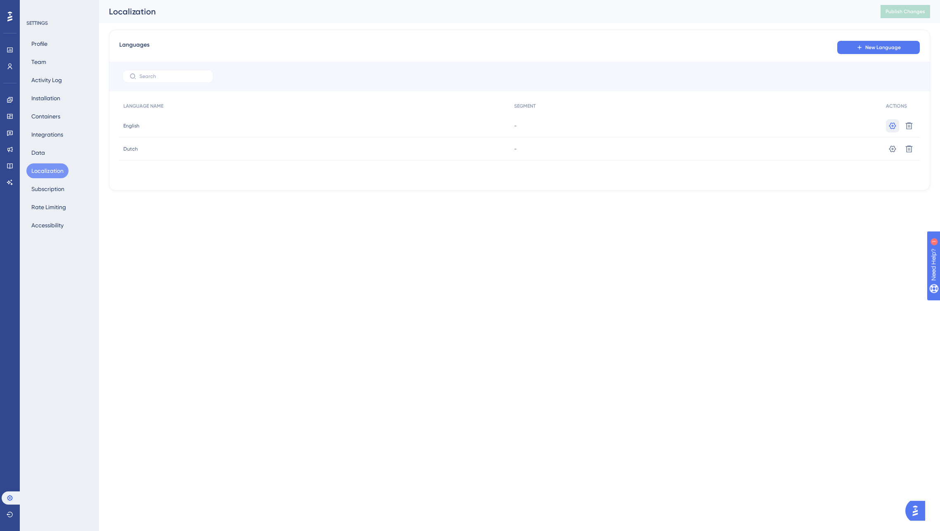
click at [564, 128] on icon at bounding box center [893, 126] width 8 height 8
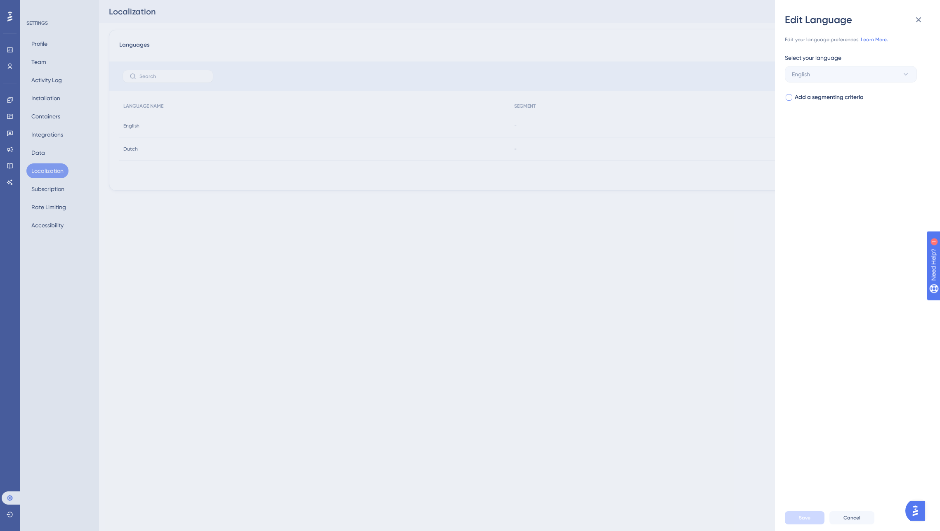
click at [564, 95] on span "Add a segmenting criteria" at bounding box center [829, 97] width 69 height 10
checkbox input "false"
click at [564, 38] on link "Learn More." at bounding box center [874, 40] width 27 height 6
click at [10, 133] on div "Edit Language Edit your language preferences. Learn More. Select your language …" at bounding box center [470, 265] width 940 height 531
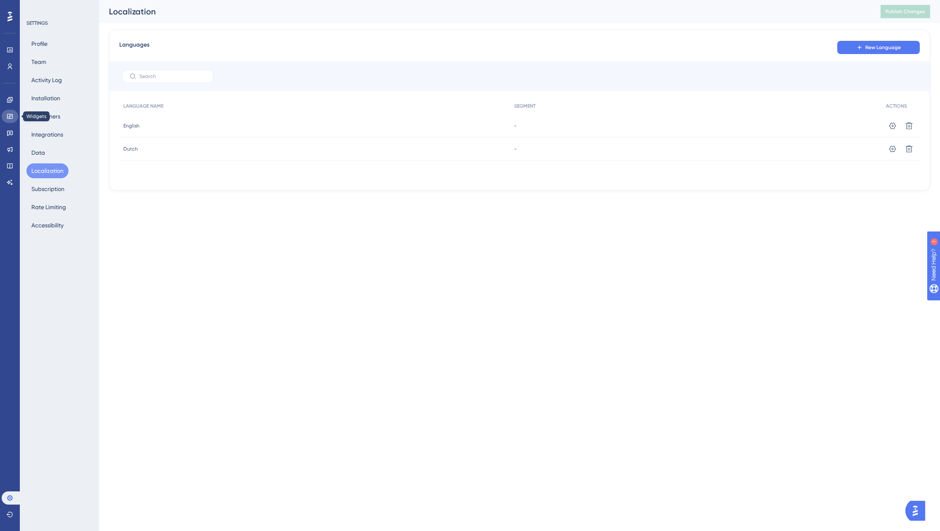
click at [9, 117] on icon at bounding box center [10, 116] width 7 height 7
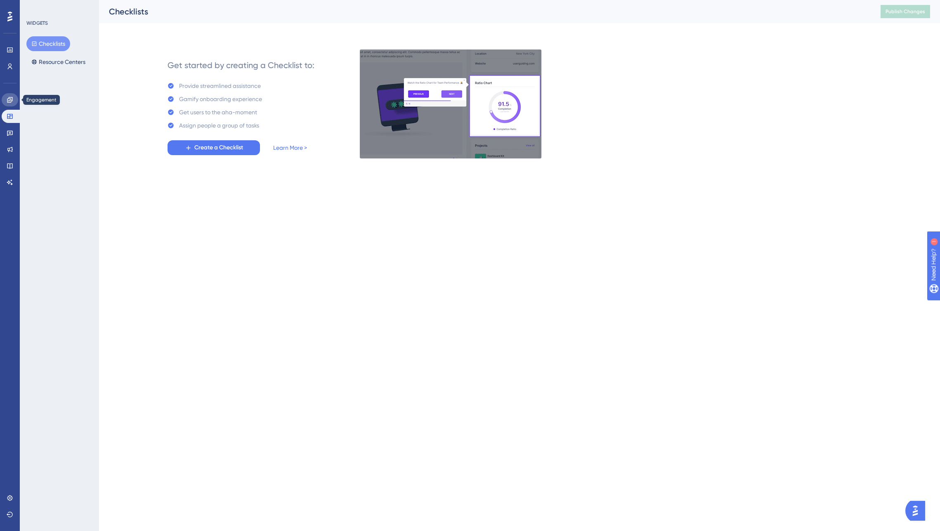
click at [11, 100] on icon at bounding box center [10, 100] width 7 height 7
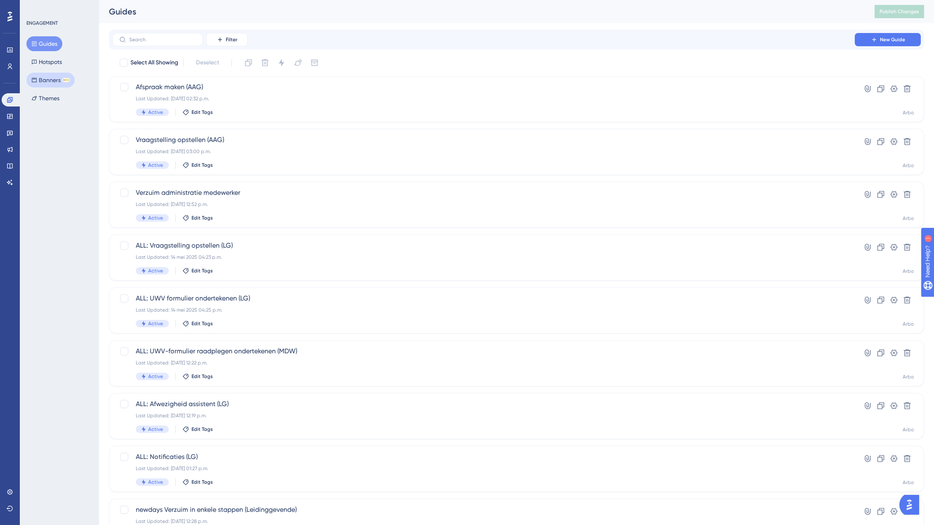
click at [58, 76] on button "Banners BETA" at bounding box center [50, 80] width 48 height 15
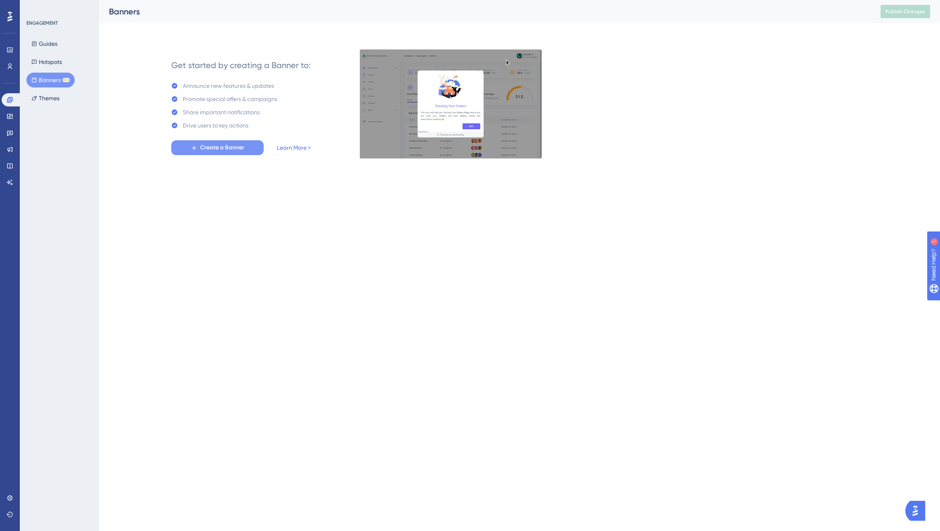
click at [199, 147] on button "Create a Banner" at bounding box center [217, 147] width 92 height 15
